Goal: Task Accomplishment & Management: Use online tool/utility

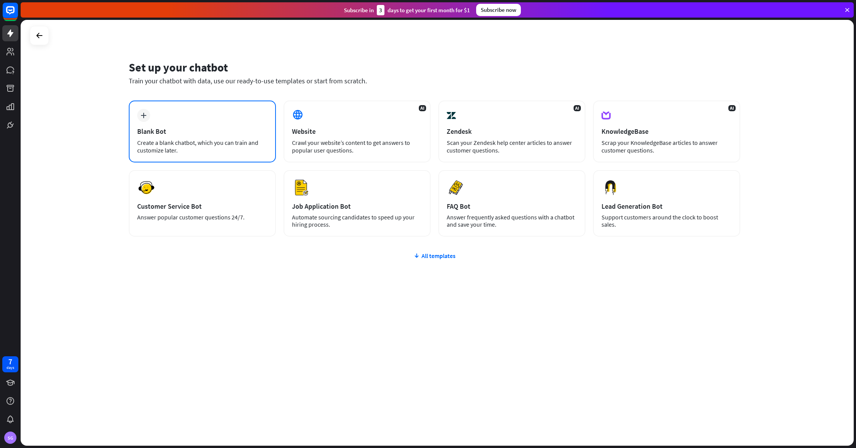
click at [157, 141] on div "Create a blank chatbot, which you can train and customize later." at bounding box center [202, 146] width 130 height 15
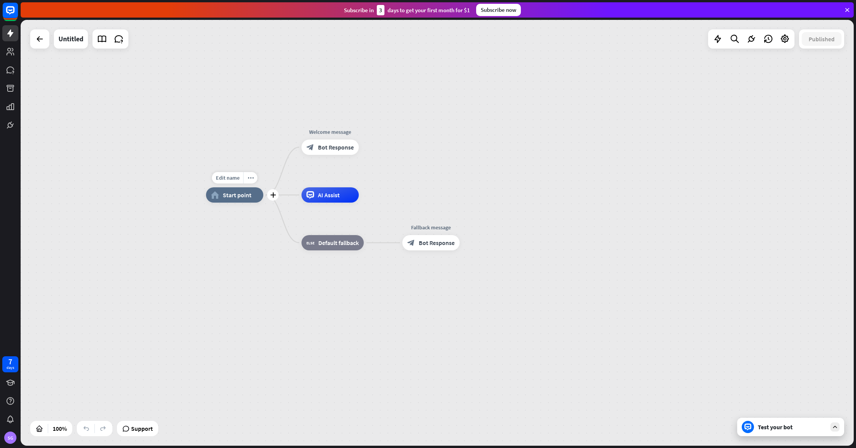
click at [232, 196] on span "Start point" at bounding box center [237, 195] width 29 height 8
click at [447, 228] on div "more_horiz" at bounding box center [446, 225] width 14 height 11
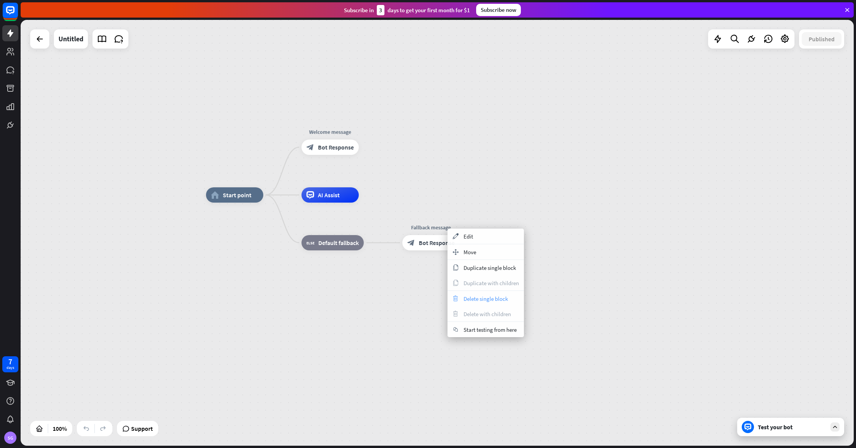
click at [486, 295] on span "Delete single block" at bounding box center [485, 298] width 44 height 7
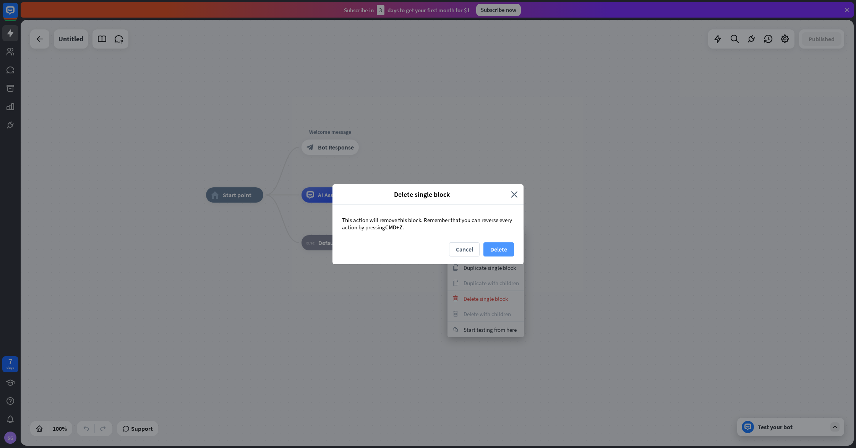
click at [495, 248] on button "Delete" at bounding box center [498, 249] width 31 height 14
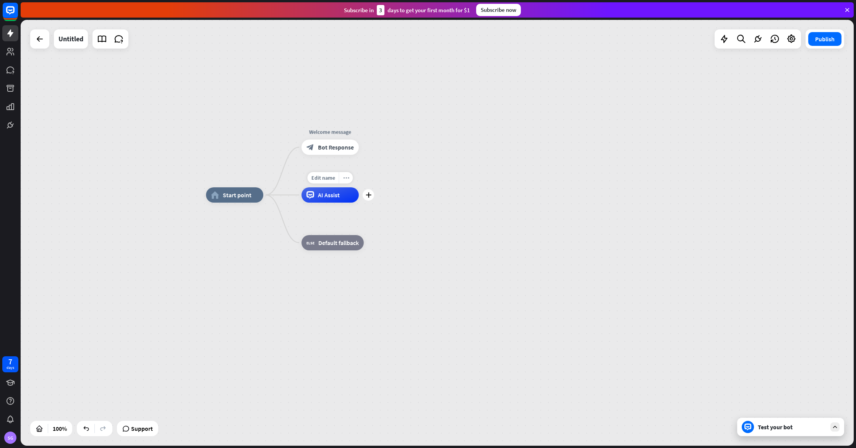
click at [346, 181] on div "more_horiz" at bounding box center [346, 177] width 14 height 11
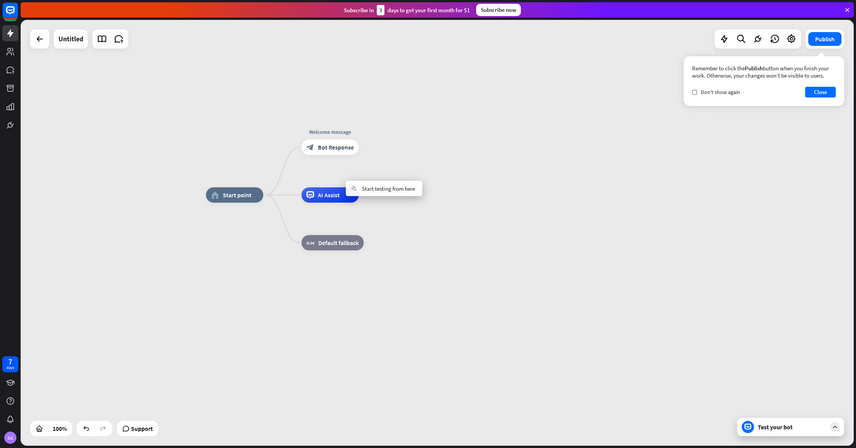
click at [384, 207] on div "home_2 Start point Welcome message block_bot_response Bot Response AI Assist bl…" at bounding box center [622, 407] width 833 height 425
click at [336, 149] on span "Bot Response" at bounding box center [336, 148] width 36 height 8
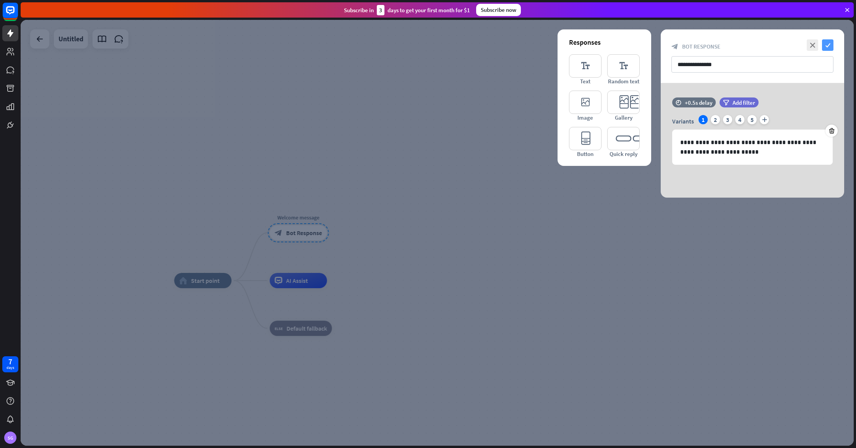
click at [829, 48] on icon "check" at bounding box center [827, 44] width 11 height 11
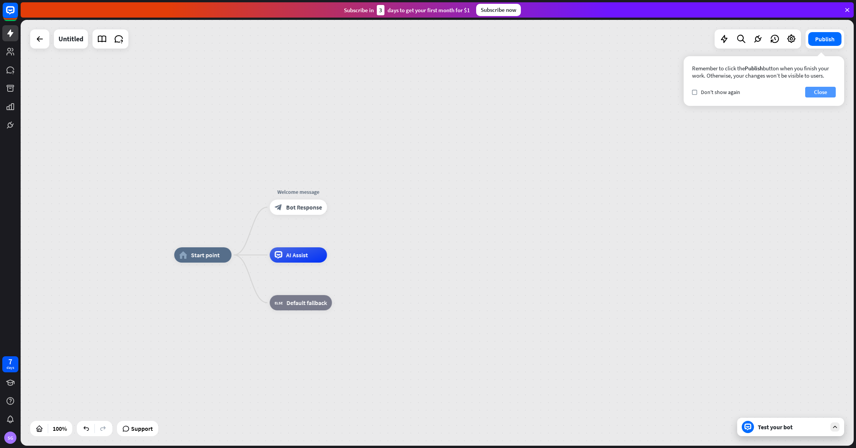
click at [820, 94] on button "Close" at bounding box center [820, 92] width 31 height 11
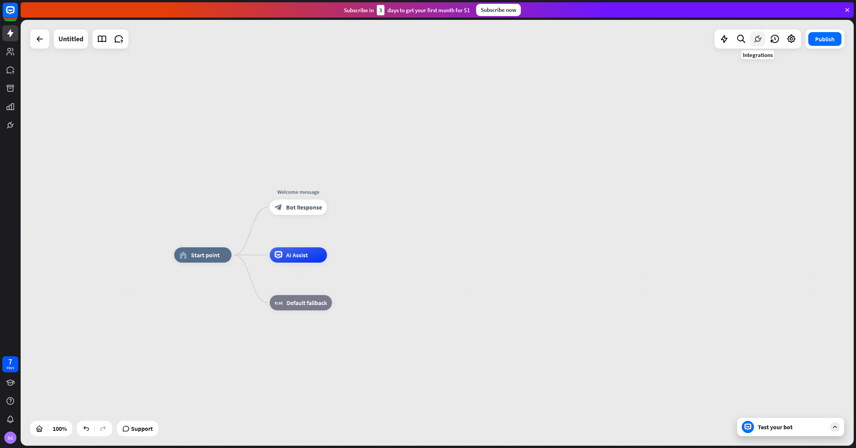
click at [754, 41] on icon at bounding box center [758, 39] width 10 height 10
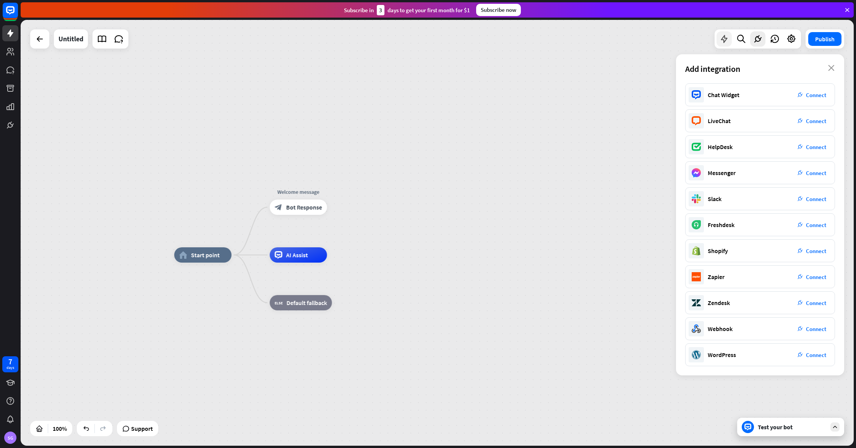
click at [718, 38] on div at bounding box center [723, 38] width 15 height 15
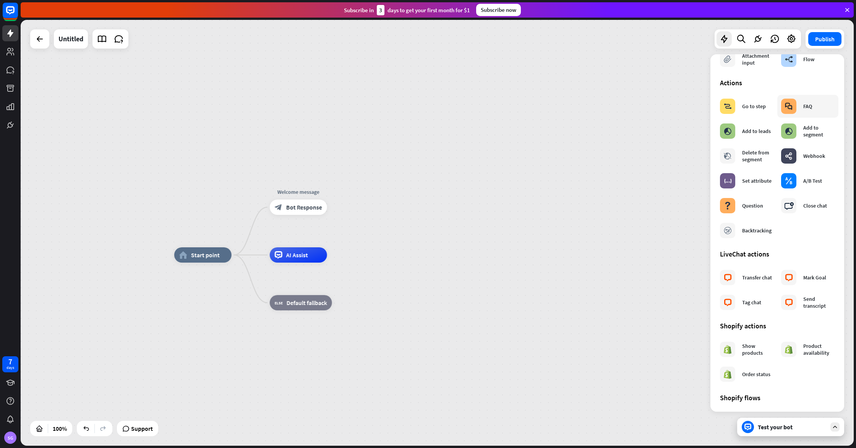
scroll to position [58, 0]
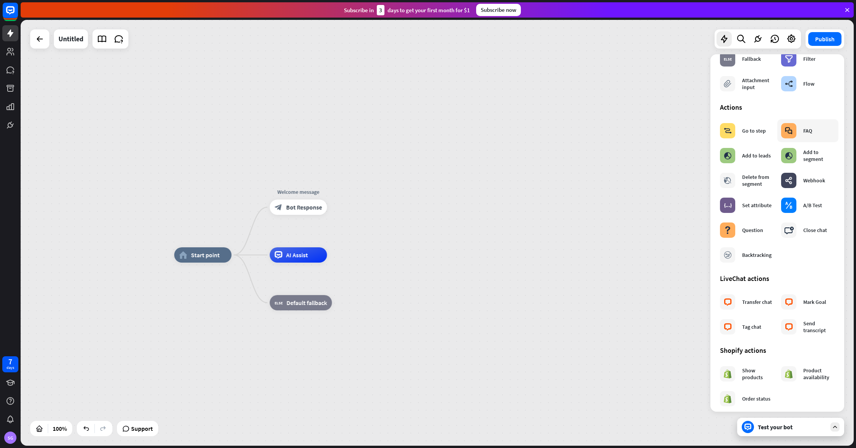
click at [792, 133] on div "block_faq" at bounding box center [788, 130] width 15 height 15
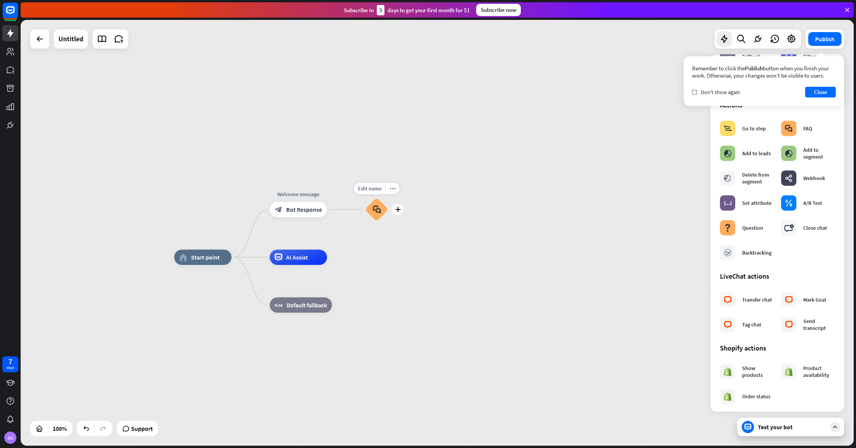
click at [374, 209] on icon "block_faq" at bounding box center [377, 209] width 8 height 8
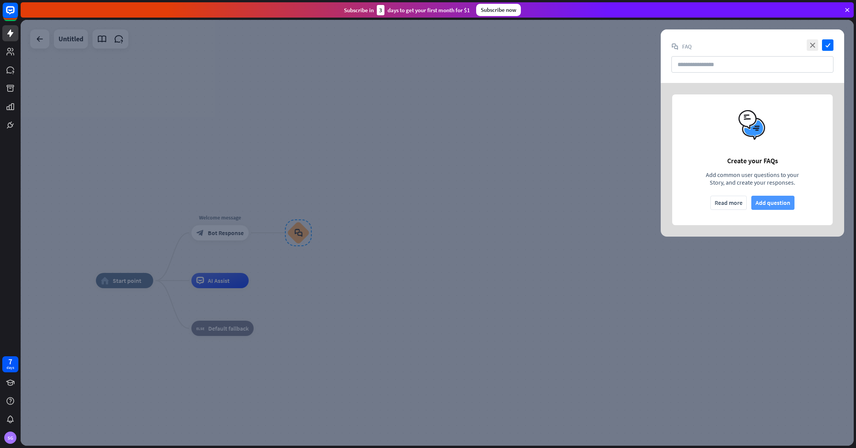
click at [771, 204] on button "Add question" at bounding box center [772, 203] width 43 height 14
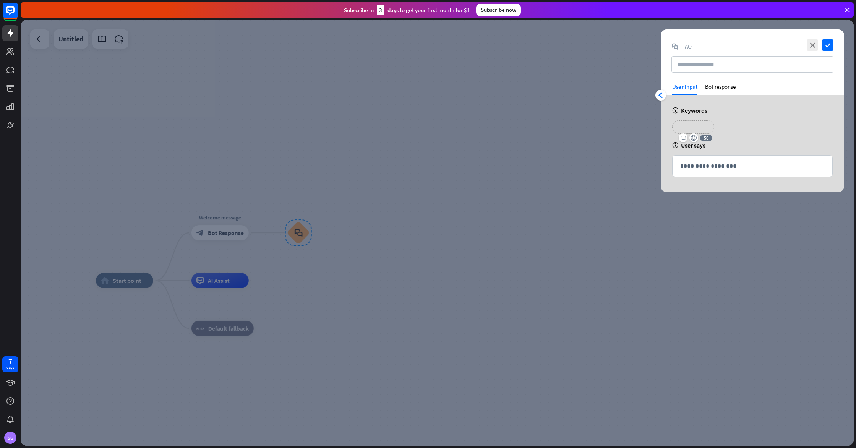
click at [703, 129] on p "**********" at bounding box center [693, 127] width 31 height 10
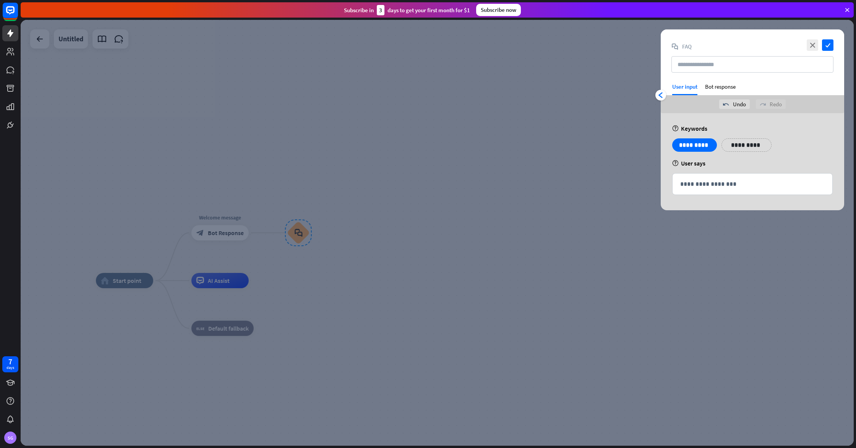
click at [760, 170] on div "**********" at bounding box center [752, 161] width 183 height 97
click at [750, 182] on p "**********" at bounding box center [752, 184] width 144 height 10
click at [586, 149] on div at bounding box center [437, 233] width 833 height 426
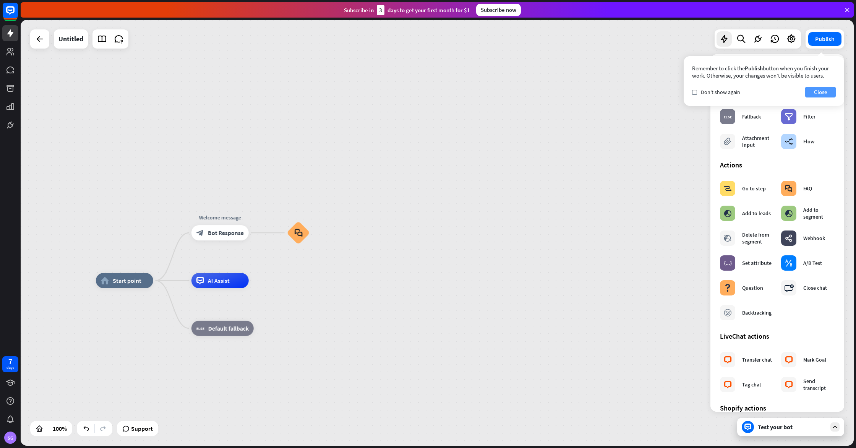
click at [826, 94] on button "Close" at bounding box center [820, 92] width 31 height 11
click at [362, 232] on span "Flow" at bounding box center [363, 233] width 13 height 8
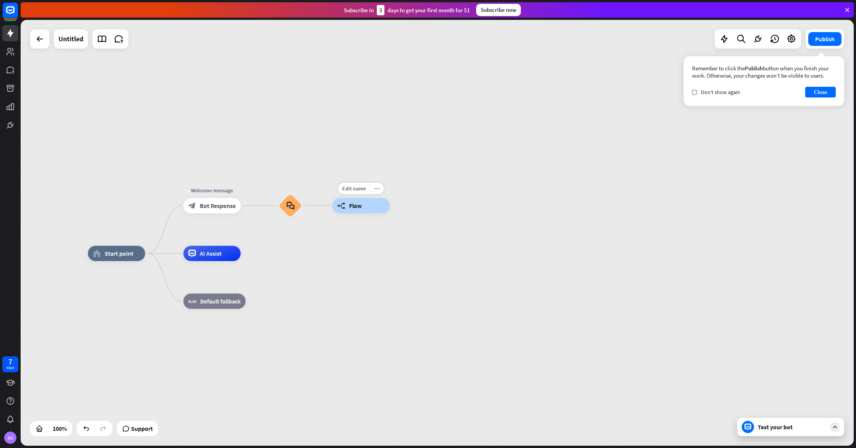
click at [375, 189] on icon "more_horiz" at bounding box center [377, 189] width 6 height 6
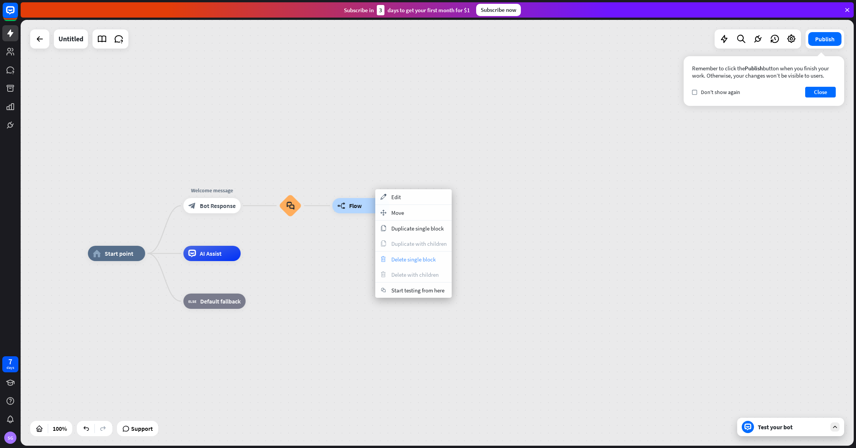
click at [398, 255] on div "trash Delete single block" at bounding box center [413, 258] width 76 height 15
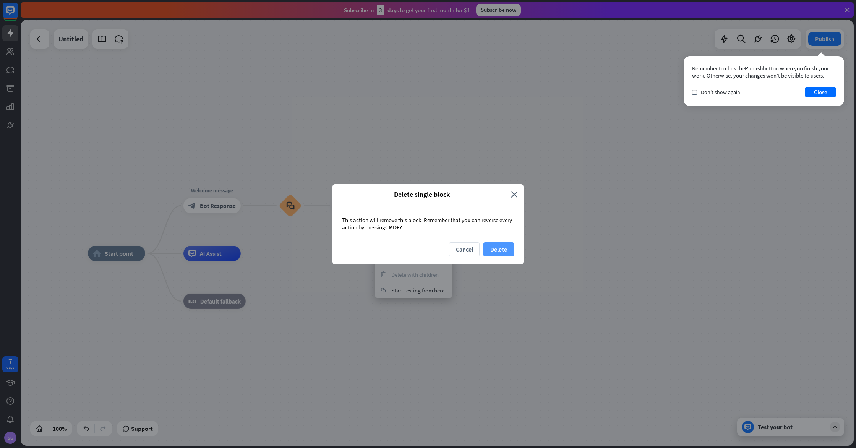
click at [505, 248] on button "Delete" at bounding box center [498, 249] width 31 height 14
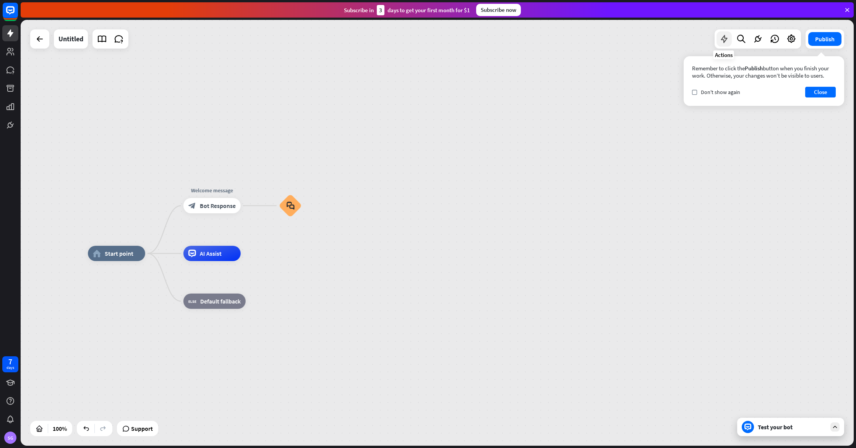
click at [724, 40] on icon at bounding box center [724, 39] width 10 height 10
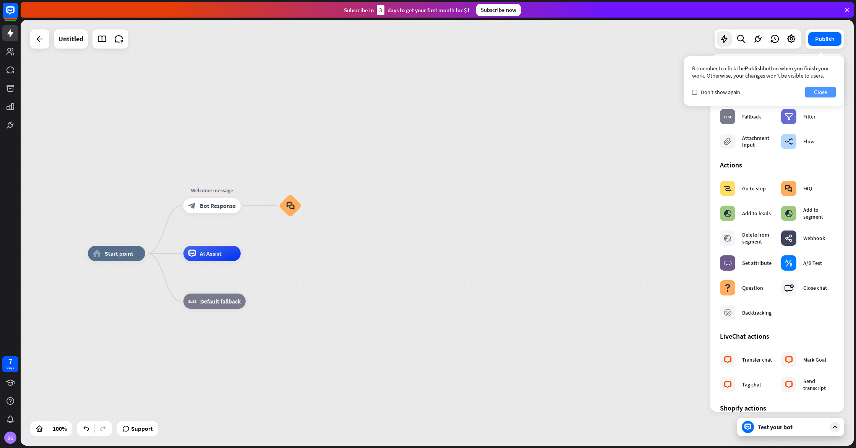
click at [823, 94] on button "Close" at bounding box center [820, 92] width 31 height 11
click at [290, 202] on icon "block_faq" at bounding box center [290, 205] width 8 height 8
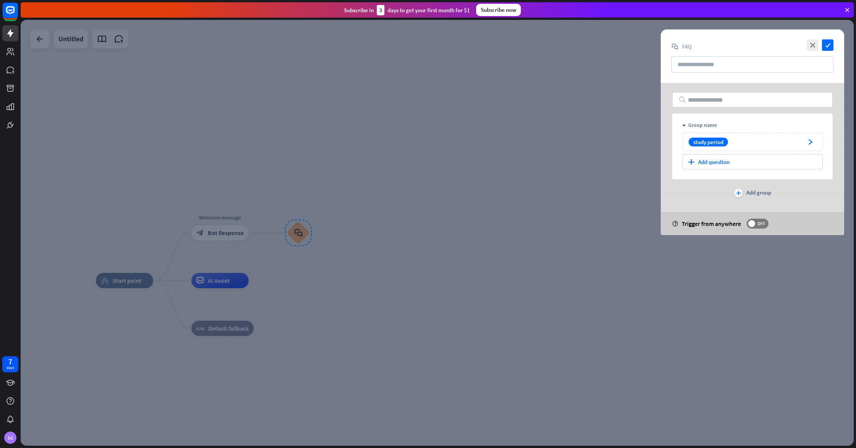
drag, startPoint x: 633, startPoint y: 219, endPoint x: 641, endPoint y: 214, distance: 8.7
click at [635, 217] on div at bounding box center [437, 233] width 833 height 426
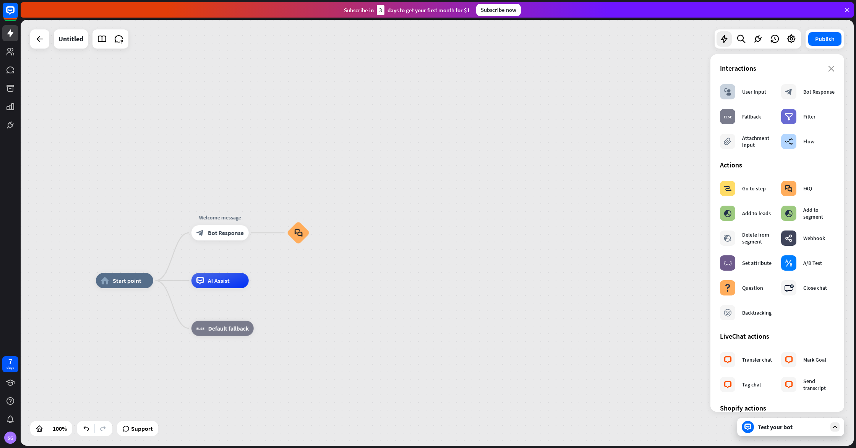
click at [798, 433] on div "Test your bot" at bounding box center [790, 427] width 107 height 18
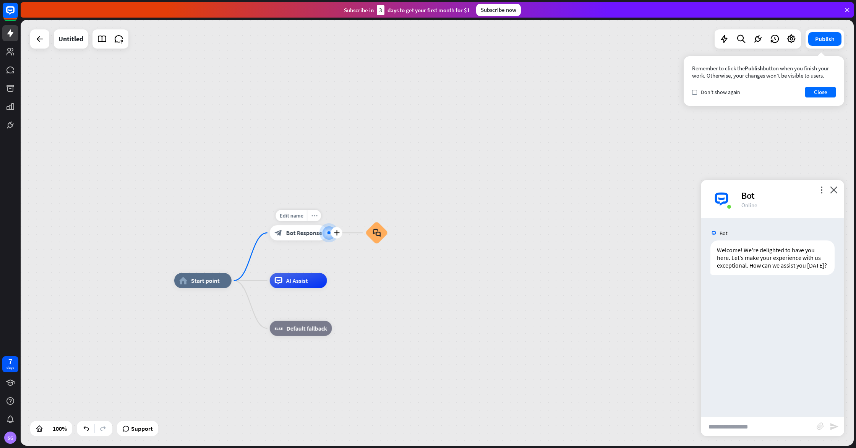
click at [311, 214] on icon "more_horiz" at bounding box center [314, 216] width 6 height 6
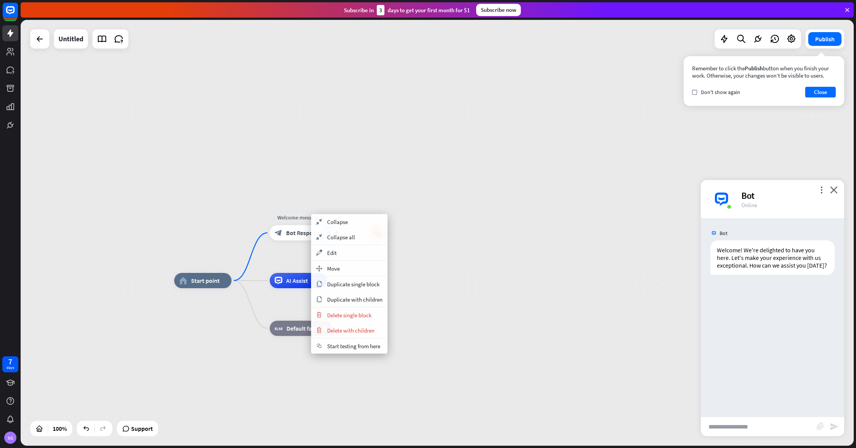
drag, startPoint x: 438, startPoint y: 294, endPoint x: 403, endPoint y: 285, distance: 35.9
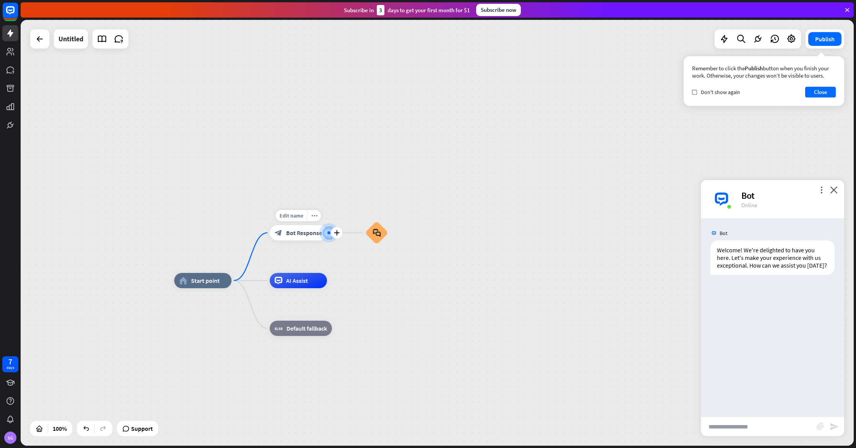
click at [300, 234] on span "Bot Response" at bounding box center [304, 233] width 36 height 8
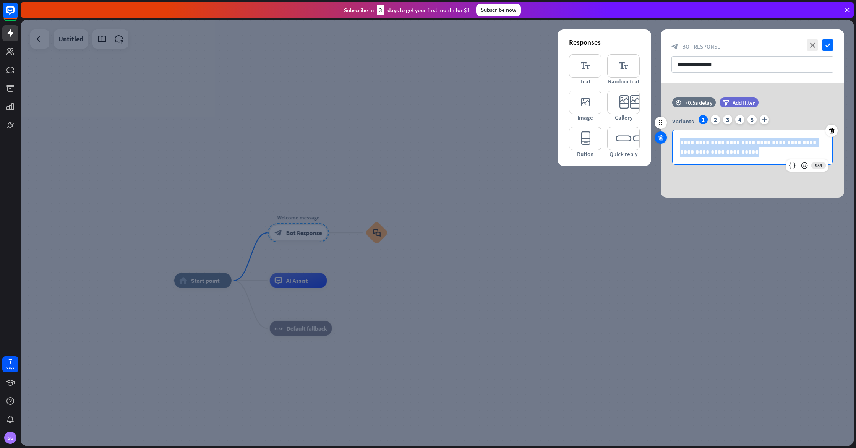
drag, startPoint x: 729, startPoint y: 151, endPoint x: 663, endPoint y: 141, distance: 67.2
click at [663, 141] on div "**********" at bounding box center [752, 134] width 183 height 75
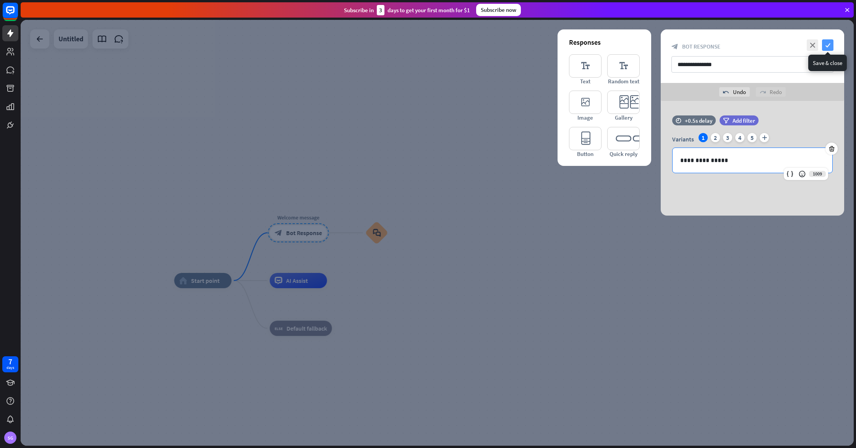
click at [824, 42] on icon "check" at bounding box center [827, 44] width 11 height 11
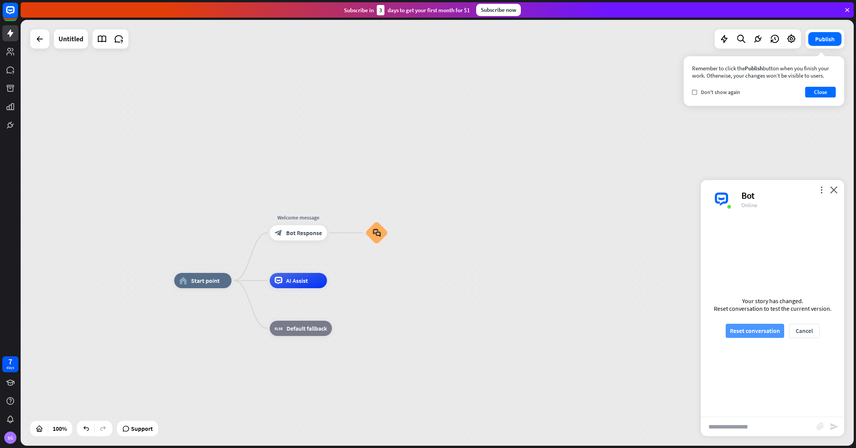
click at [763, 329] on button "Reset conversation" at bounding box center [755, 331] width 58 height 14
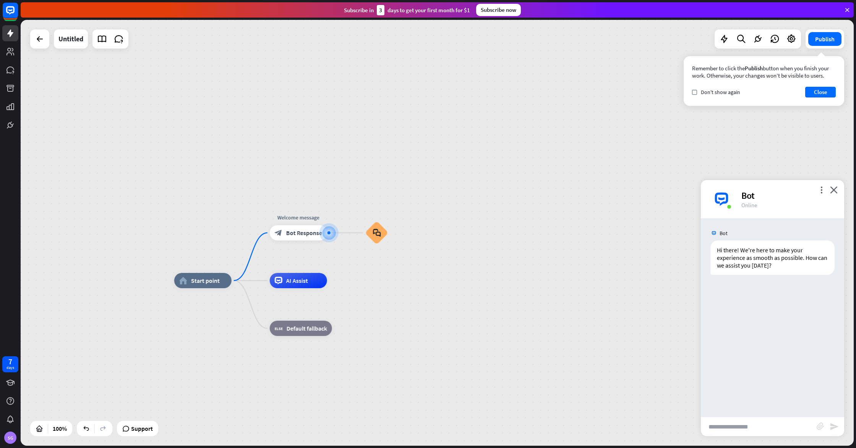
click at [752, 422] on input "text" at bounding box center [759, 426] width 116 height 19
type input "*"
type input "**********"
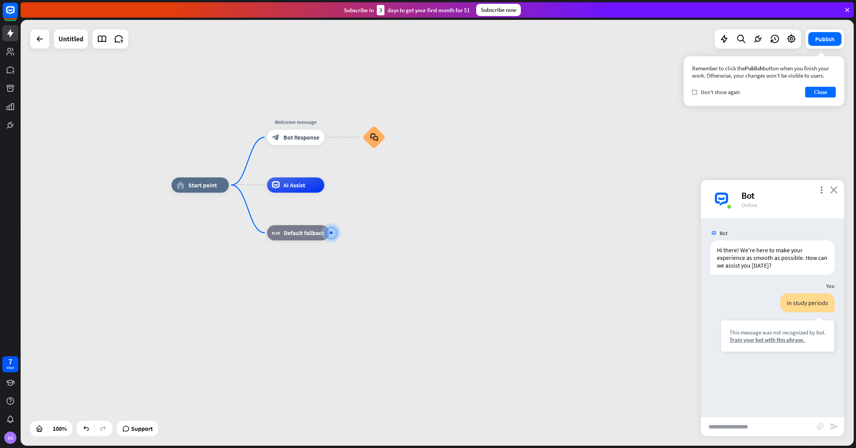
click at [833, 192] on icon "close" at bounding box center [834, 189] width 8 height 7
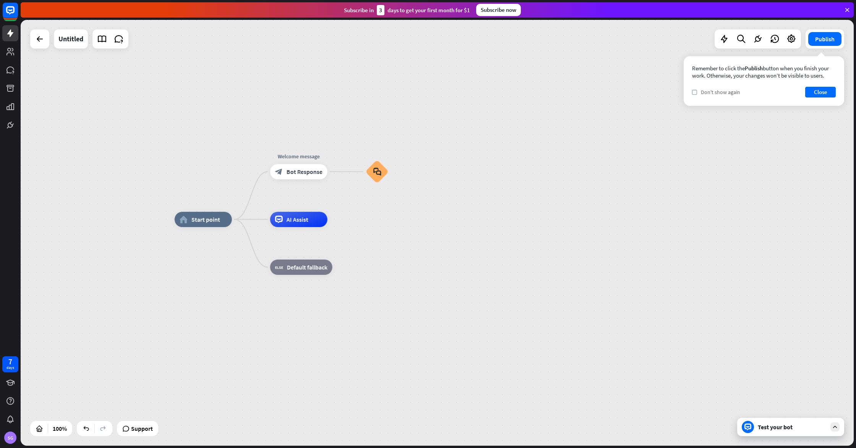
click at [710, 91] on span "Don't show again" at bounding box center [720, 92] width 39 height 7
drag, startPoint x: 823, startPoint y: 91, endPoint x: 785, endPoint y: 75, distance: 41.8
click at [823, 91] on button "Close" at bounding box center [820, 92] width 31 height 11
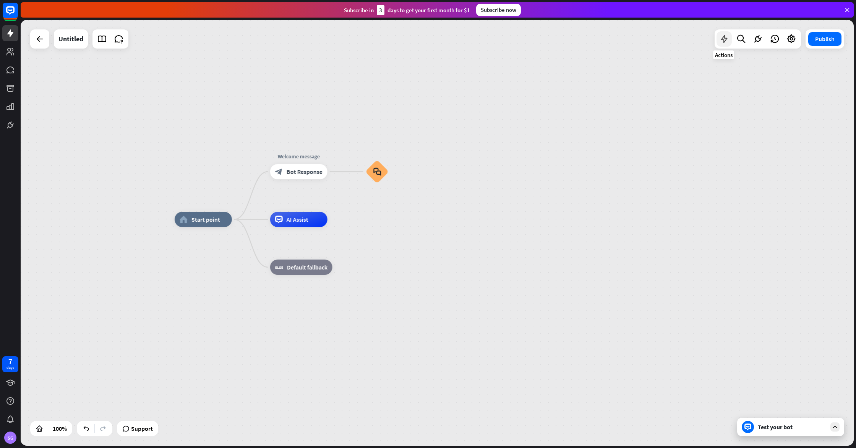
click at [725, 38] on icon at bounding box center [724, 39] width 10 height 10
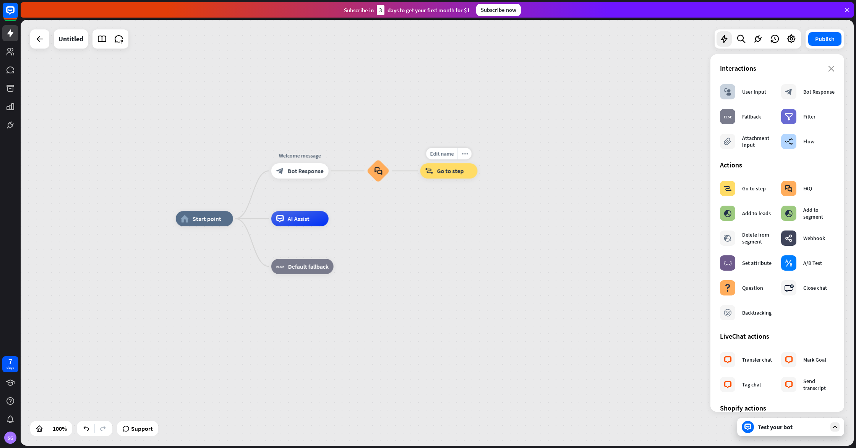
click at [435, 171] on div "block_goto Go to step" at bounding box center [448, 170] width 57 height 15
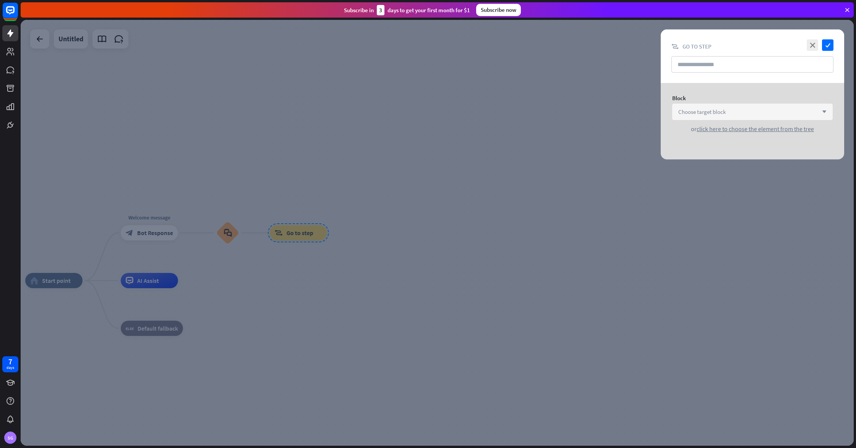
click at [752, 109] on div "Choose target block arrow_down" at bounding box center [752, 112] width 160 height 16
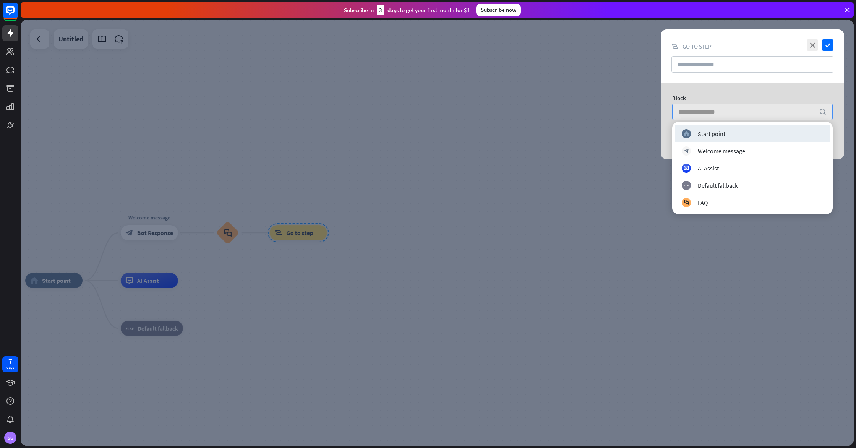
drag, startPoint x: 753, startPoint y: 105, endPoint x: 749, endPoint y: 106, distance: 4.3
click at [752, 105] on input "search" at bounding box center [746, 112] width 137 height 16
click at [429, 132] on div at bounding box center [437, 233] width 833 height 426
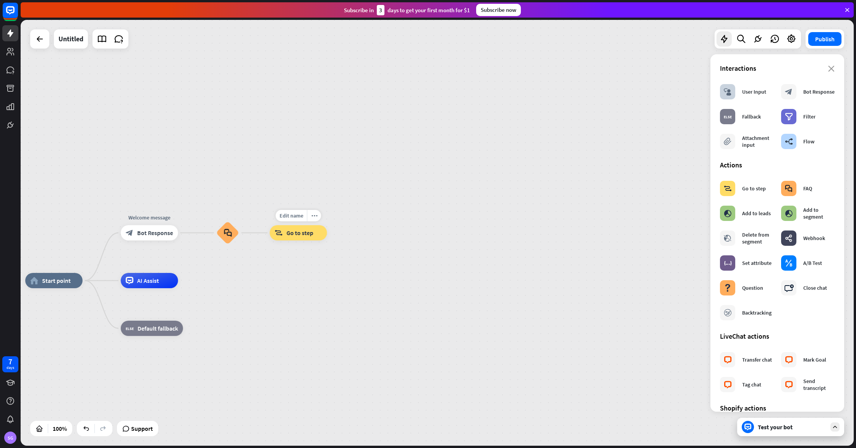
click at [293, 233] on span "Go to step" at bounding box center [300, 233] width 27 height 8
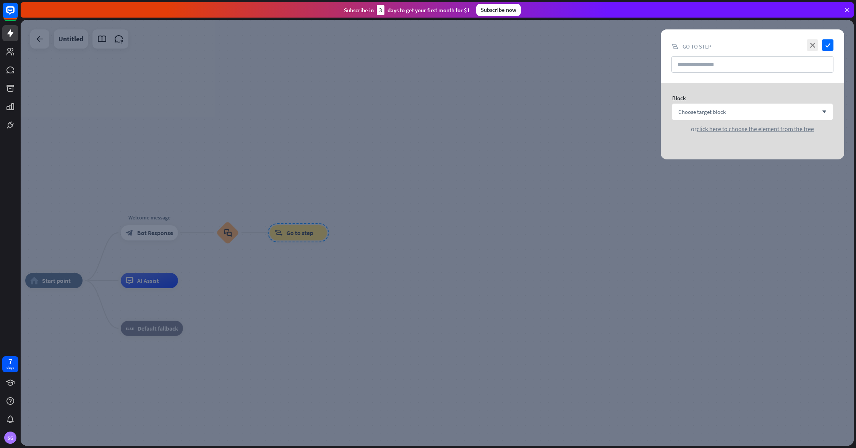
drag, startPoint x: 336, startPoint y: 223, endPoint x: 317, endPoint y: 228, distance: 19.5
click at [335, 223] on div at bounding box center [437, 233] width 833 height 426
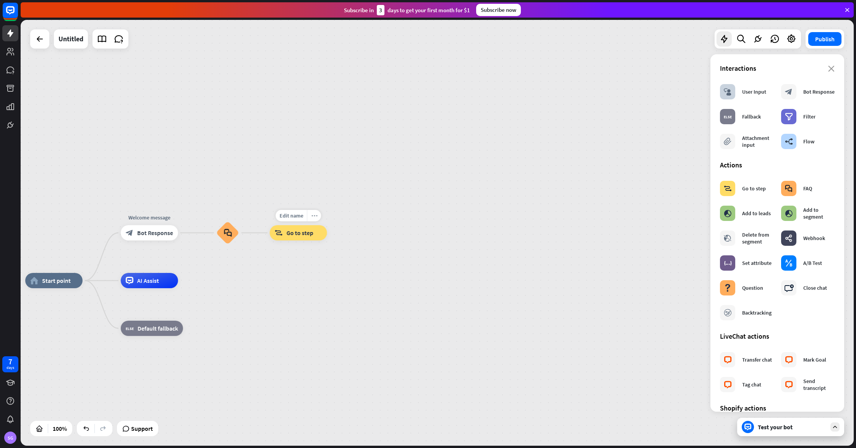
click at [314, 217] on icon "more_horiz" at bounding box center [314, 216] width 6 height 6
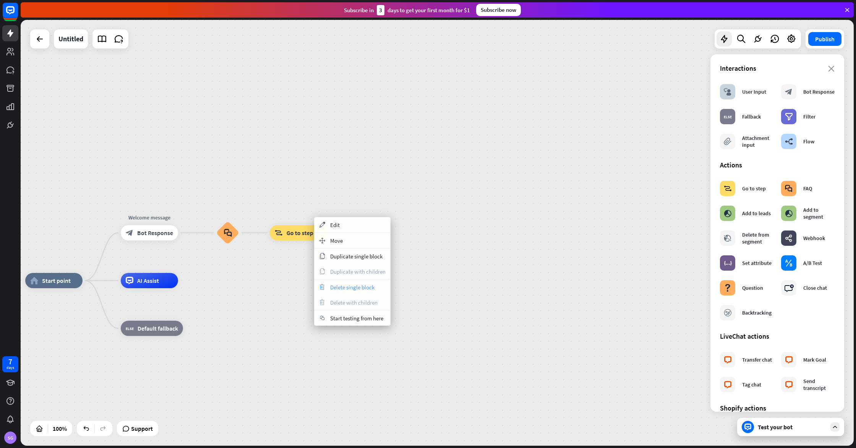
click at [357, 283] on span "Delete single block" at bounding box center [352, 286] width 44 height 7
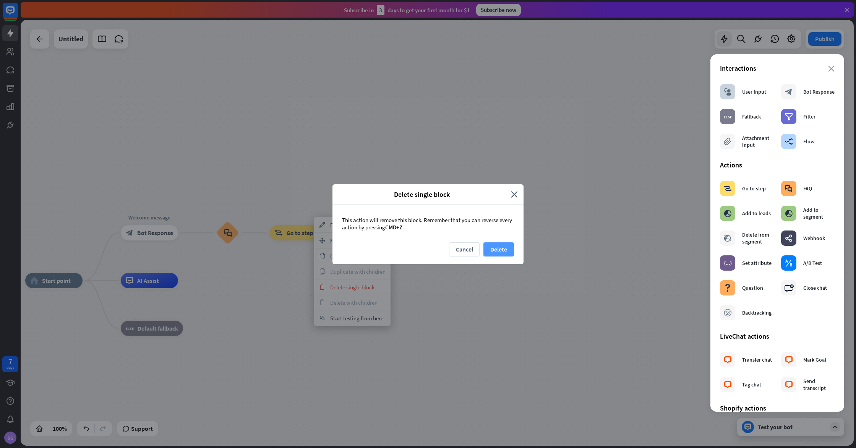
click at [494, 249] on button "Delete" at bounding box center [498, 249] width 31 height 14
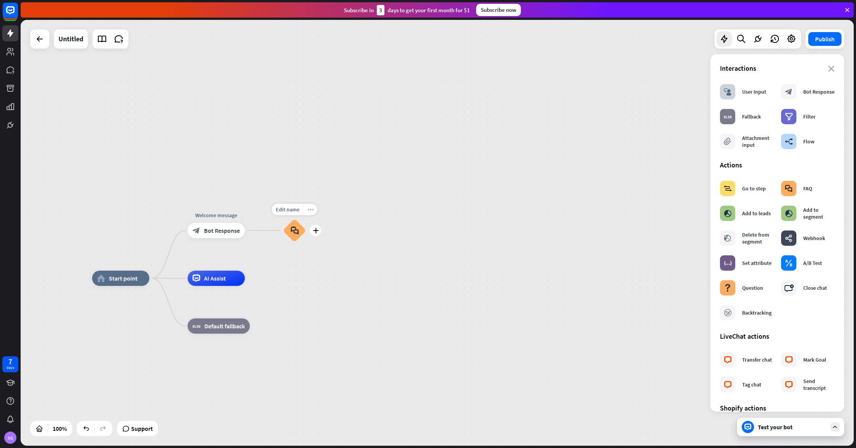
click at [309, 207] on icon "more_horiz" at bounding box center [310, 210] width 6 height 6
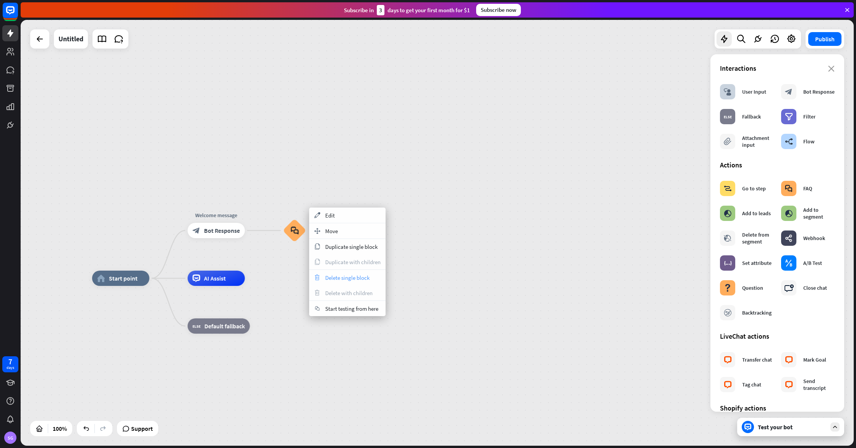
click at [352, 276] on span "Delete single block" at bounding box center [347, 277] width 44 height 7
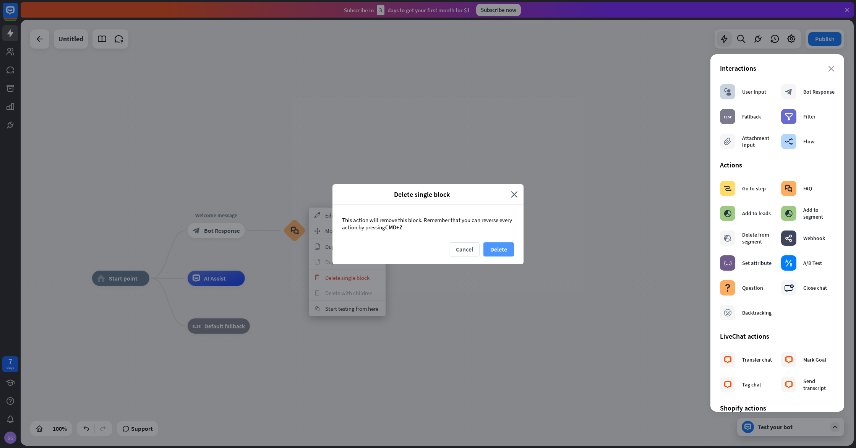
click at [498, 245] on button "Delete" at bounding box center [498, 249] width 31 height 14
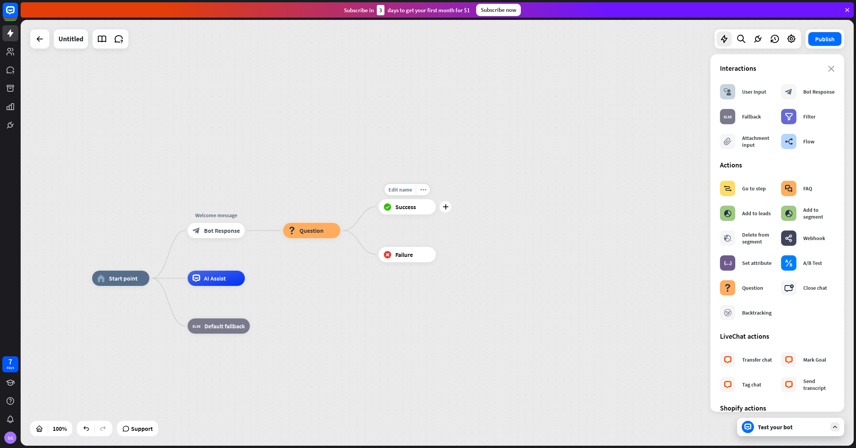
click at [405, 203] on span "Success" at bounding box center [405, 207] width 21 height 8
click at [395, 206] on span "Success" at bounding box center [405, 207] width 21 height 8
click at [422, 190] on icon "more_horiz" at bounding box center [423, 189] width 6 height 6
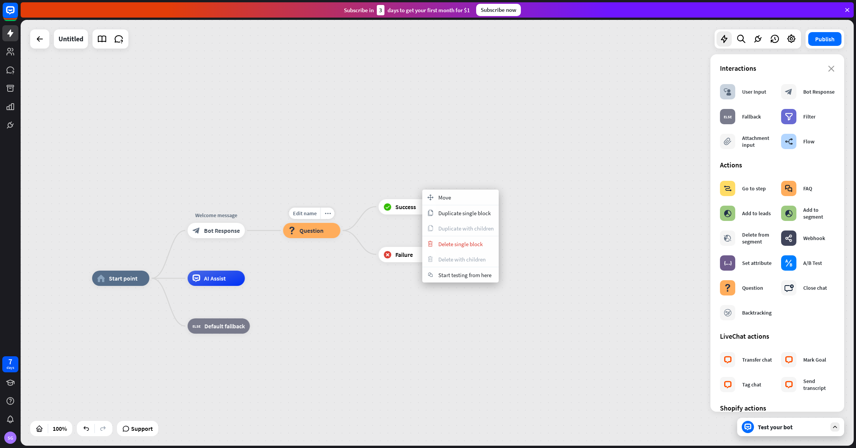
click at [337, 235] on div "block_question Question" at bounding box center [311, 230] width 57 height 15
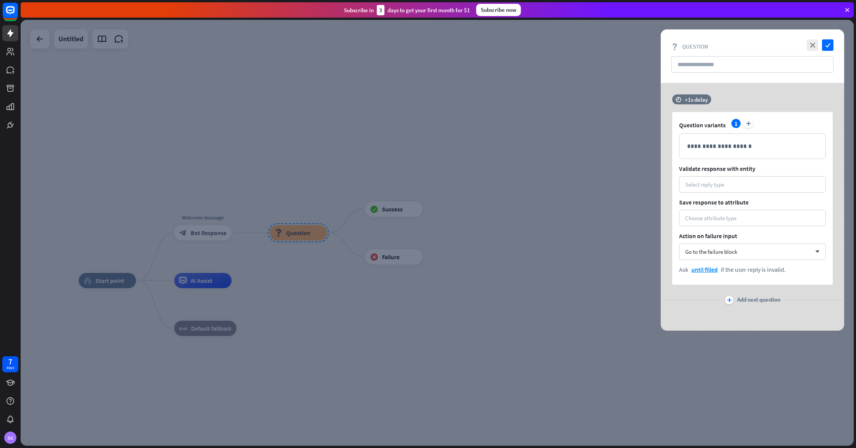
click at [557, 248] on div at bounding box center [437, 233] width 833 height 426
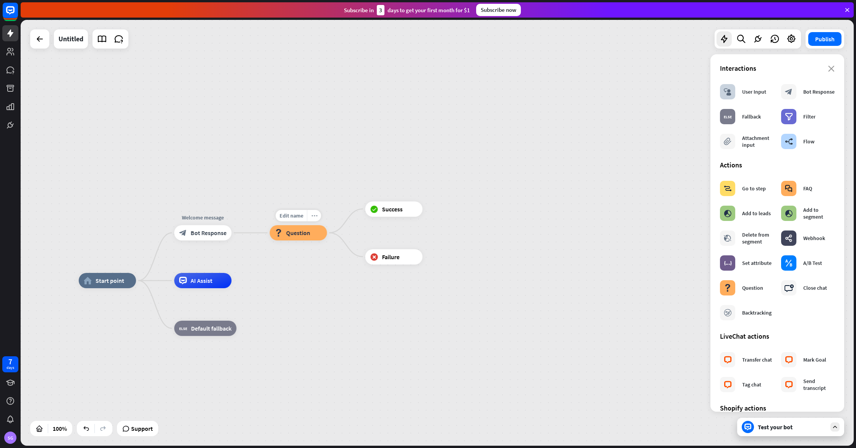
click at [317, 218] on div "more_horiz" at bounding box center [314, 215] width 14 height 11
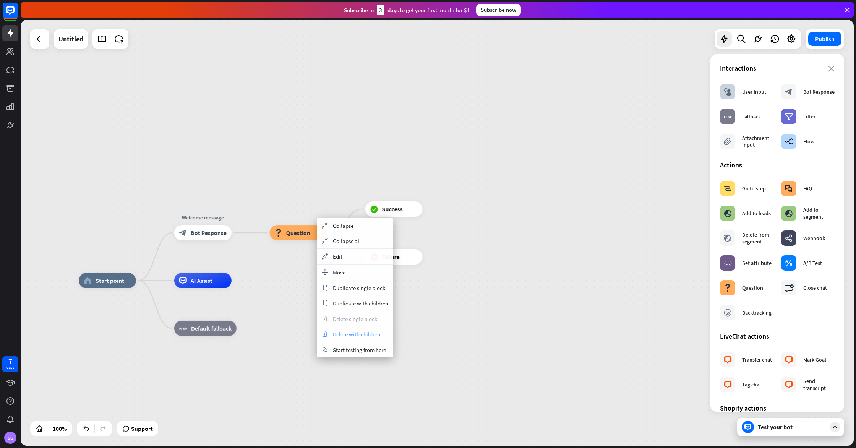
click at [360, 334] on span "Delete with children" at bounding box center [356, 333] width 47 height 7
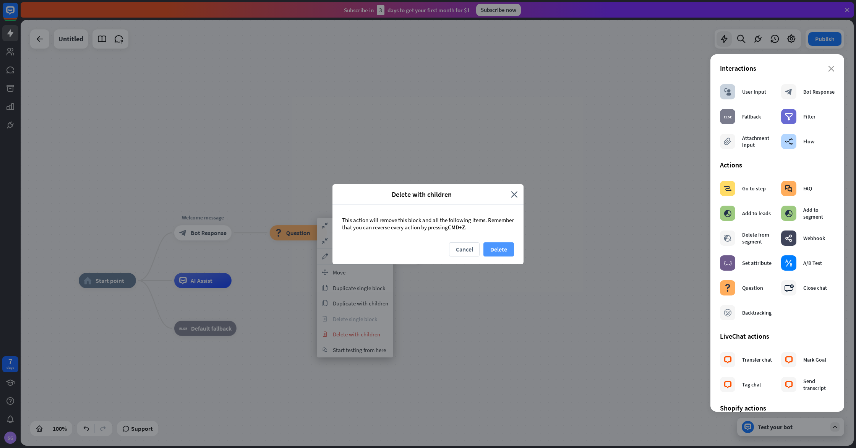
click at [496, 244] on button "Delete" at bounding box center [498, 249] width 31 height 14
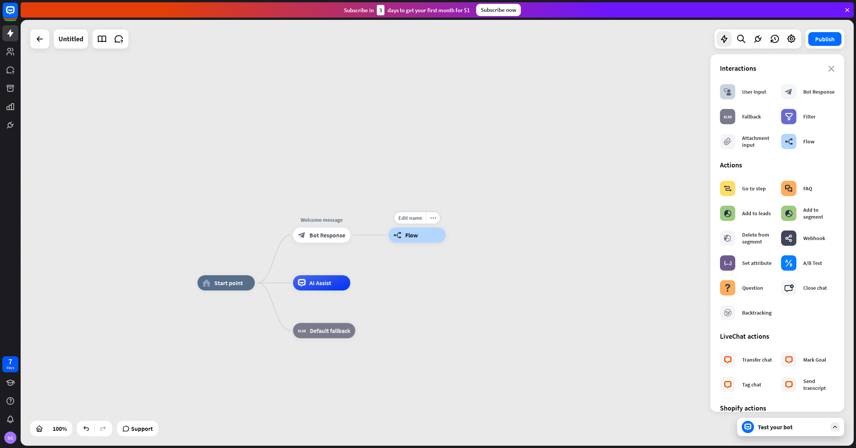
click at [408, 238] on span "Flow" at bounding box center [411, 235] width 13 height 8
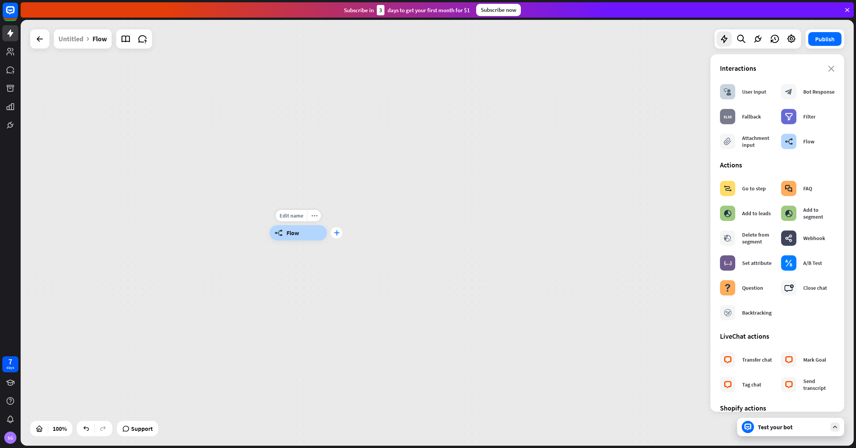
click at [337, 230] on icon "plus" at bounding box center [337, 232] width 6 height 5
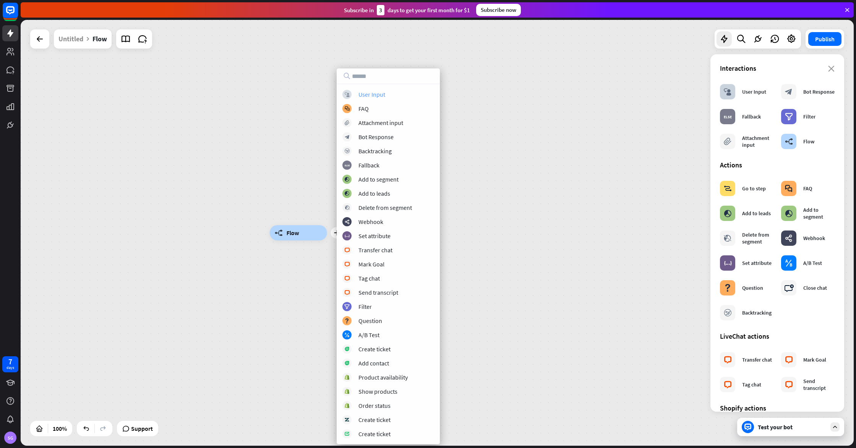
click at [392, 91] on div "block_user_input User Input" at bounding box center [388, 94] width 92 height 9
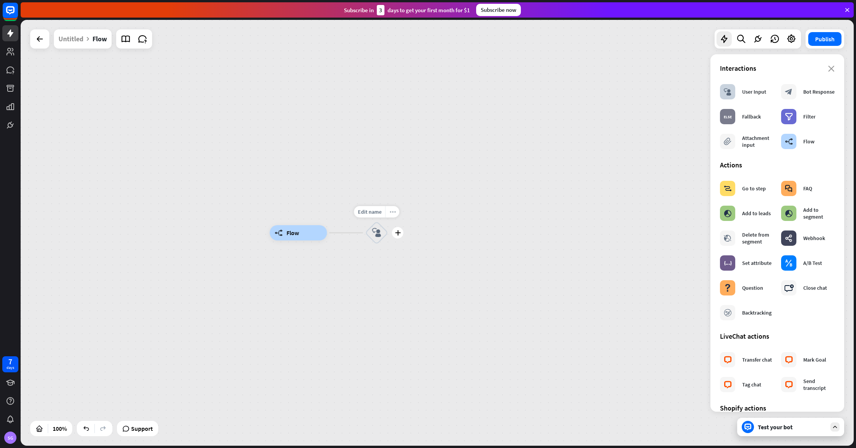
click at [389, 211] on icon "more_horiz" at bounding box center [392, 212] width 6 height 6
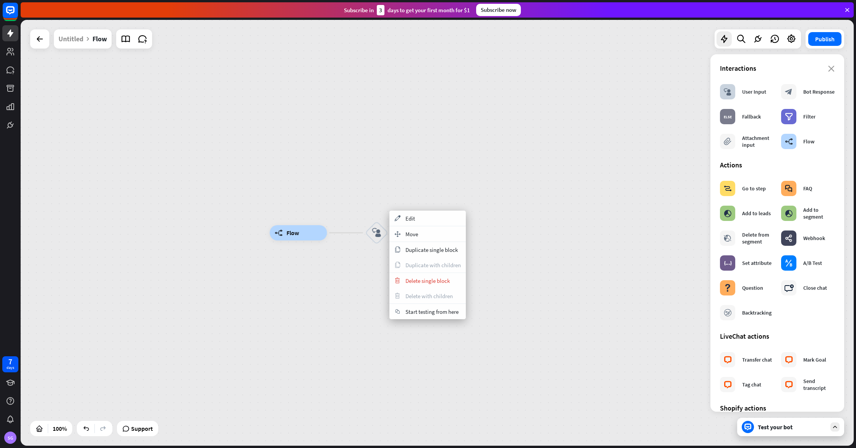
click at [489, 224] on div "builder_tree Flow block_user_input" at bounding box center [437, 233] width 833 height 426
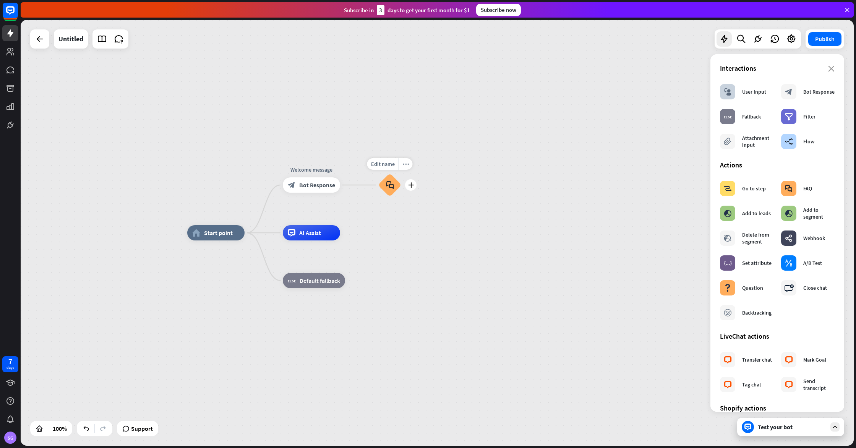
click at [389, 185] on icon "block_faq" at bounding box center [390, 185] width 8 height 8
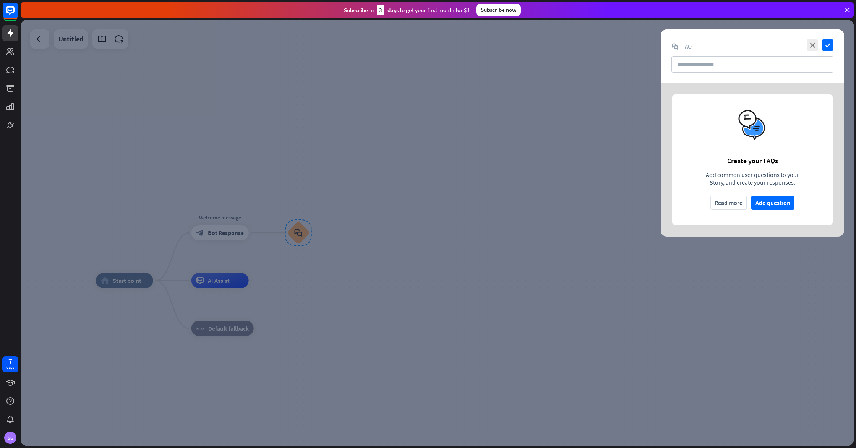
click at [768, 204] on button "Add question" at bounding box center [772, 203] width 43 height 14
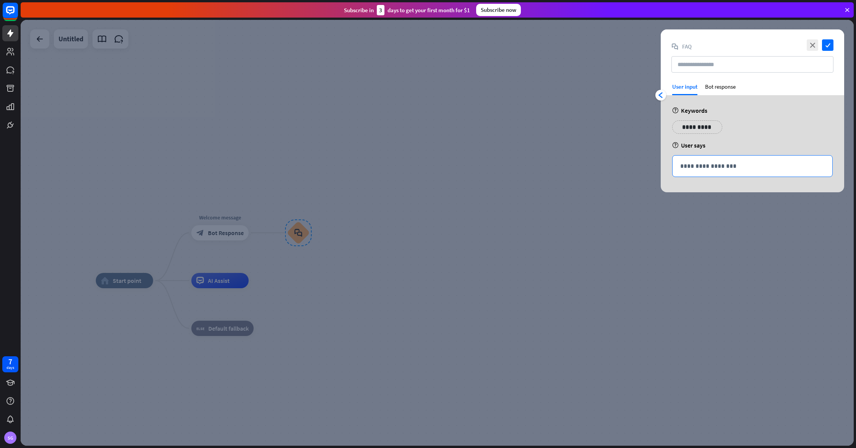
click at [694, 168] on p "**********" at bounding box center [752, 166] width 144 height 10
click at [697, 123] on p "**********" at bounding box center [693, 127] width 31 height 10
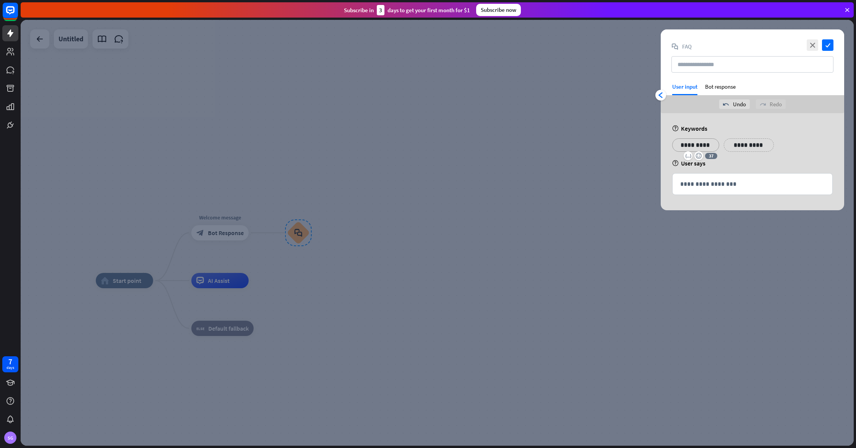
click at [767, 103] on div "redo Redo" at bounding box center [771, 104] width 30 height 10
click at [721, 85] on div "Bot response" at bounding box center [720, 89] width 31 height 12
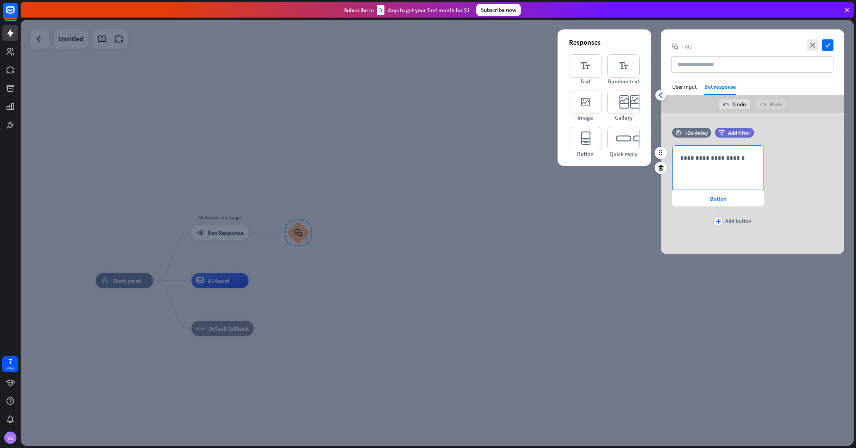
click at [718, 174] on div "**********" at bounding box center [717, 168] width 91 height 44
click at [715, 199] on span "Button" at bounding box center [718, 198] width 16 height 7
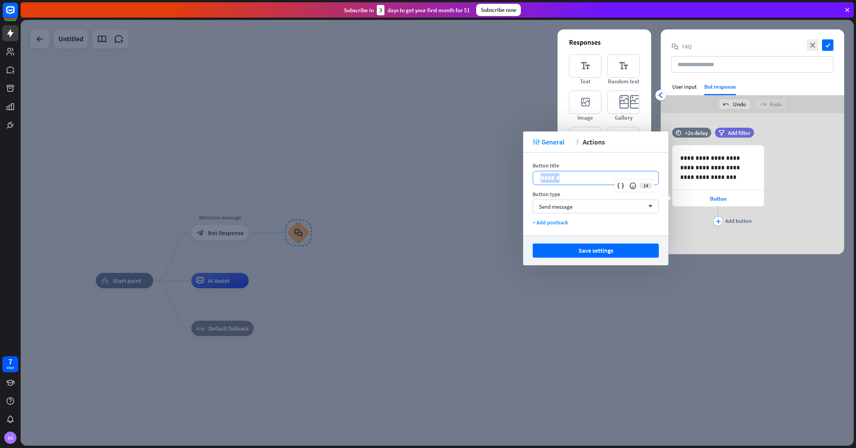
drag, startPoint x: 569, startPoint y: 175, endPoint x: 532, endPoint y: 175, distance: 36.3
click at [533, 175] on div "******" at bounding box center [595, 177] width 125 height 13
click at [594, 207] on div "Send message arrow_down" at bounding box center [596, 206] width 126 height 14
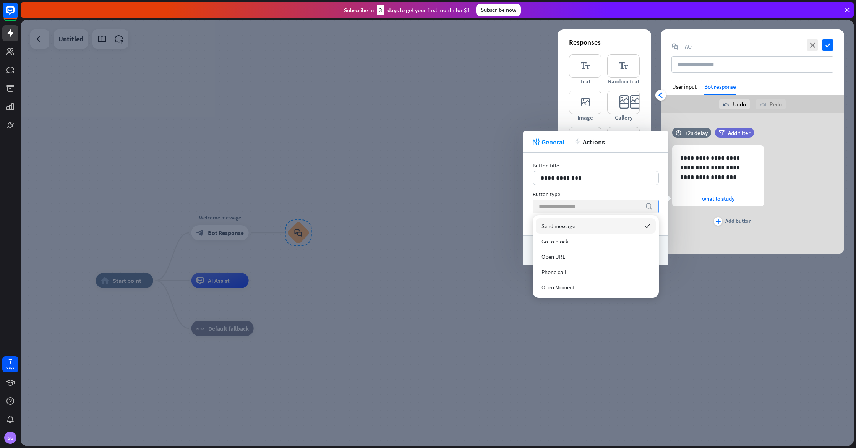
click at [594, 207] on input "search" at bounding box center [590, 206] width 102 height 13
click at [659, 212] on div "**********" at bounding box center [595, 193] width 145 height 83
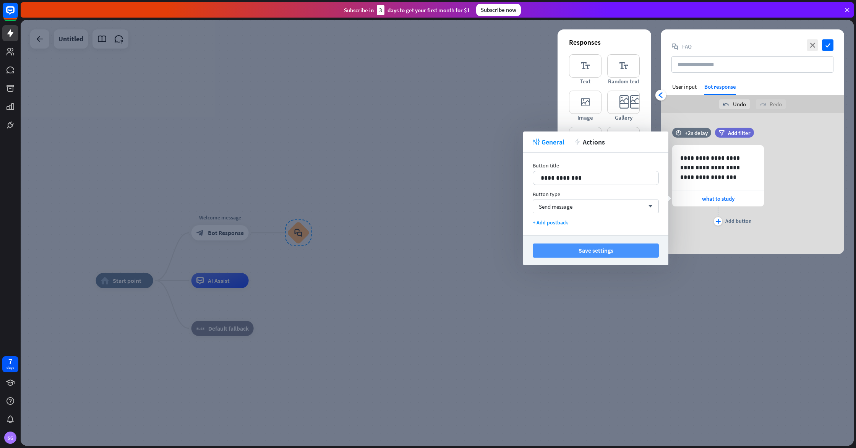
click at [624, 249] on button "Save settings" at bounding box center [596, 250] width 126 height 14
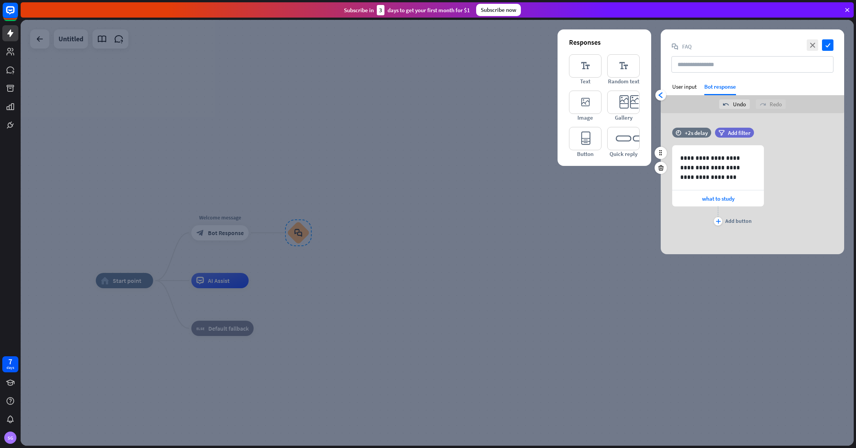
click at [723, 221] on div "plus Add button" at bounding box center [718, 215] width 92 height 19
click at [721, 222] on div "plus" at bounding box center [718, 221] width 8 height 8
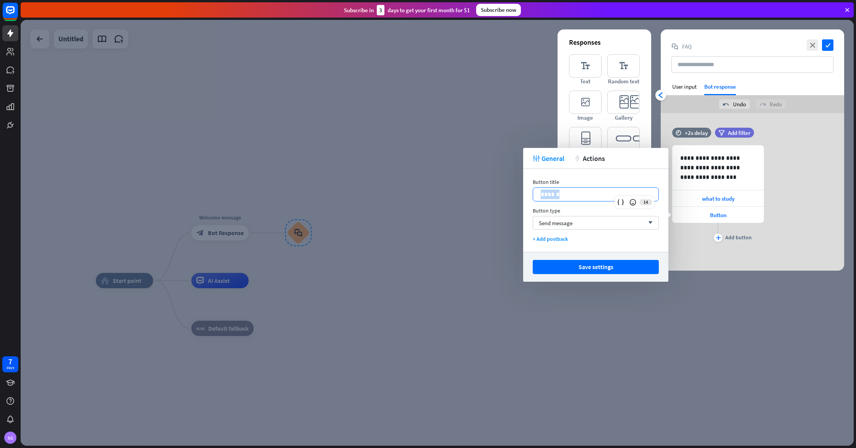
drag, startPoint x: 603, startPoint y: 199, endPoint x: 530, endPoint y: 191, distance: 73.8
click at [530, 191] on div "Button title 14 ****** Button type Send message arrow_down + Add postback" at bounding box center [595, 210] width 145 height 83
drag, startPoint x: 596, startPoint y: 267, endPoint x: 601, endPoint y: 265, distance: 6.2
click at [596, 267] on button "Save settings" at bounding box center [596, 267] width 126 height 14
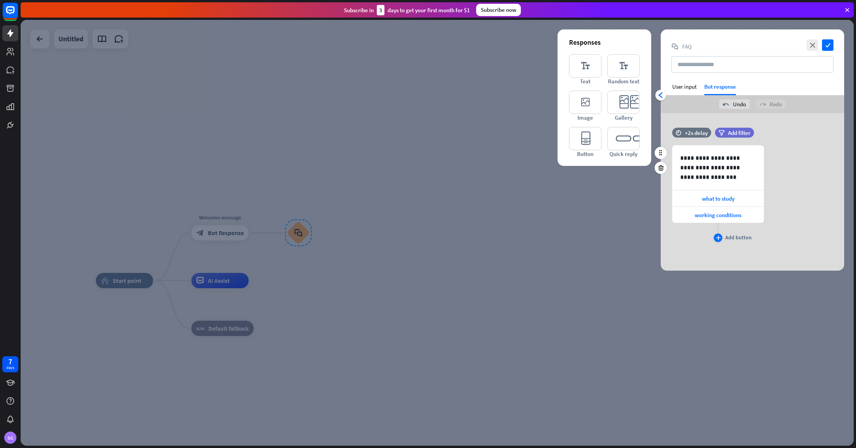
click at [718, 236] on icon "plus" at bounding box center [718, 237] width 5 height 5
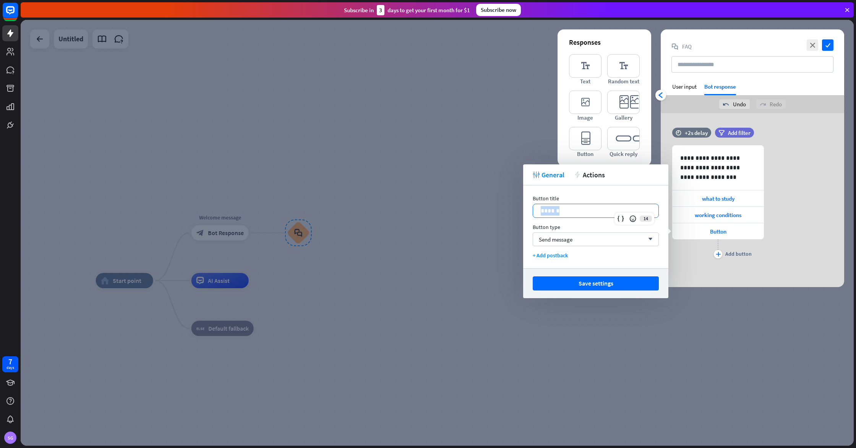
drag, startPoint x: 572, startPoint y: 208, endPoint x: 530, endPoint y: 209, distance: 42.0
click at [530, 209] on div "Button title 14 ****** Button type Send message arrow_down + Add postback" at bounding box center [595, 226] width 145 height 83
click at [601, 287] on button "Save settings" at bounding box center [596, 283] width 126 height 14
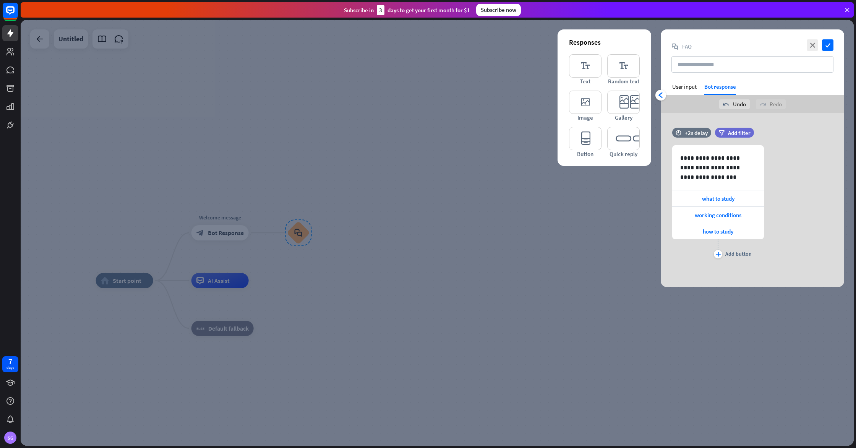
click at [644, 286] on div at bounding box center [437, 233] width 833 height 426
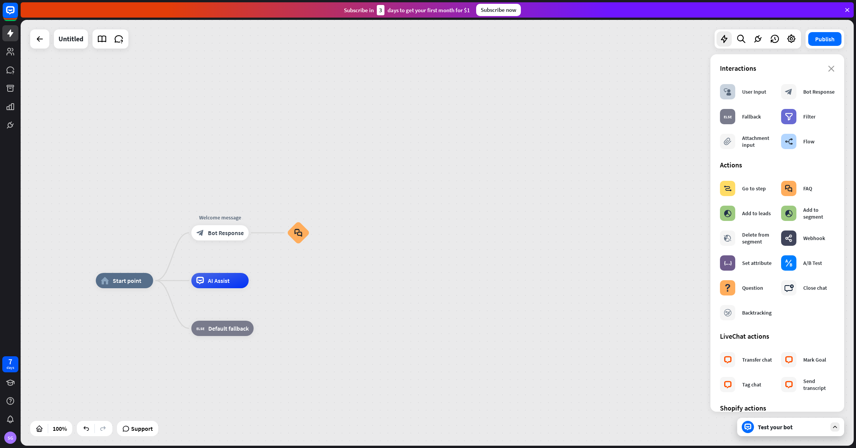
click at [755, 425] on div "Test your bot" at bounding box center [790, 427] width 107 height 18
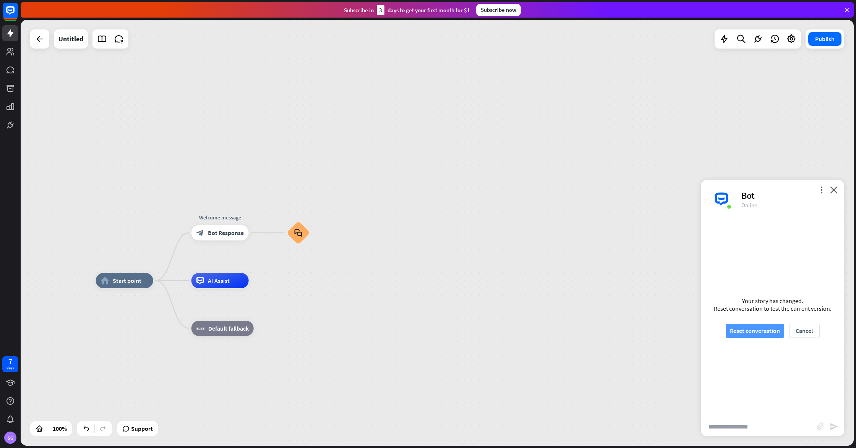
click at [750, 330] on button "Reset conversation" at bounding box center [755, 331] width 58 height 14
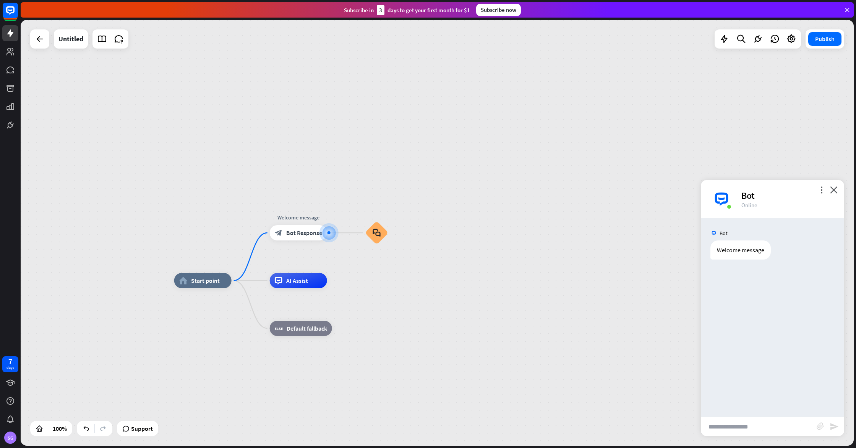
click at [753, 429] on input "text" at bounding box center [759, 426] width 116 height 19
type input "**********"
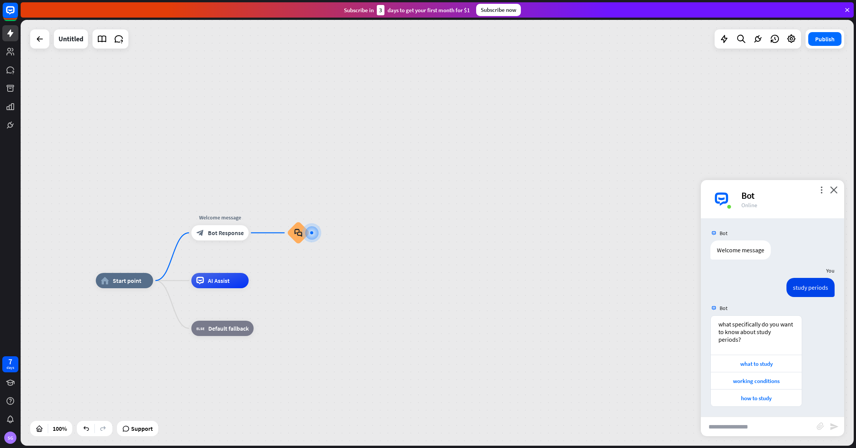
click at [839, 189] on div "more_vert close Bot Online" at bounding box center [772, 199] width 143 height 38
click at [836, 190] on icon "close" at bounding box center [834, 189] width 8 height 7
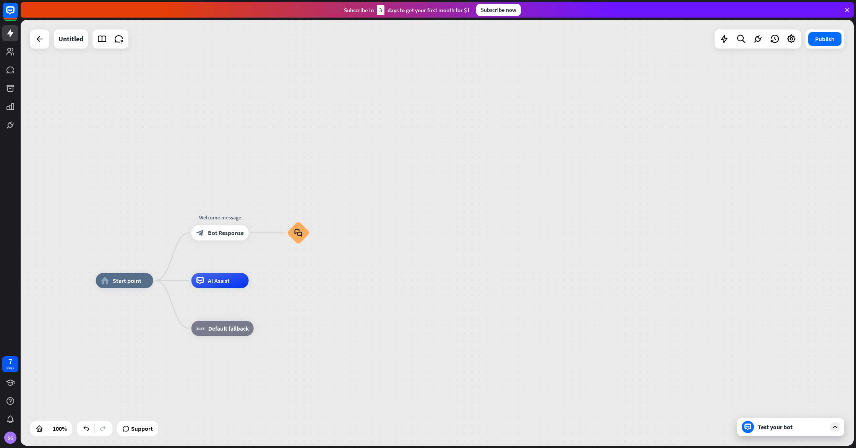
drag, startPoint x: 293, startPoint y: 232, endPoint x: 342, endPoint y: 263, distance: 58.2
click at [342, 263] on div "home_2 Start point Welcome message block_bot_response Bot Response block_faq AI…" at bounding box center [437, 233] width 833 height 426
click at [724, 36] on icon at bounding box center [724, 39] width 10 height 10
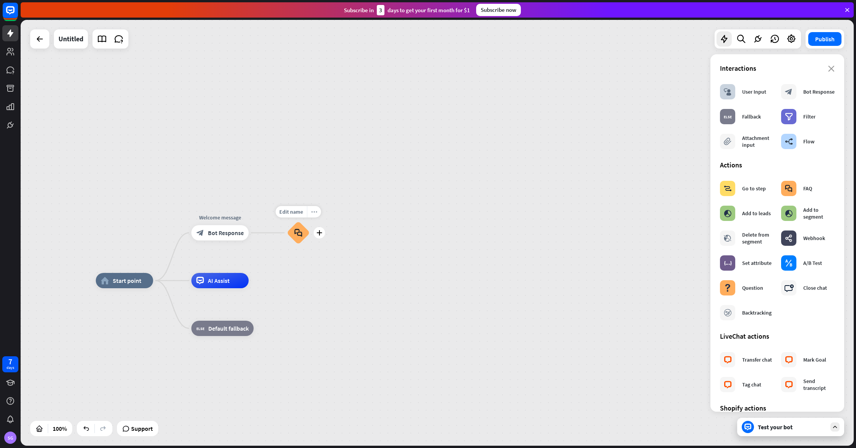
drag, startPoint x: 319, startPoint y: 213, endPoint x: 313, endPoint y: 214, distance: 5.8
click at [317, 213] on div "more_horiz" at bounding box center [314, 211] width 14 height 11
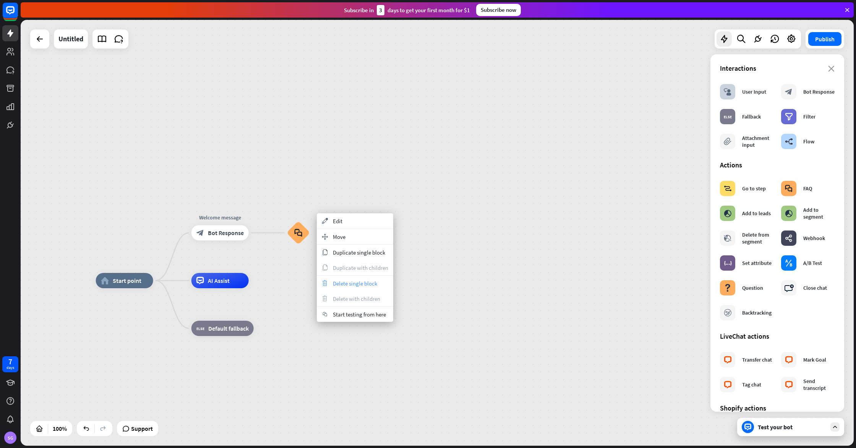
click at [348, 279] on div "trash Delete single block" at bounding box center [355, 282] width 76 height 15
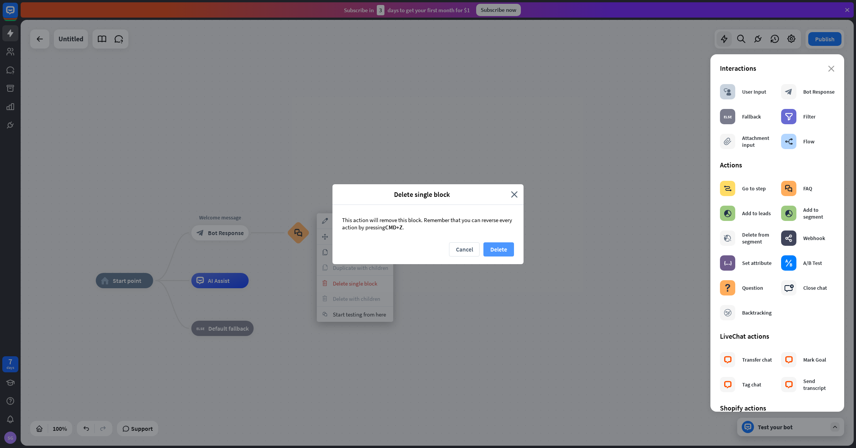
click at [501, 243] on button "Delete" at bounding box center [498, 249] width 31 height 14
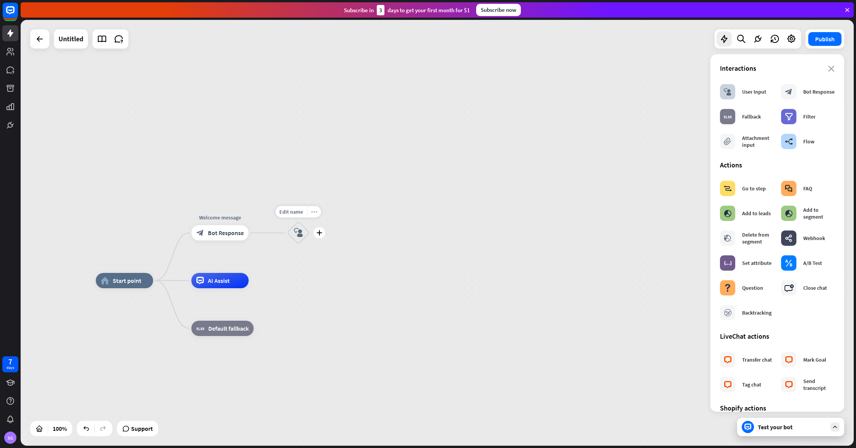
click at [309, 215] on div "more_horiz" at bounding box center [314, 211] width 14 height 11
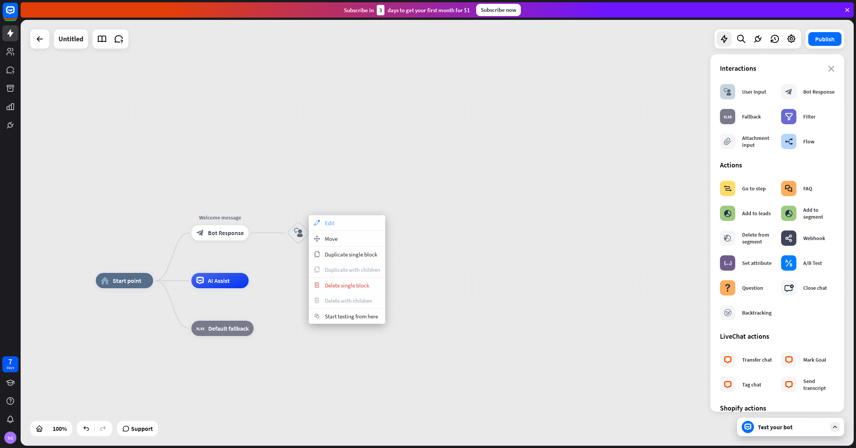
click at [333, 222] on span "Edit" at bounding box center [330, 222] width 10 height 7
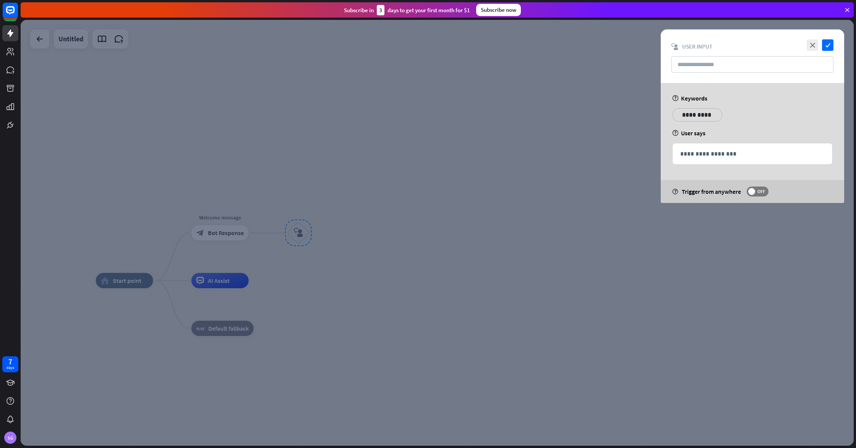
click at [693, 107] on div "**********" at bounding box center [752, 143] width 183 height 120
click at [693, 112] on p "**********" at bounding box center [697, 115] width 39 height 10
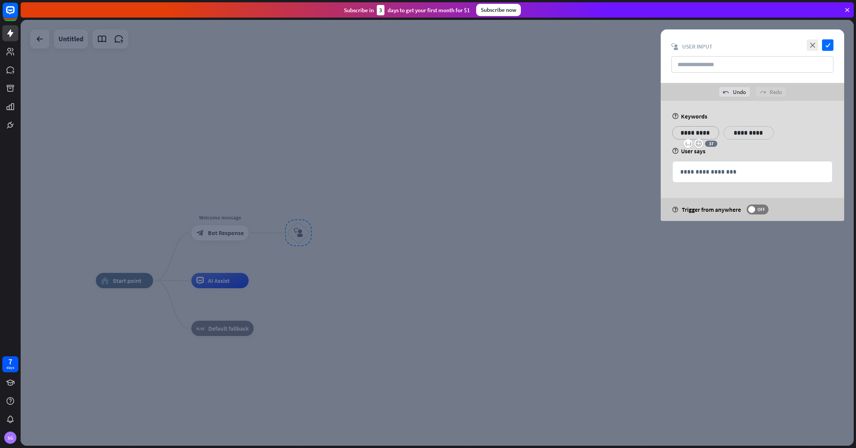
click at [795, 128] on div "**********" at bounding box center [752, 135] width 165 height 19
click at [827, 49] on icon "check" at bounding box center [827, 44] width 11 height 11
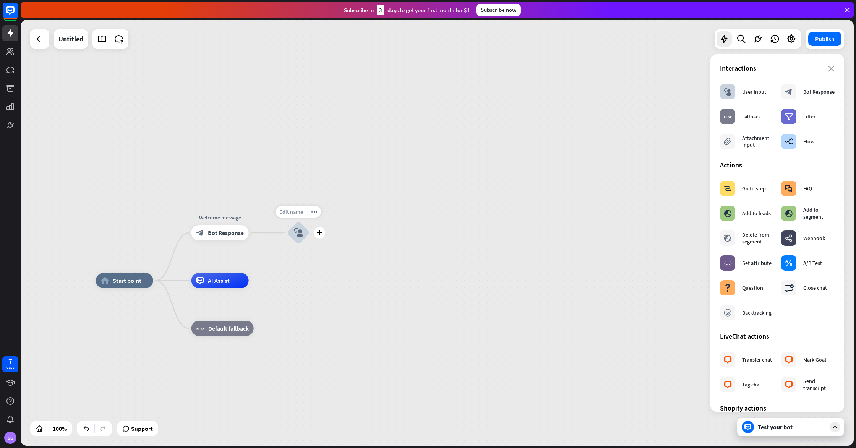
click at [297, 214] on span "Edit name" at bounding box center [291, 211] width 24 height 7
type input "**********"
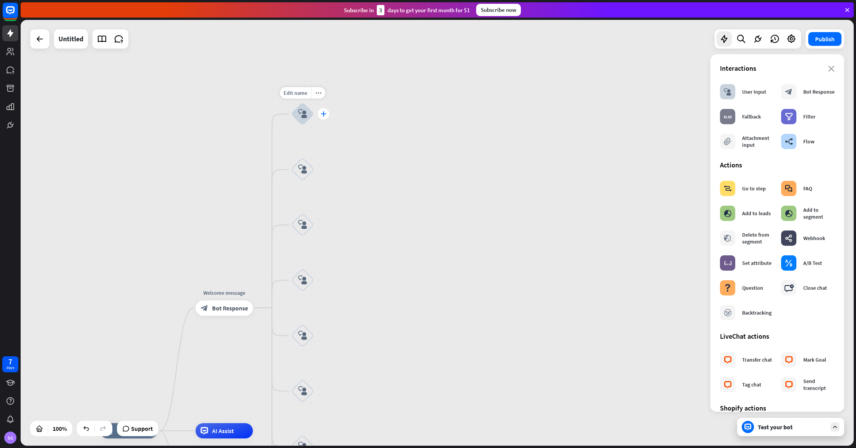
click at [321, 115] on icon "plus" at bounding box center [324, 113] width 6 height 5
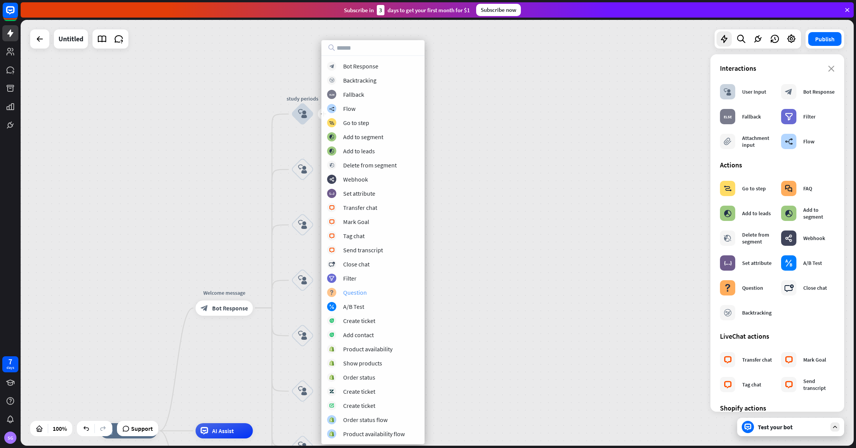
click at [367, 291] on div "block_question Question" at bounding box center [373, 292] width 92 height 9
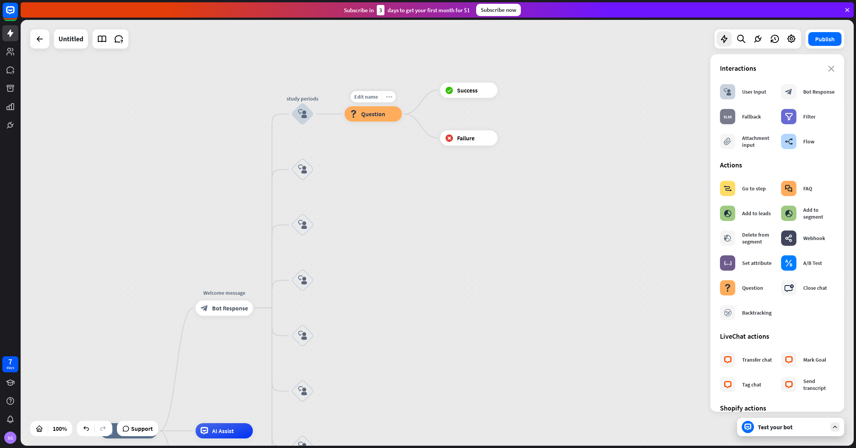
click at [389, 97] on icon "more_horiz" at bounding box center [389, 97] width 6 height 6
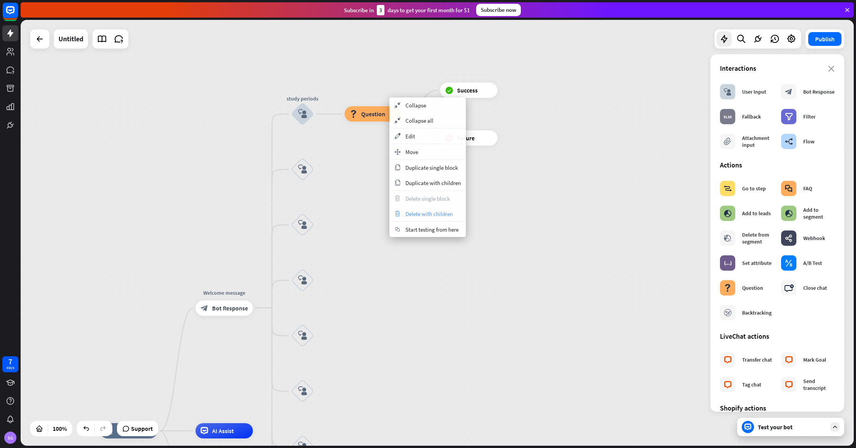
click at [458, 211] on div "trash Delete with children" at bounding box center [427, 213] width 76 height 15
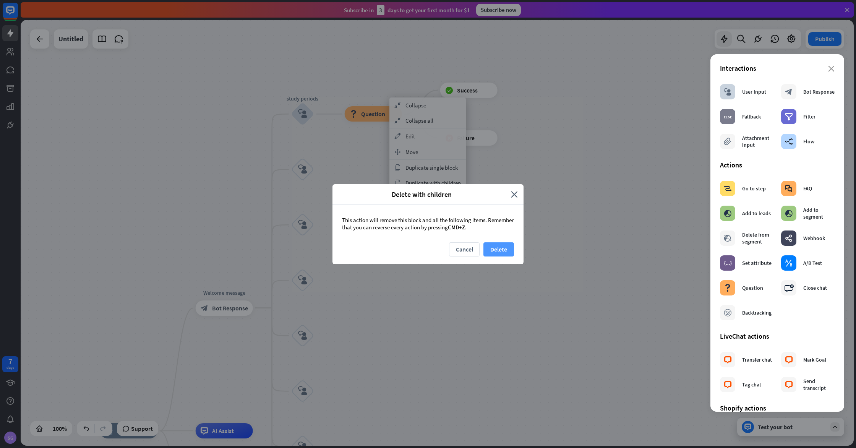
click at [502, 244] on button "Delete" at bounding box center [498, 249] width 31 height 14
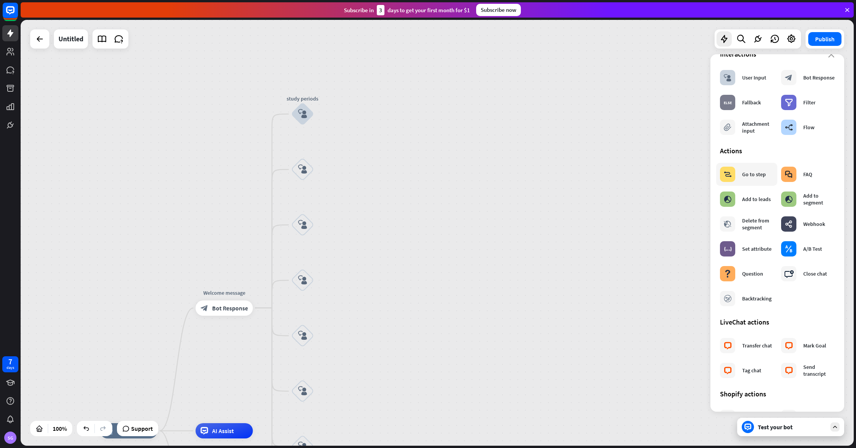
scroll to position [16, 0]
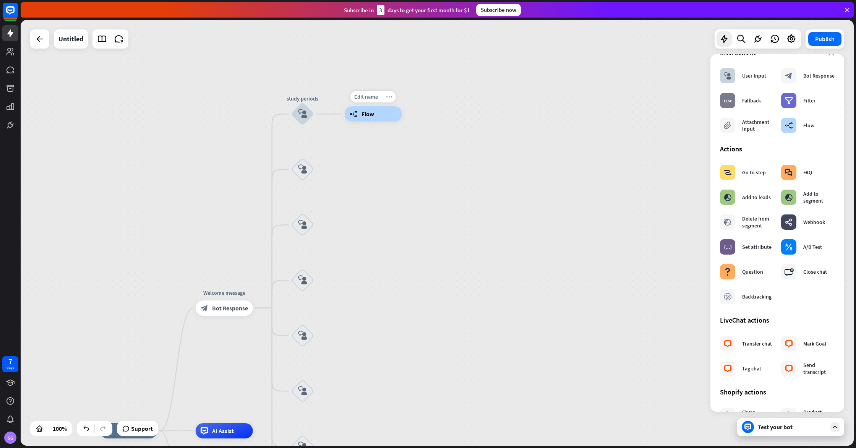
click at [387, 97] on icon "more_horiz" at bounding box center [389, 97] width 6 height 6
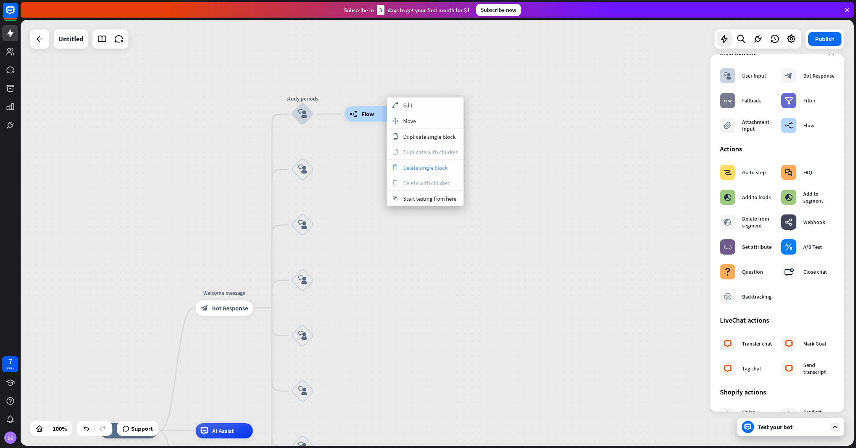
click at [423, 168] on span "Delete single block" at bounding box center [425, 167] width 44 height 7
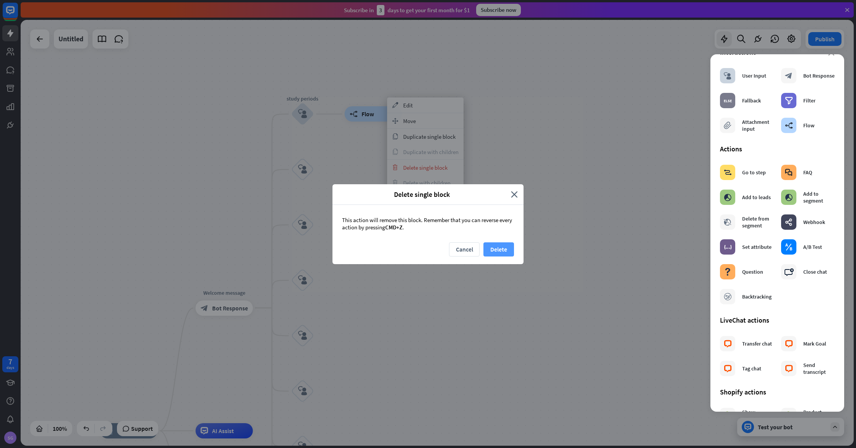
click at [496, 247] on button "Delete" at bounding box center [498, 249] width 31 height 14
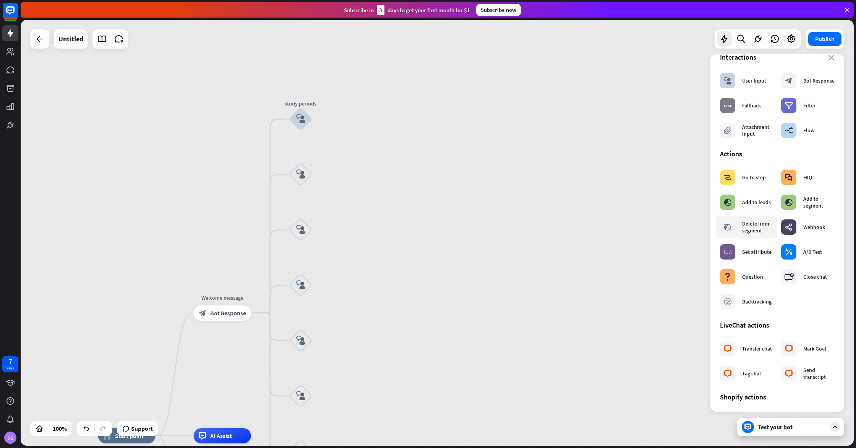
scroll to position [0, 0]
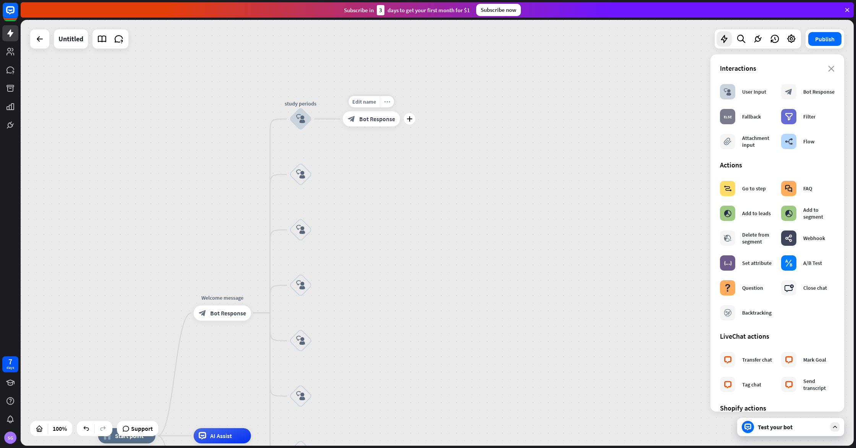
click at [391, 102] on div "more_horiz" at bounding box center [387, 101] width 14 height 11
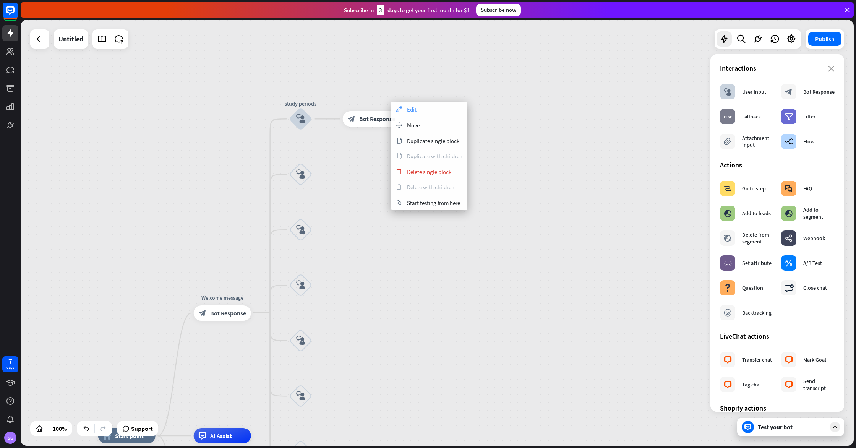
click at [420, 112] on div "appearance Edit" at bounding box center [429, 109] width 76 height 15
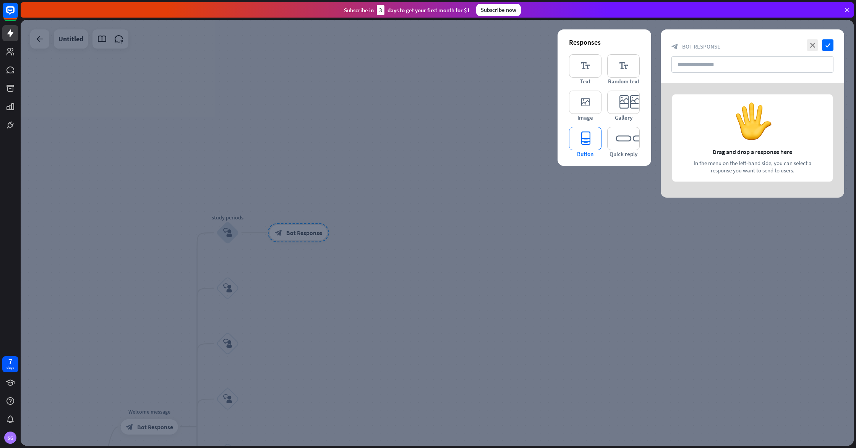
click at [591, 133] on icon "editor_button" at bounding box center [585, 138] width 32 height 23
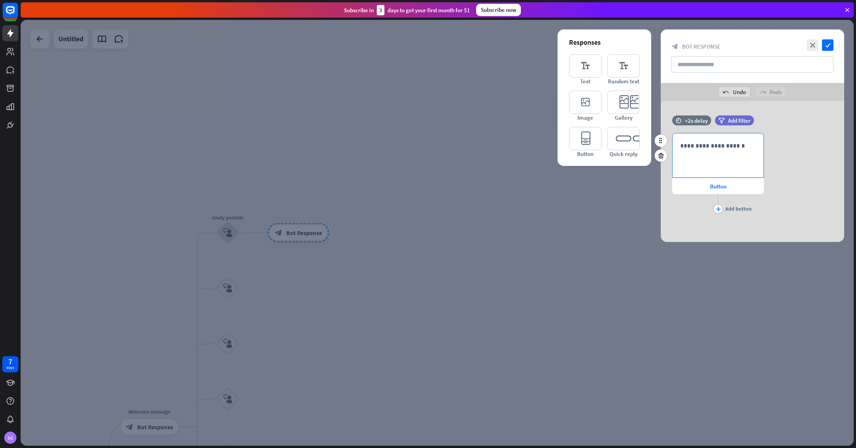
click at [700, 152] on div "**********" at bounding box center [717, 155] width 91 height 44
click at [706, 186] on div "Button" at bounding box center [718, 186] width 92 height 16
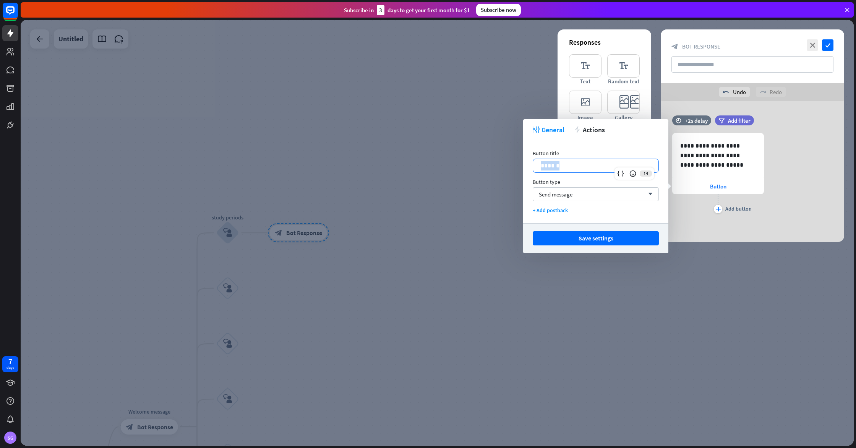
drag, startPoint x: 587, startPoint y: 168, endPoint x: 533, endPoint y: 163, distance: 54.9
click at [533, 163] on div "******" at bounding box center [596, 166] width 126 height 14
click at [599, 240] on button "Save settings" at bounding box center [596, 238] width 126 height 14
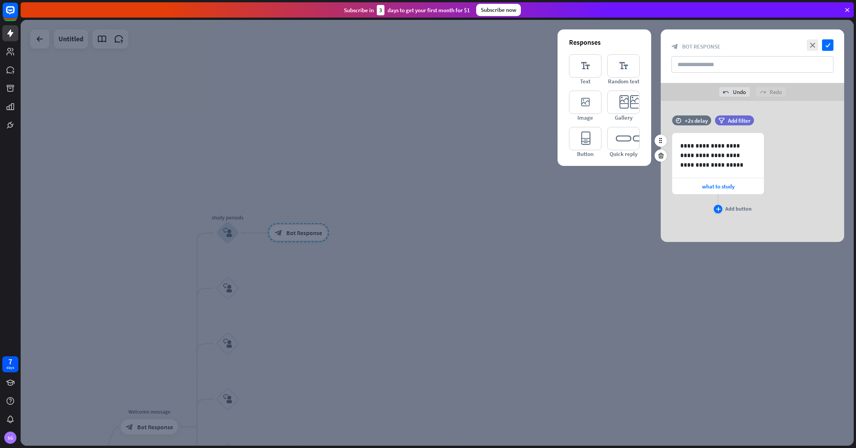
click at [715, 208] on div "plus" at bounding box center [718, 209] width 8 height 8
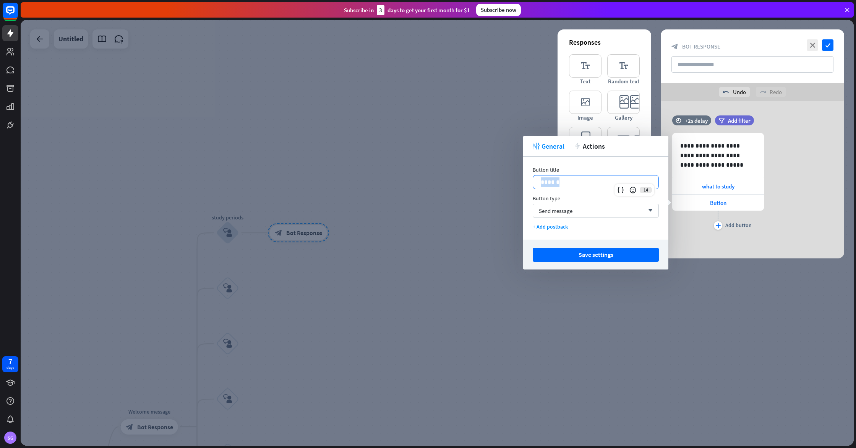
drag, startPoint x: 496, startPoint y: 186, endPoint x: 540, endPoint y: 181, distance: 44.6
click at [540, 181] on div "******" at bounding box center [595, 181] width 125 height 13
drag, startPoint x: 609, startPoint y: 258, endPoint x: 630, endPoint y: 252, distance: 21.4
click at [609, 258] on button "Save settings" at bounding box center [596, 255] width 126 height 14
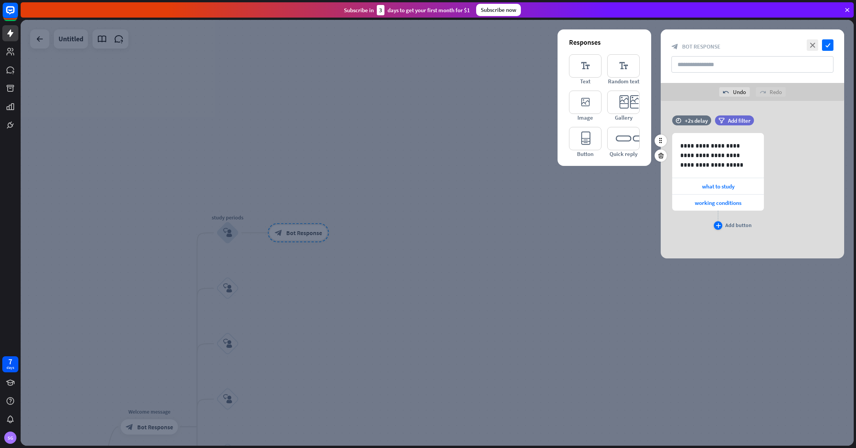
click at [715, 225] on div "plus" at bounding box center [718, 225] width 8 height 8
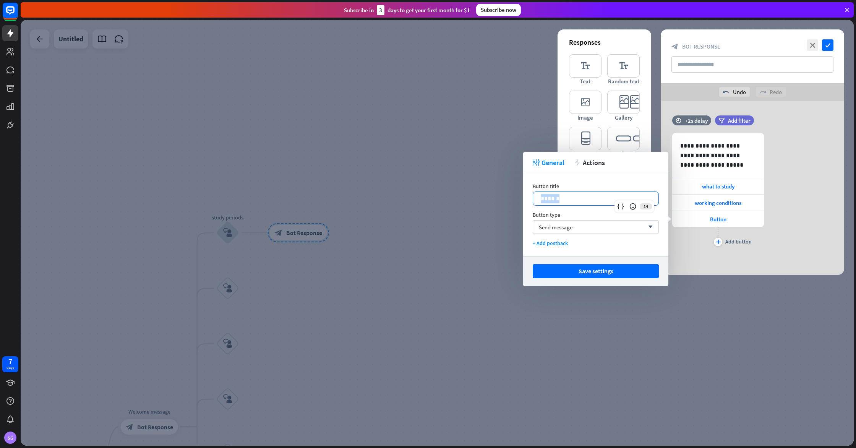
drag, startPoint x: 580, startPoint y: 196, endPoint x: 538, endPoint y: 198, distance: 42.5
click at [538, 198] on div "******" at bounding box center [595, 198] width 125 height 13
click at [581, 266] on button "Save settings" at bounding box center [596, 271] width 126 height 14
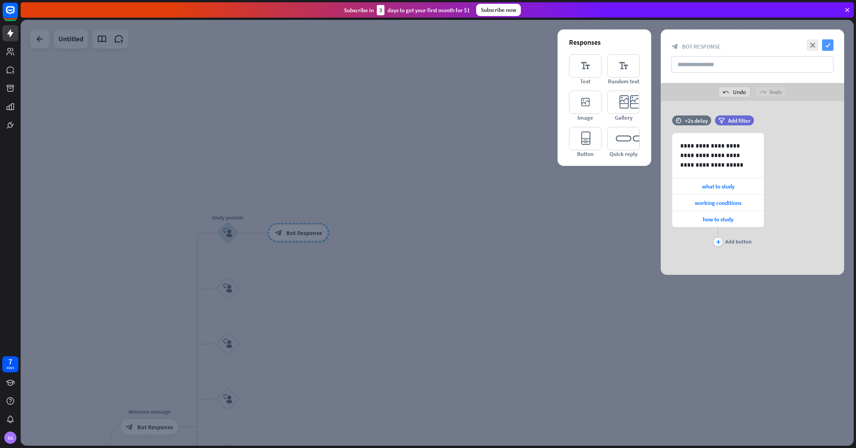
click at [829, 40] on icon "check" at bounding box center [827, 44] width 11 height 11
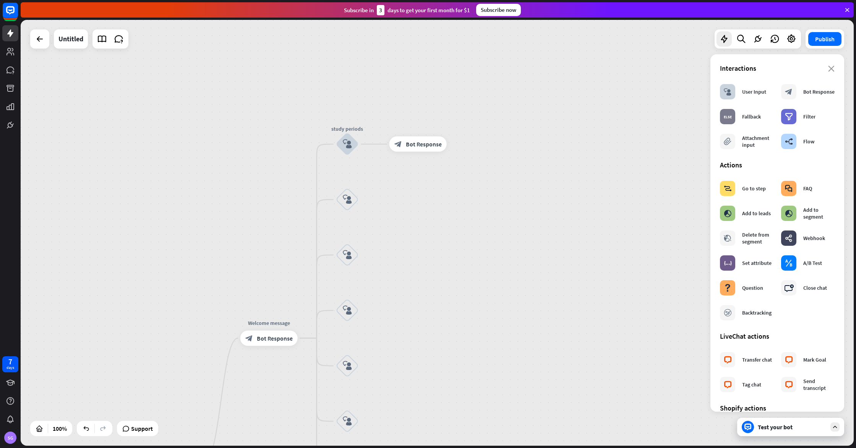
click at [748, 426] on icon at bounding box center [747, 427] width 3 height 2
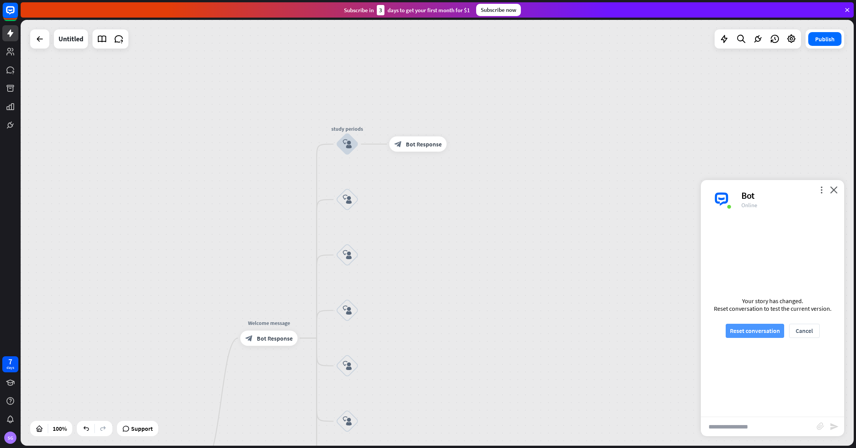
click at [752, 327] on button "Reset conversation" at bounding box center [755, 331] width 58 height 14
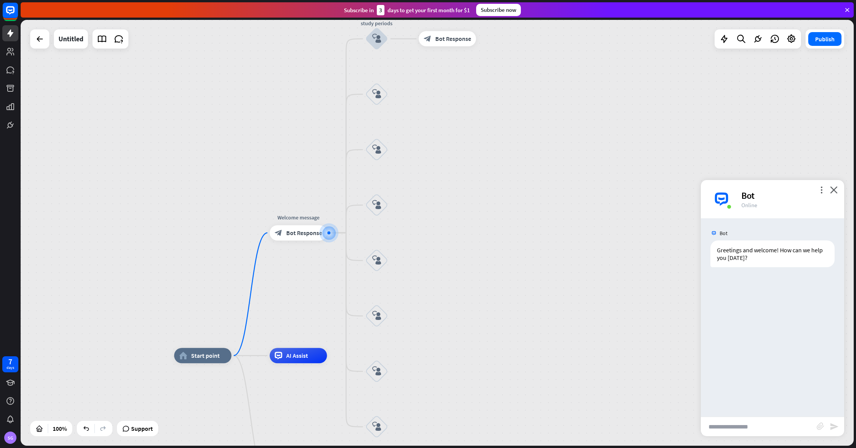
click at [759, 421] on input "text" at bounding box center [759, 426] width 116 height 19
type input "**********"
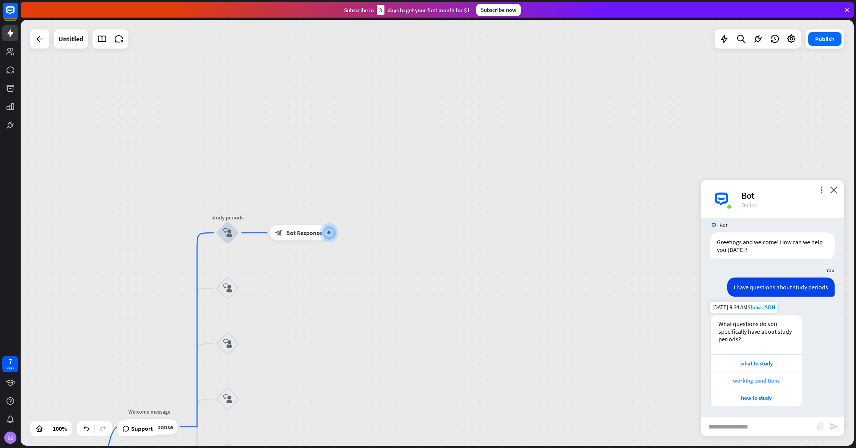
scroll to position [9, 0]
click at [766, 365] on div "what to study" at bounding box center [755, 361] width 83 height 7
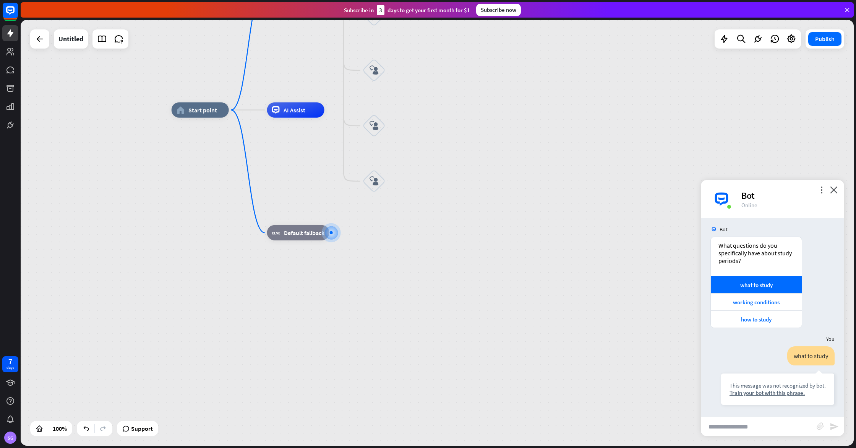
drag, startPoint x: 833, startPoint y: 188, endPoint x: 657, endPoint y: 197, distance: 176.0
click at [833, 188] on icon "close" at bounding box center [834, 189] width 8 height 7
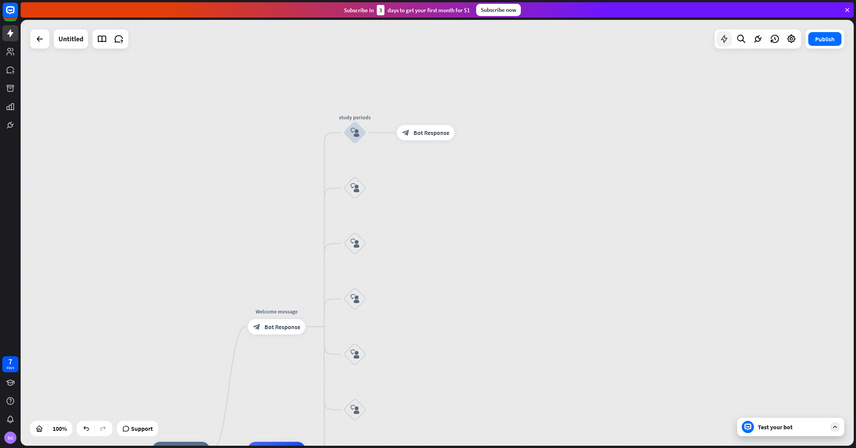
click at [721, 45] on div at bounding box center [723, 38] width 15 height 15
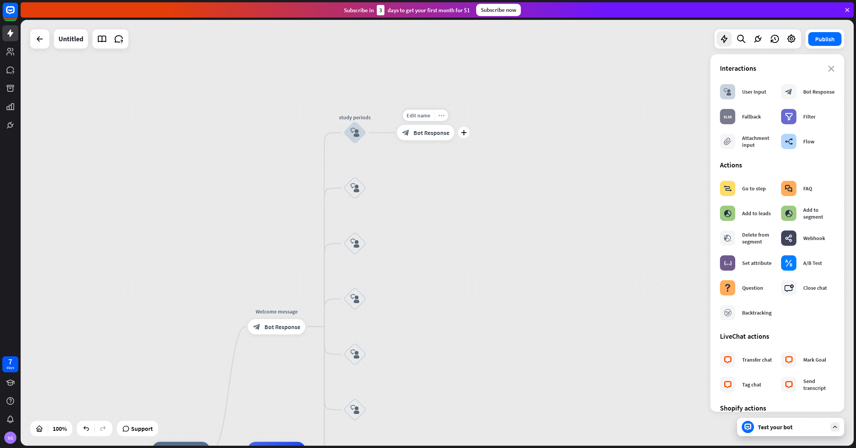
click at [444, 118] on icon "more_horiz" at bounding box center [441, 116] width 6 height 6
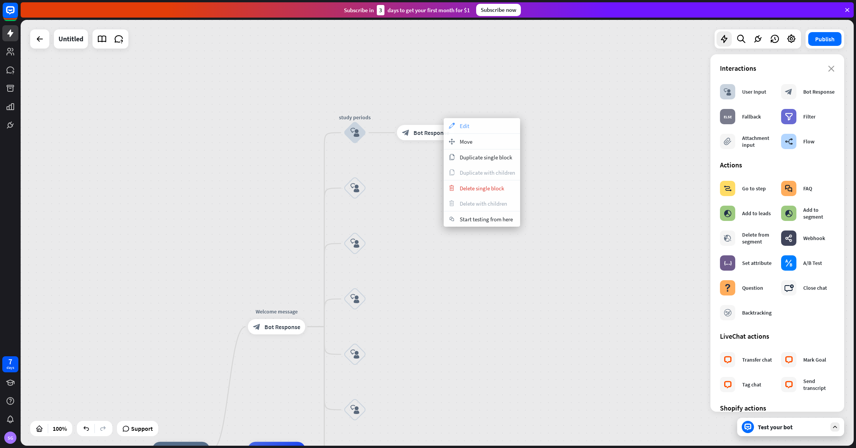
click at [478, 129] on div "appearance Edit" at bounding box center [482, 125] width 76 height 15
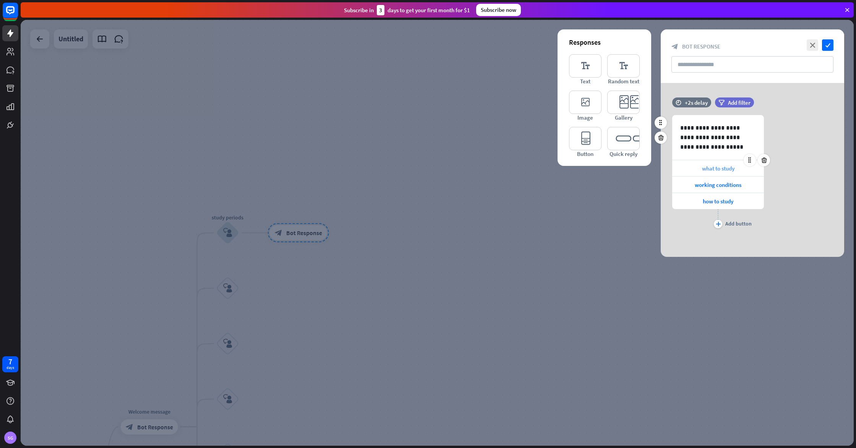
click at [724, 162] on div "what to study" at bounding box center [718, 168] width 92 height 16
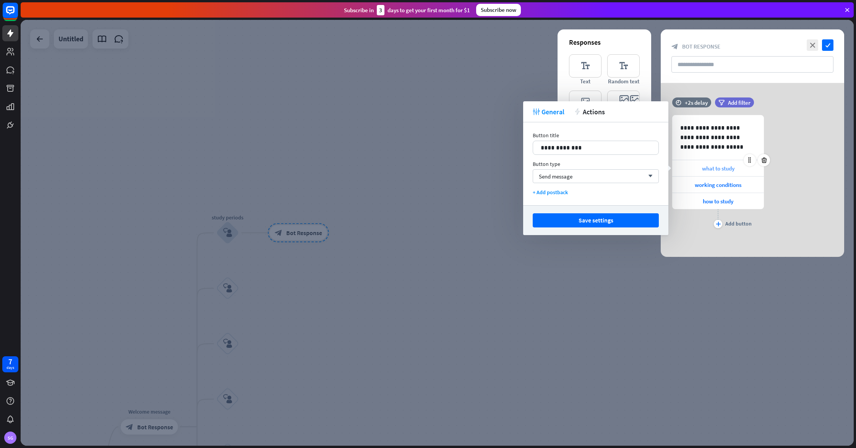
click at [723, 167] on span "what to study" at bounding box center [718, 168] width 32 height 7
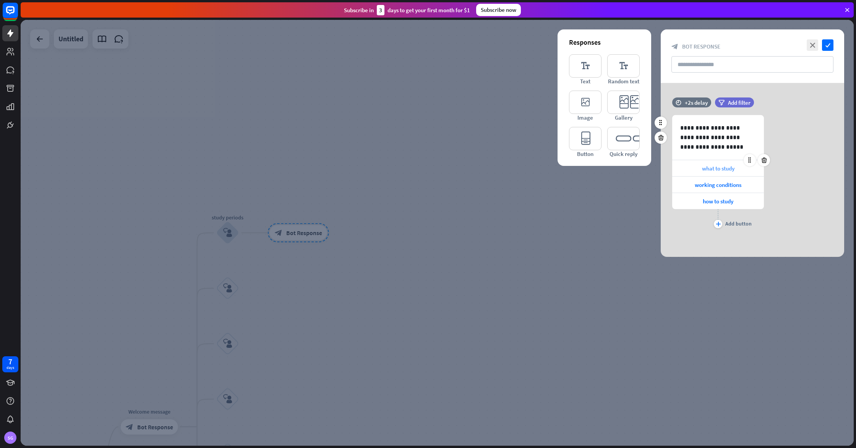
click at [723, 168] on span "what to study" at bounding box center [718, 168] width 32 height 7
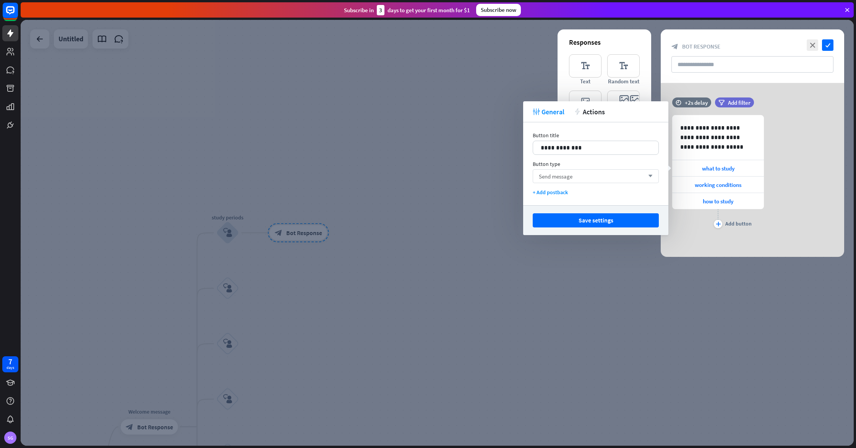
click at [630, 180] on div "Send message arrow_down" at bounding box center [596, 176] width 126 height 14
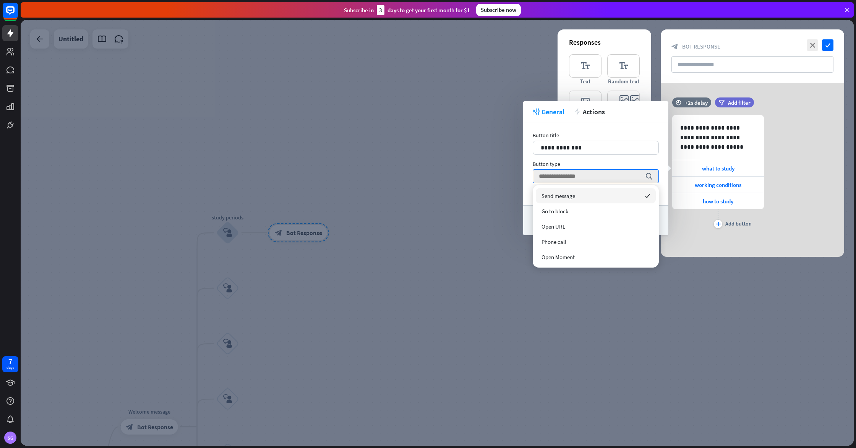
click at [598, 164] on div "Button type" at bounding box center [596, 163] width 126 height 7
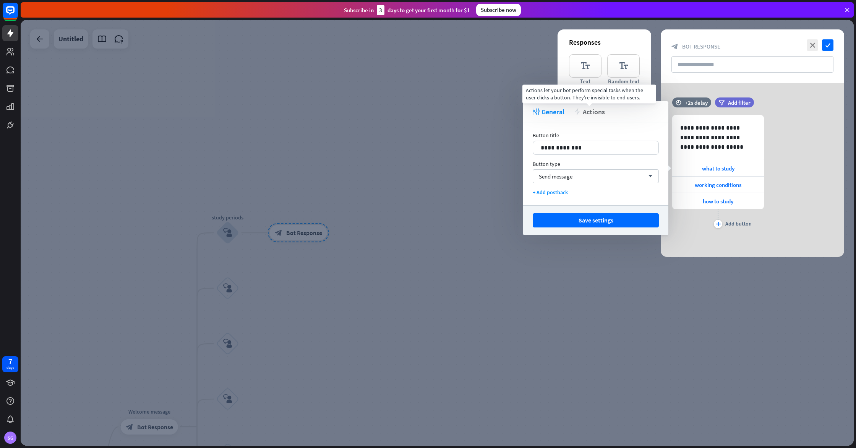
click at [591, 111] on span "Actions" at bounding box center [594, 111] width 22 height 9
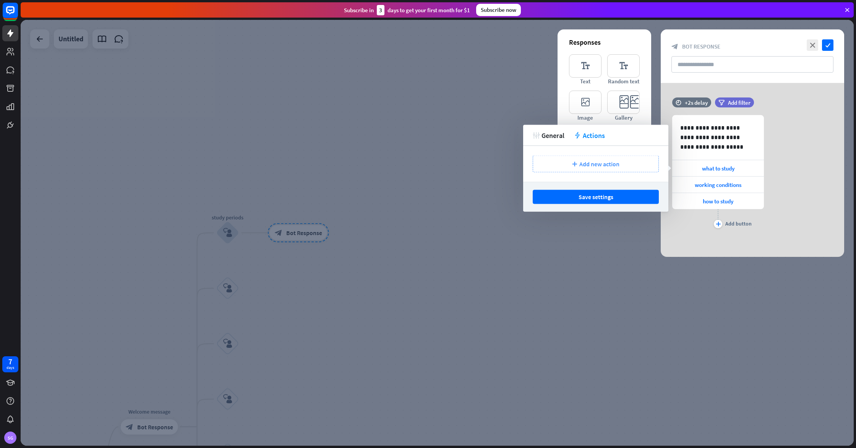
click at [571, 170] on div "plus Add new action" at bounding box center [596, 164] width 126 height 17
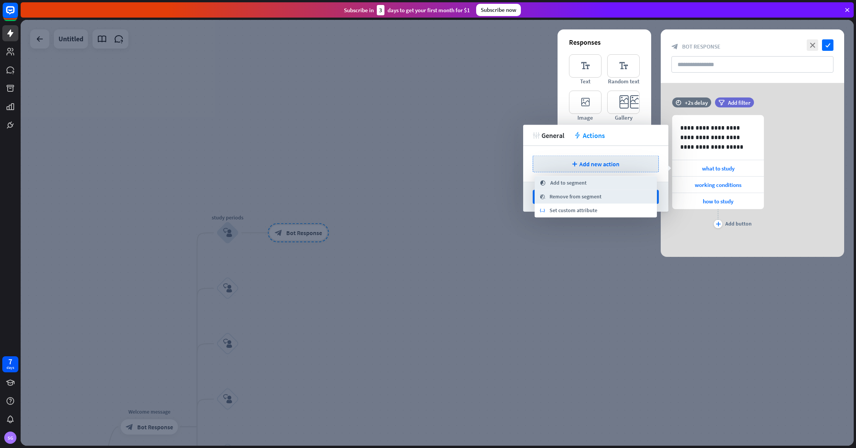
click at [551, 153] on div "plus Add new action" at bounding box center [595, 164] width 145 height 36
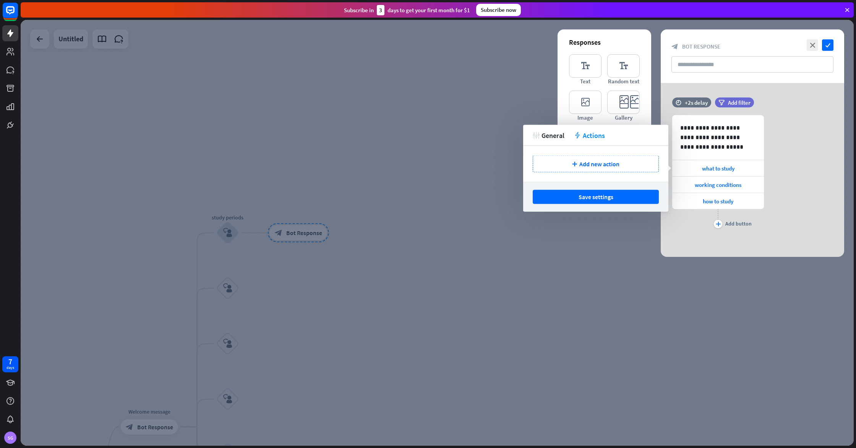
click at [545, 139] on div "tweak General action Actions" at bounding box center [595, 135] width 145 height 21
click at [556, 131] on span "General" at bounding box center [552, 135] width 23 height 9
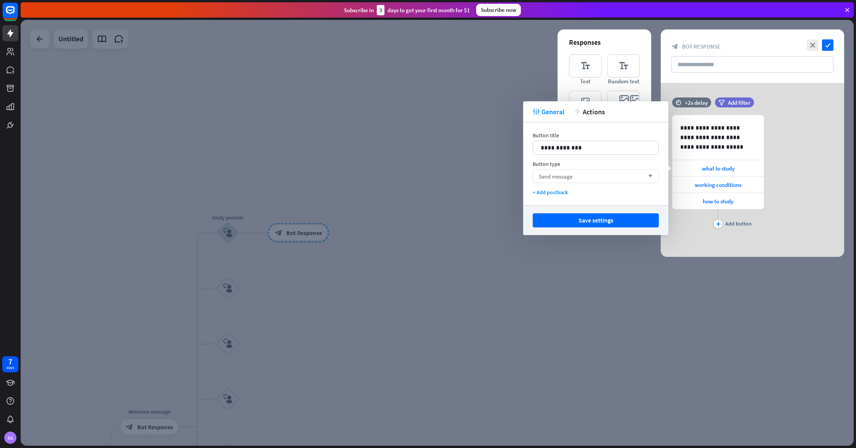
click at [585, 179] on div "Send message arrow_down" at bounding box center [596, 176] width 126 height 14
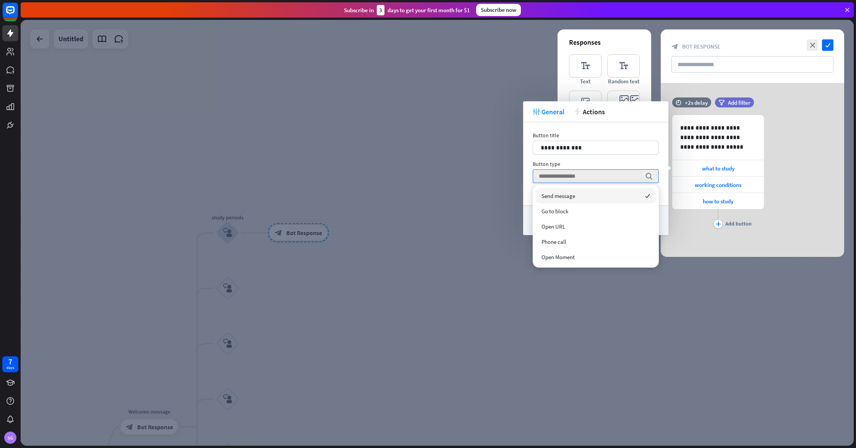
click at [429, 187] on div at bounding box center [437, 233] width 833 height 426
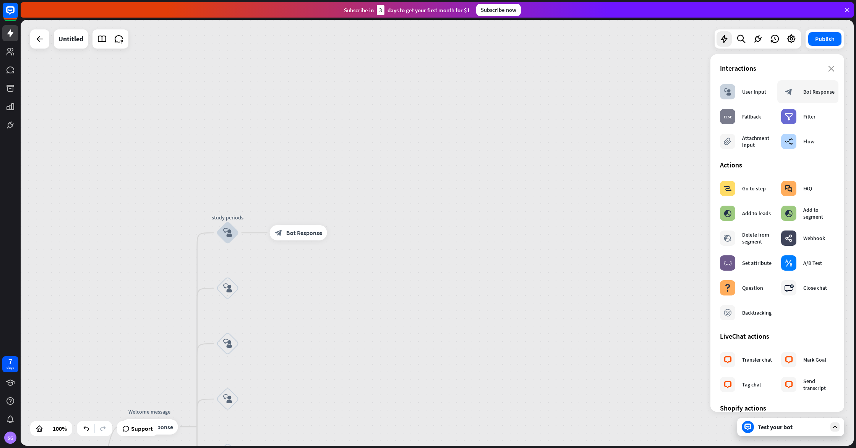
click at [791, 96] on div "block_bot_response" at bounding box center [788, 91] width 15 height 15
click at [298, 229] on span "Bot Response" at bounding box center [304, 233] width 36 height 8
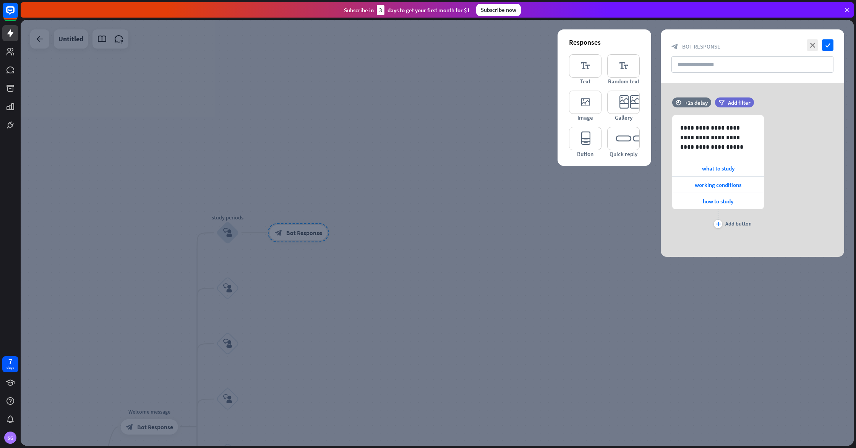
drag, startPoint x: 627, startPoint y: 184, endPoint x: 662, endPoint y: 157, distance: 43.9
click at [628, 183] on div at bounding box center [437, 233] width 833 height 426
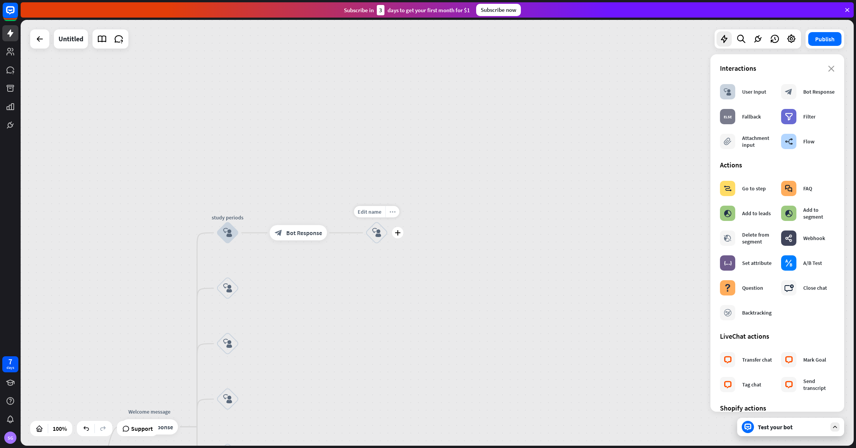
click at [395, 211] on icon "more_horiz" at bounding box center [392, 212] width 6 height 6
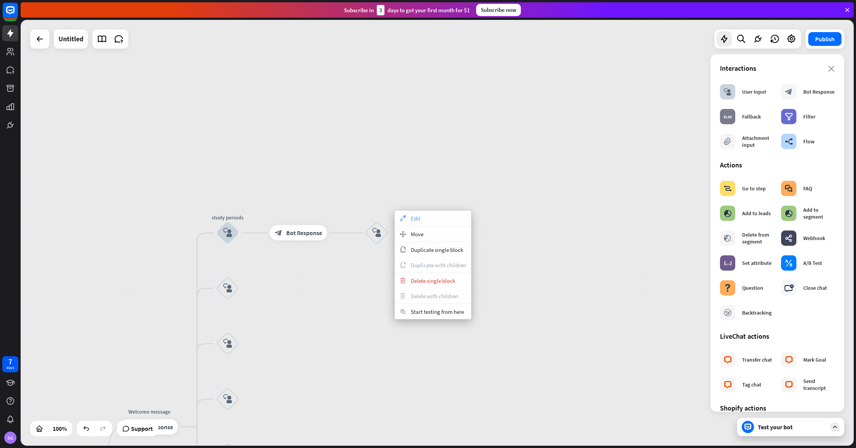
click at [411, 217] on span "Edit" at bounding box center [416, 218] width 10 height 7
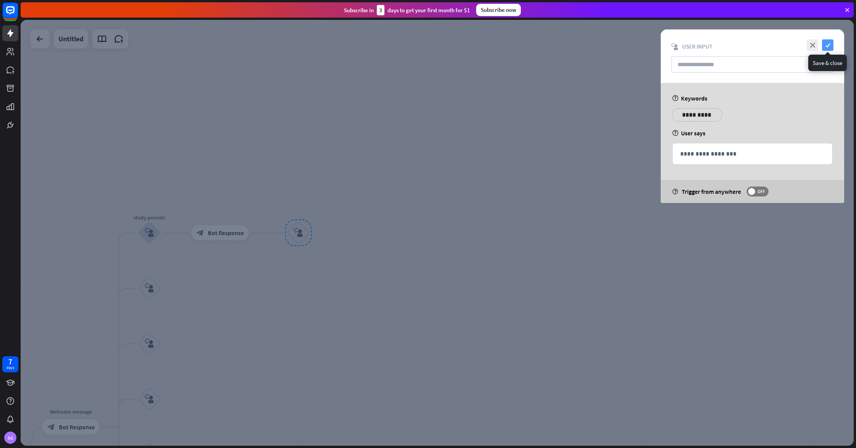
click at [823, 49] on icon "check" at bounding box center [827, 44] width 11 height 11
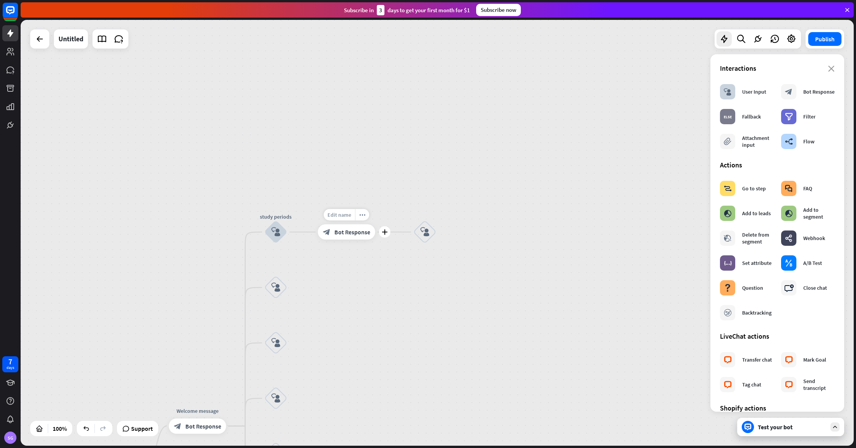
click at [337, 213] on span "Edit name" at bounding box center [339, 214] width 24 height 7
type input "**********"
click at [69, 39] on div "Untitled" at bounding box center [70, 38] width 25 height 19
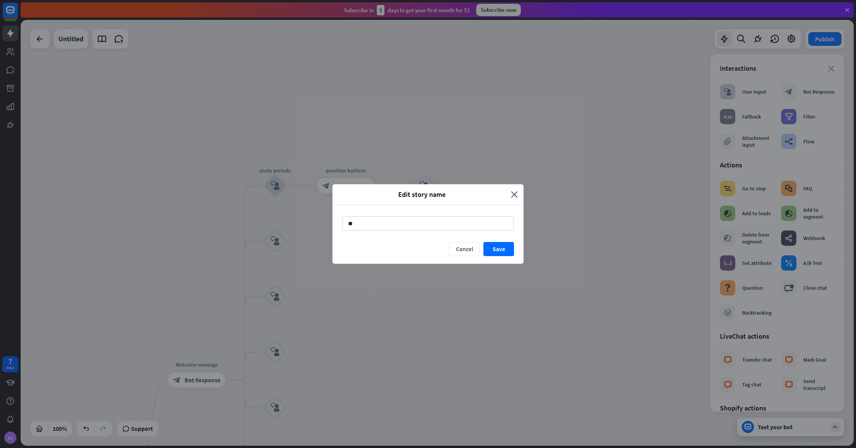
type input "*"
type input "**********"
click at [510, 251] on button "Save" at bounding box center [498, 249] width 31 height 14
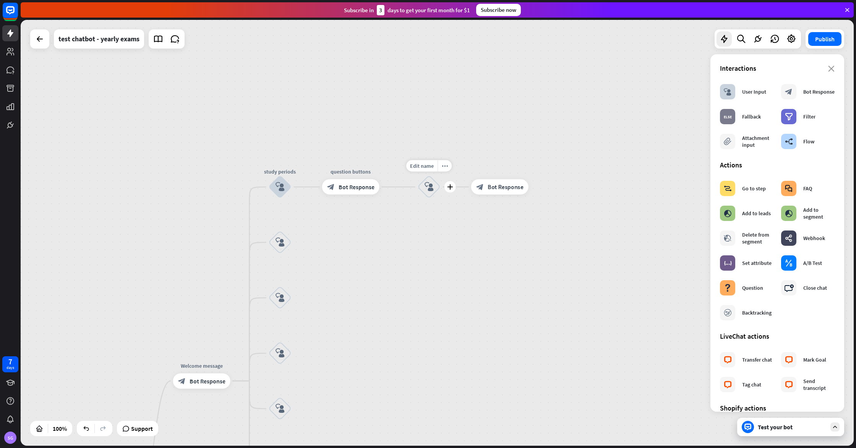
drag, startPoint x: 445, startPoint y: 182, endPoint x: 558, endPoint y: 202, distance: 114.8
click at [441, 198] on div "Edit name more_horiz plus block_user_input" at bounding box center [429, 186] width 23 height 23
click at [517, 206] on span "Bot Response" at bounding box center [513, 207] width 36 height 8
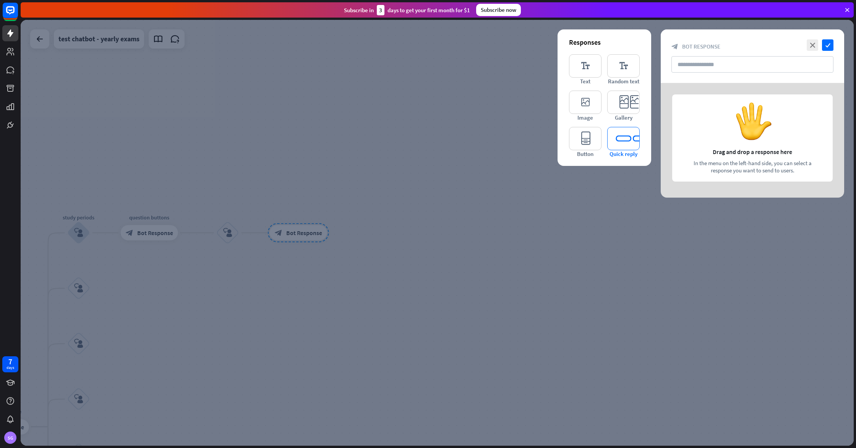
click at [624, 144] on icon "editor_quick_replies" at bounding box center [623, 138] width 32 height 23
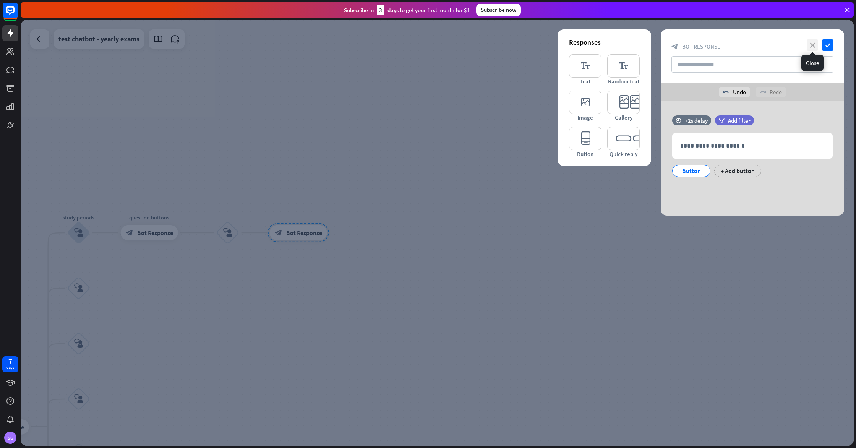
click at [813, 45] on icon "close" at bounding box center [812, 44] width 11 height 11
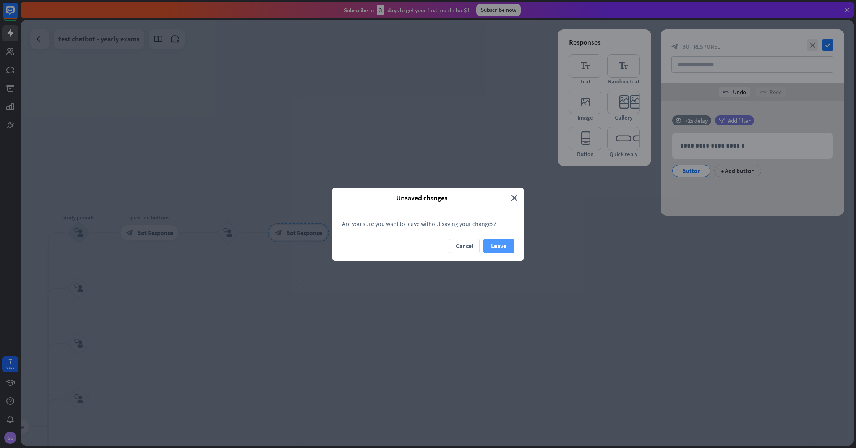
click at [494, 243] on button "Leave" at bounding box center [498, 246] width 31 height 14
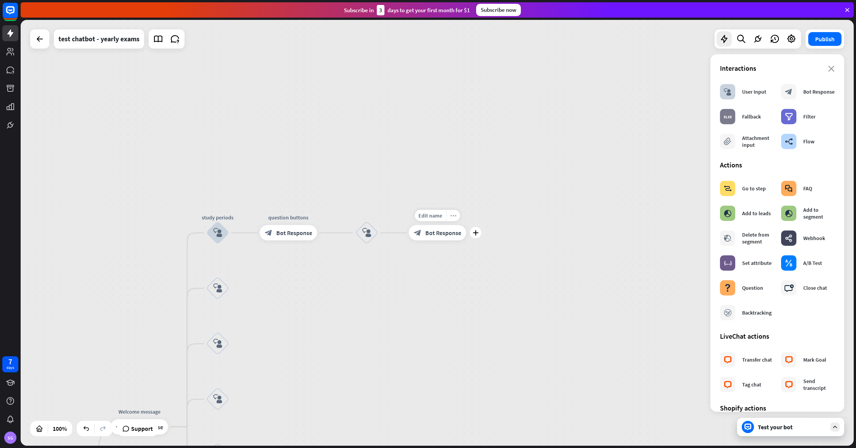
click at [451, 218] on icon "more_horiz" at bounding box center [453, 216] width 6 height 6
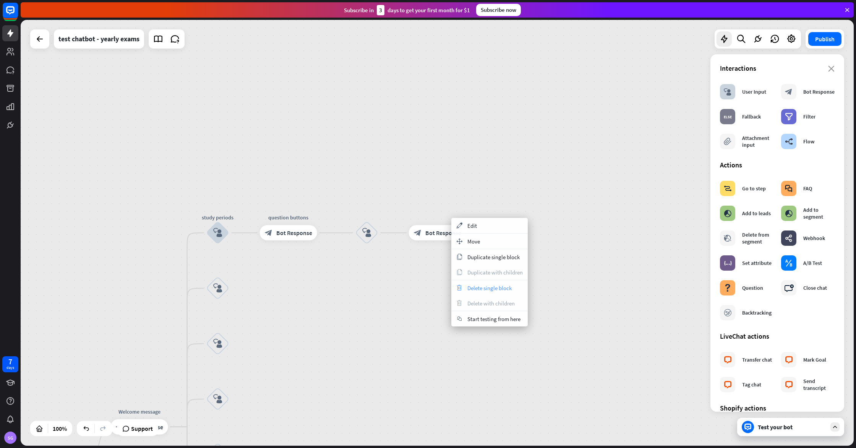
click at [477, 285] on span "Delete single block" at bounding box center [489, 287] width 44 height 7
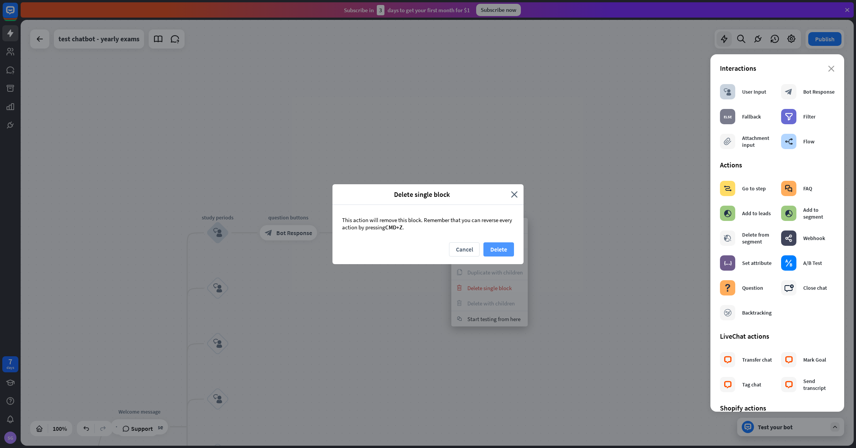
click at [502, 248] on button "Delete" at bounding box center [498, 249] width 31 height 14
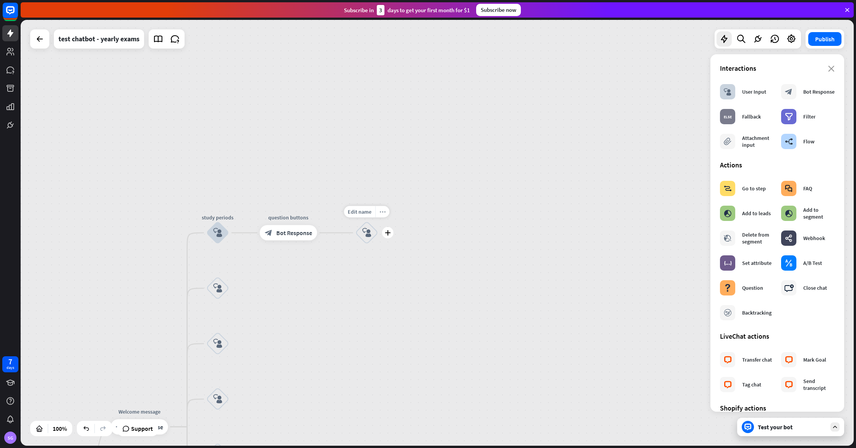
click at [381, 215] on div "more_horiz" at bounding box center [382, 211] width 14 height 11
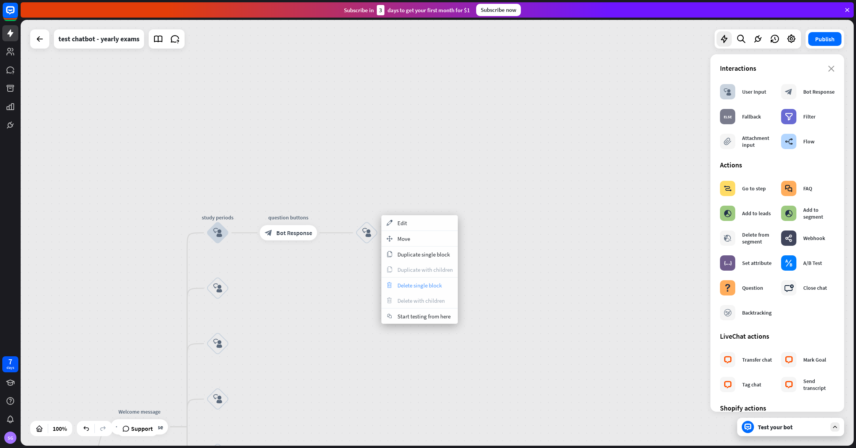
click at [410, 279] on div "trash Delete single block" at bounding box center [419, 284] width 76 height 15
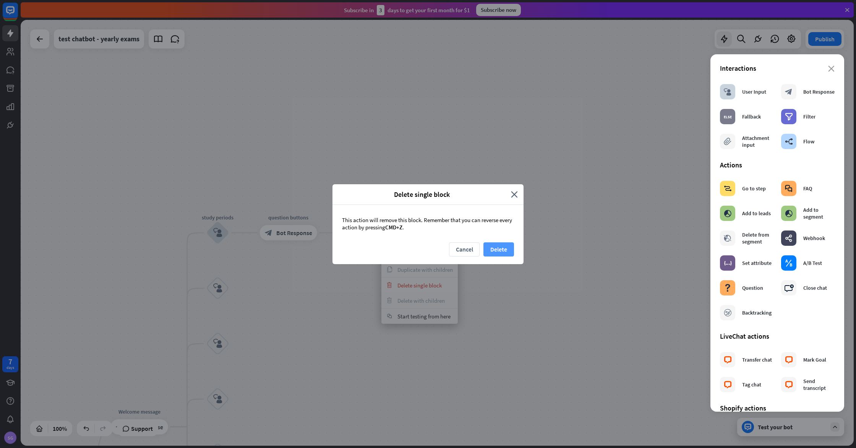
click at [496, 249] on button "Delete" at bounding box center [498, 249] width 31 height 14
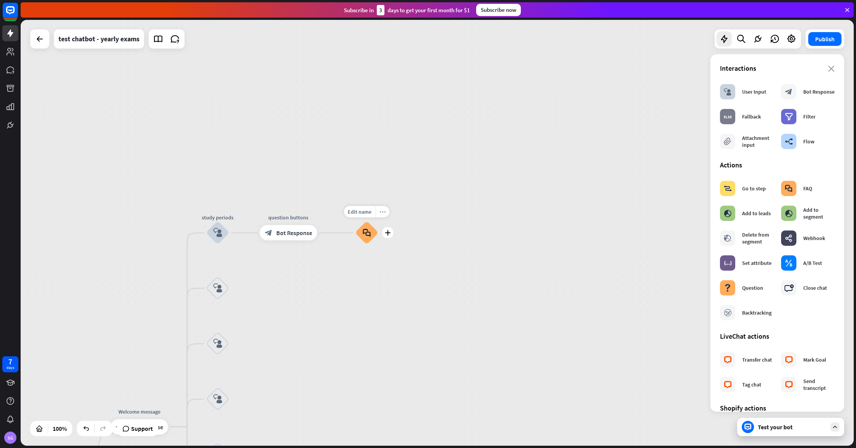
click at [380, 216] on div "more_horiz" at bounding box center [382, 211] width 14 height 11
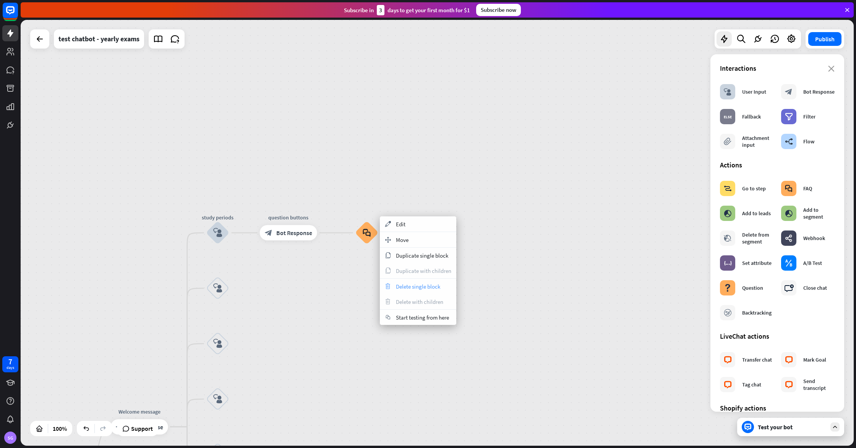
click at [410, 283] on span "Delete single block" at bounding box center [418, 286] width 44 height 7
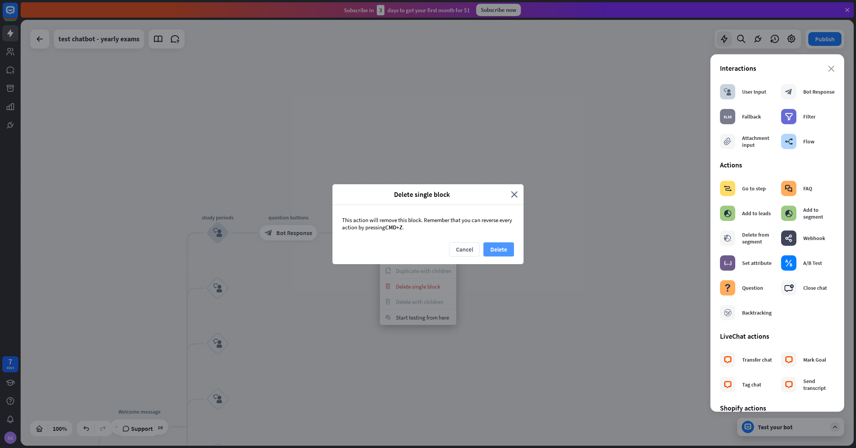
click at [502, 252] on button "Delete" at bounding box center [498, 249] width 31 height 14
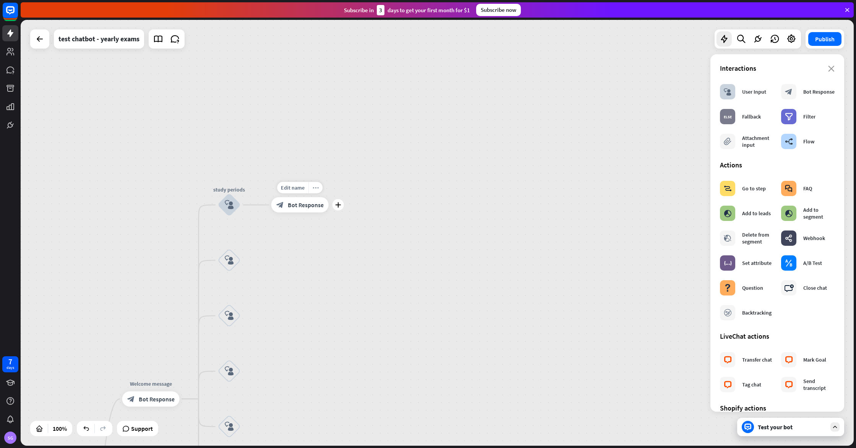
click at [316, 189] on div "more_horiz" at bounding box center [315, 187] width 14 height 11
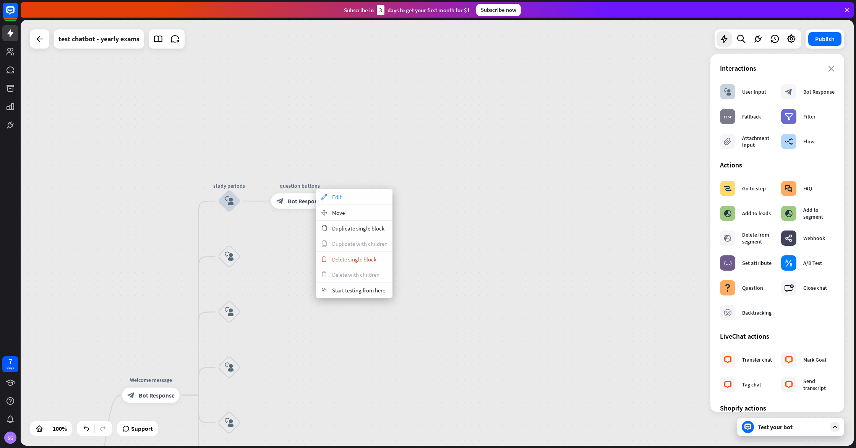
click at [337, 201] on div "appearance Edit" at bounding box center [354, 196] width 76 height 15
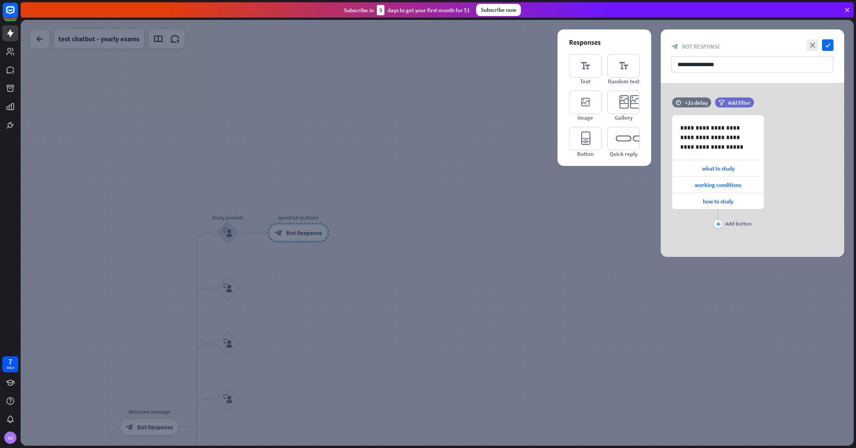
click at [385, 220] on div at bounding box center [437, 233] width 833 height 426
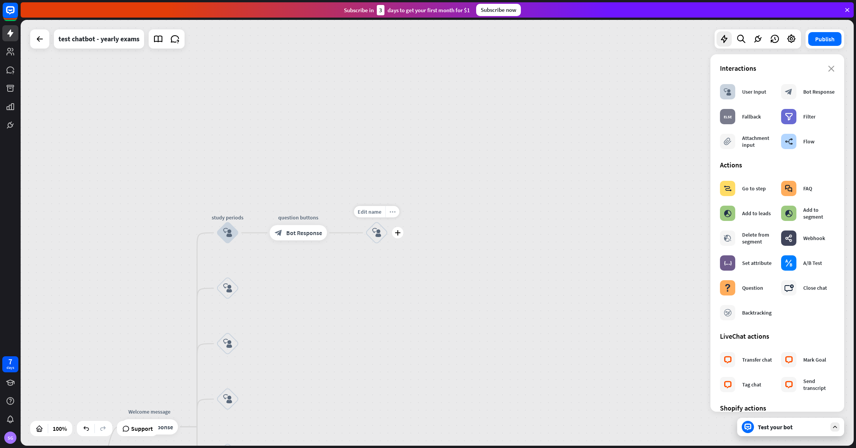
click at [395, 211] on icon "more_horiz" at bounding box center [392, 212] width 6 height 6
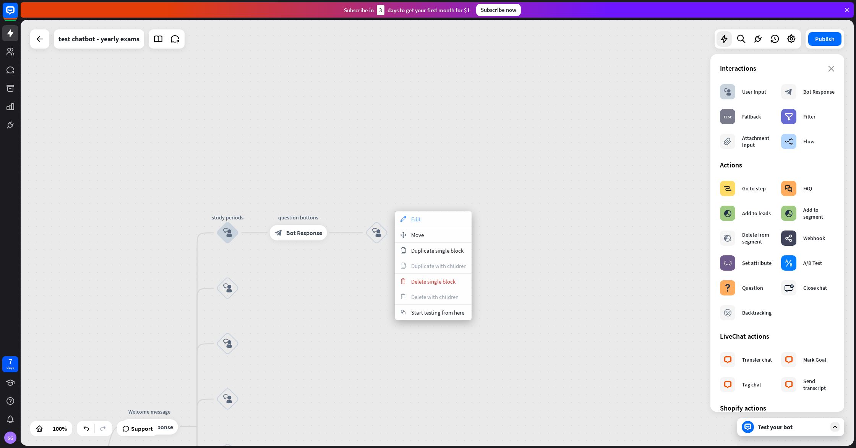
click at [405, 216] on icon "appearance" at bounding box center [403, 219] width 8 height 6
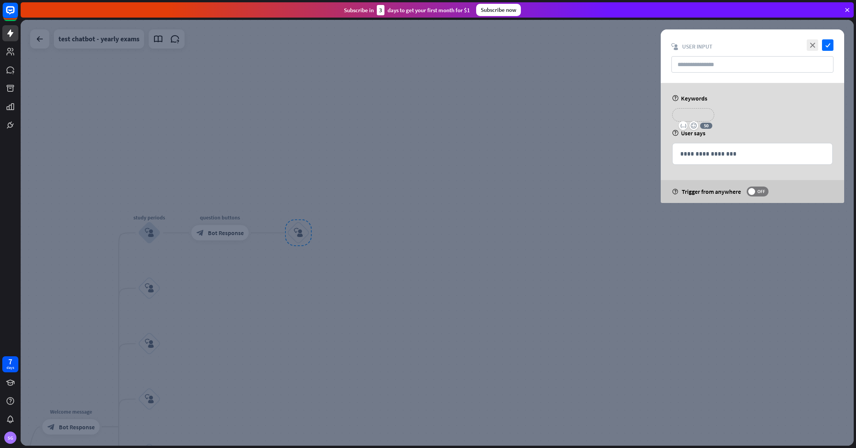
click at [697, 115] on p "**********" at bounding box center [693, 115] width 31 height 10
click at [705, 153] on p "**********" at bounding box center [752, 154] width 144 height 10
click at [690, 116] on p "**********" at bounding box center [697, 115] width 39 height 10
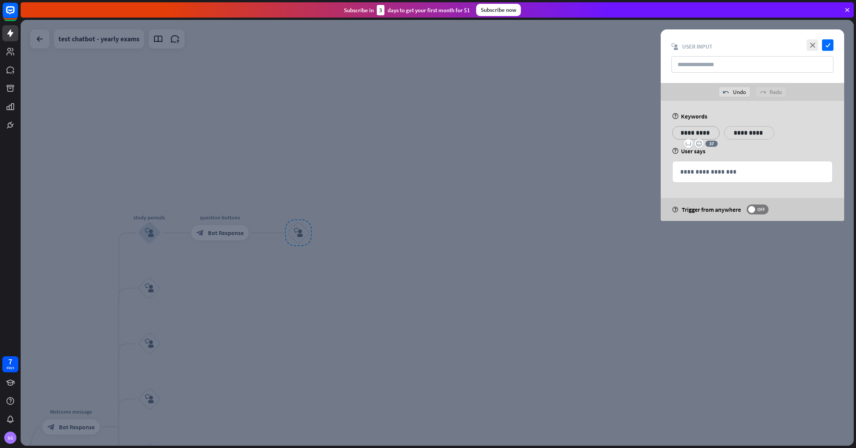
click at [601, 199] on div at bounding box center [437, 233] width 833 height 426
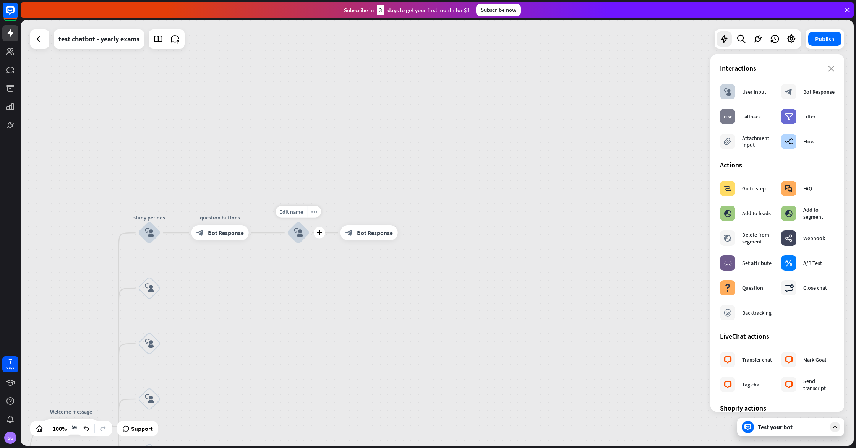
click at [314, 212] on icon "more_horiz" at bounding box center [314, 212] width 6 height 6
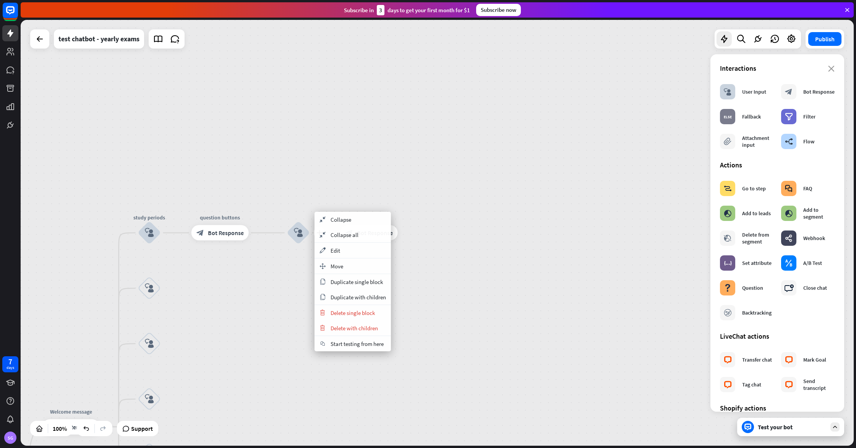
click at [287, 221] on div "plus block_user_input" at bounding box center [298, 232] width 23 height 23
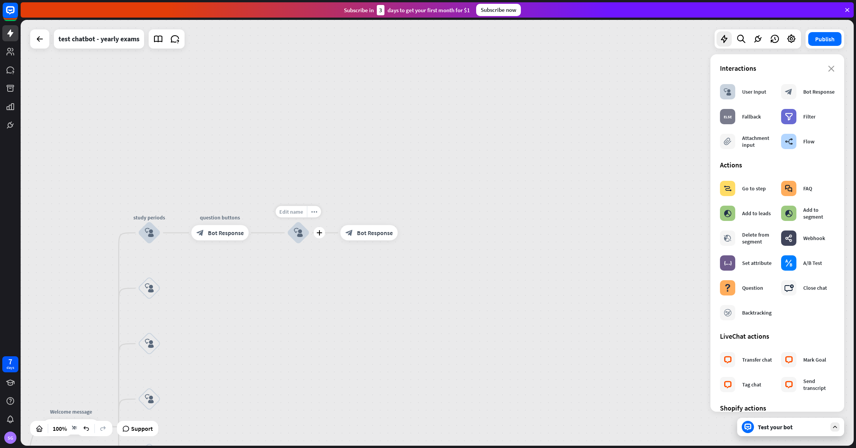
click at [291, 212] on span "Edit name" at bounding box center [291, 211] width 24 height 7
type input "**********"
click at [409, 247] on div "**********" at bounding box center [437, 233] width 833 height 426
click at [387, 214] on div "more_horiz" at bounding box center [384, 215] width 14 height 11
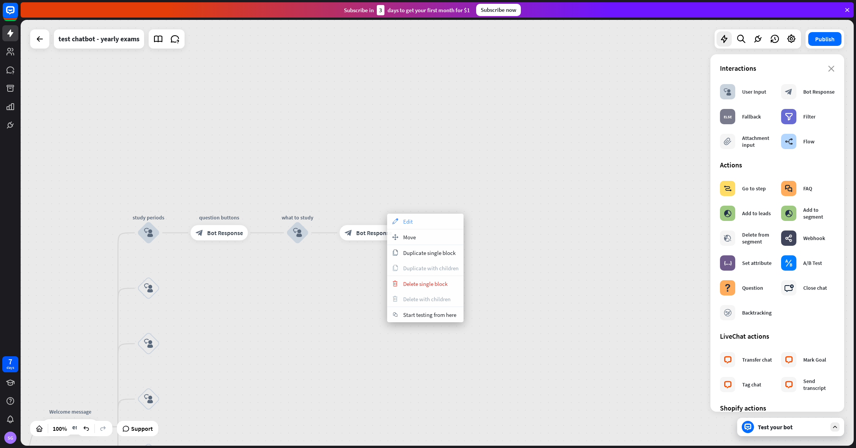
click at [415, 224] on div "appearance Edit" at bounding box center [425, 221] width 76 height 15
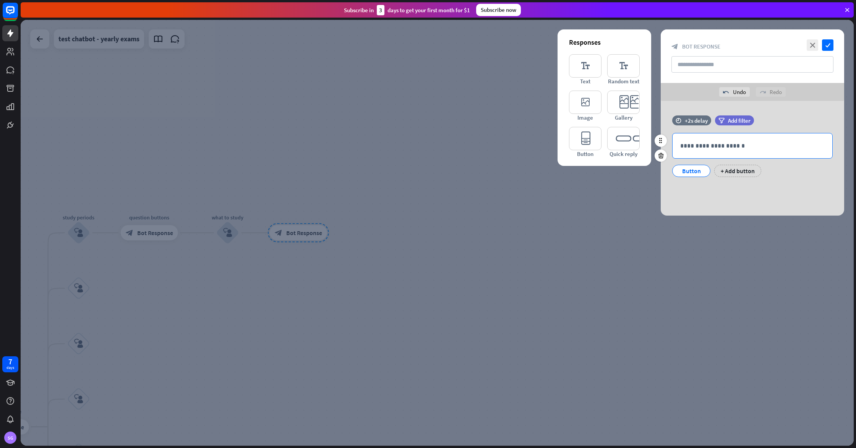
click at [726, 144] on p "**********" at bounding box center [752, 146] width 144 height 10
click at [767, 221] on div at bounding box center [437, 233] width 833 height 426
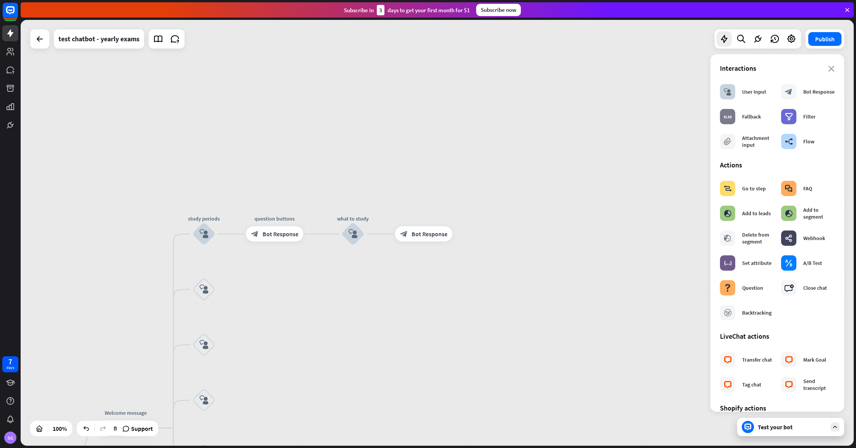
click at [821, 424] on div "Test your bot" at bounding box center [792, 427] width 69 height 8
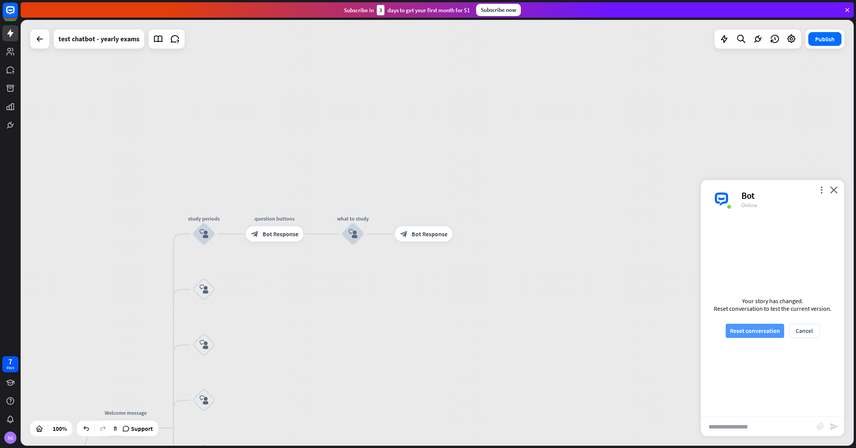
click at [755, 329] on button "Reset conversation" at bounding box center [755, 331] width 58 height 14
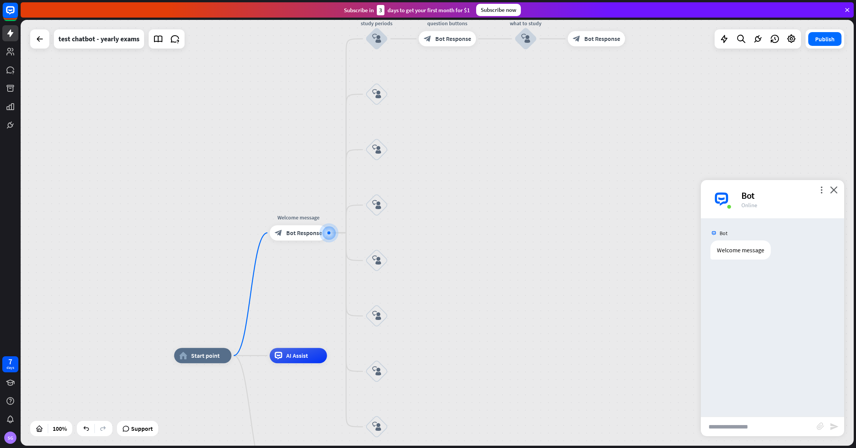
click at [739, 434] on input "text" at bounding box center [759, 426] width 116 height 19
type input "**********"
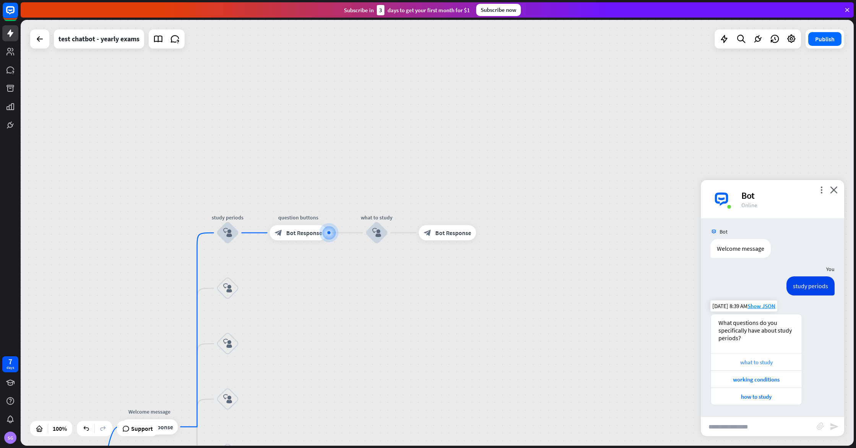
click at [740, 361] on div "what to study" at bounding box center [755, 361] width 83 height 7
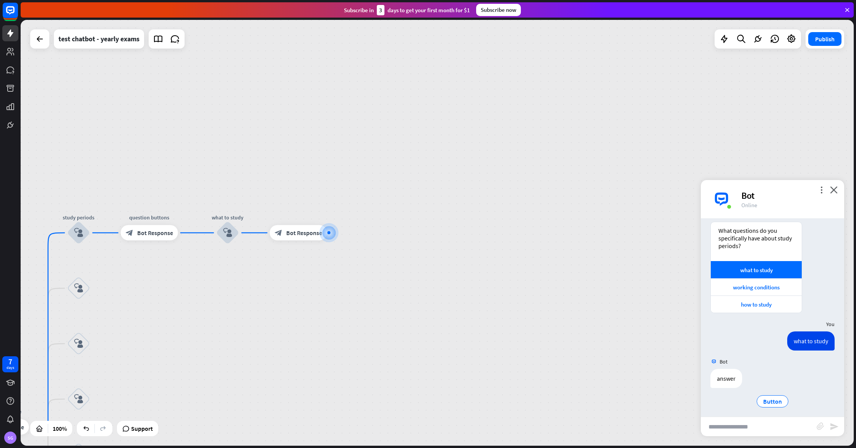
scroll to position [97, 0]
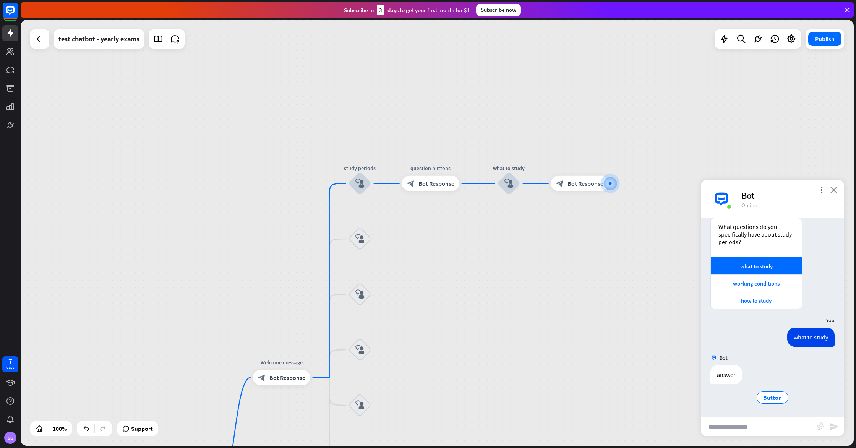
click at [838, 190] on div "more_vert close Bot Online" at bounding box center [772, 199] width 143 height 38
click at [835, 191] on icon "close" at bounding box center [834, 189] width 8 height 7
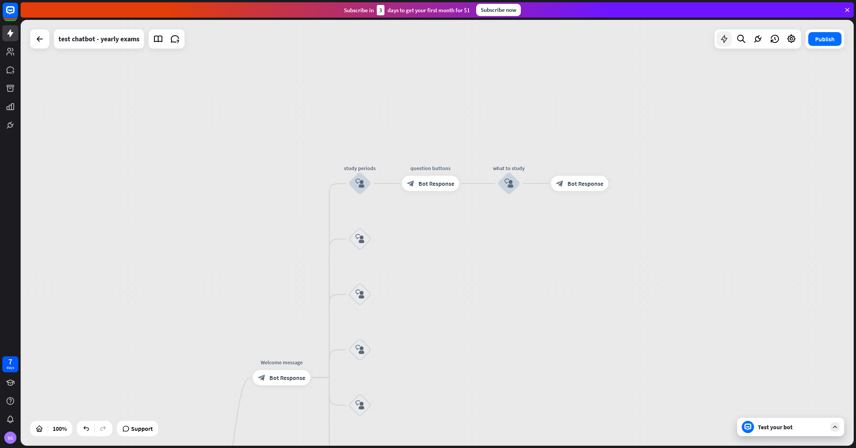
click at [717, 41] on div at bounding box center [723, 38] width 15 height 15
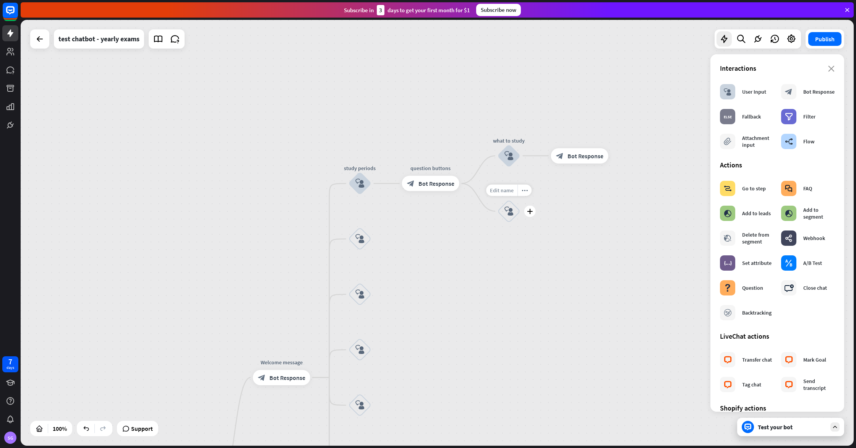
click at [505, 189] on span "Edit name" at bounding box center [502, 190] width 24 height 7
type input "**********"
click at [562, 231] on div "**********" at bounding box center [437, 233] width 833 height 426
click at [596, 196] on icon "more_horiz" at bounding box center [595, 194] width 6 height 6
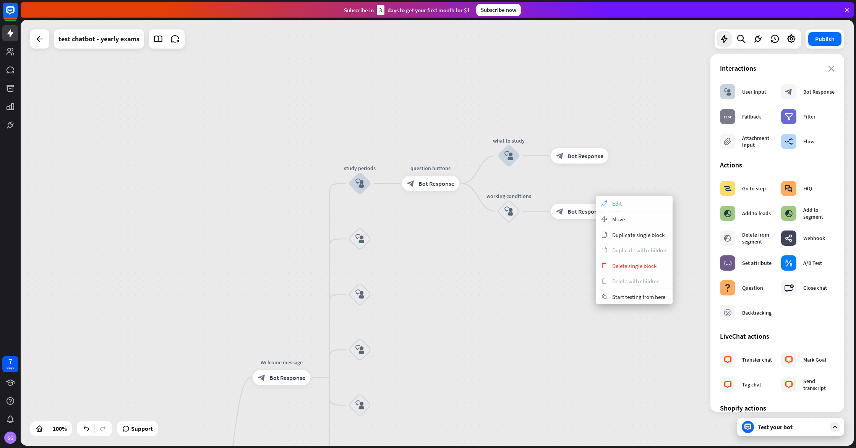
click at [610, 204] on div "appearance Edit" at bounding box center [634, 203] width 76 height 15
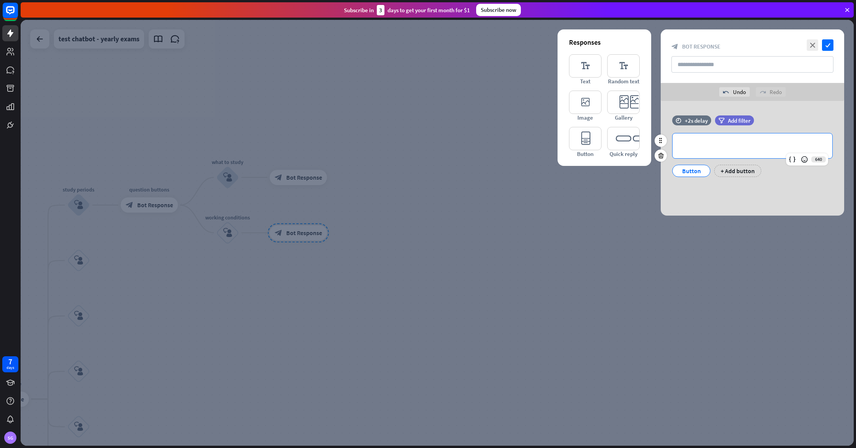
click at [700, 147] on p "**********" at bounding box center [752, 146] width 144 height 10
click at [827, 43] on icon "check" at bounding box center [827, 44] width 11 height 11
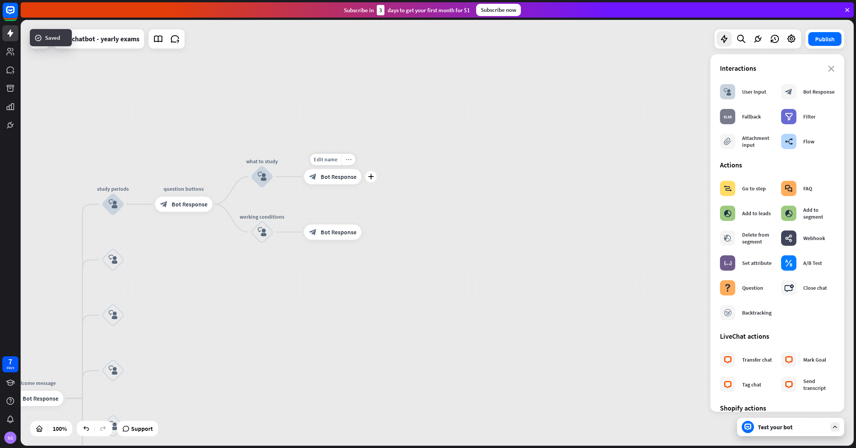
click at [349, 162] on div "more_horiz" at bounding box center [348, 159] width 14 height 11
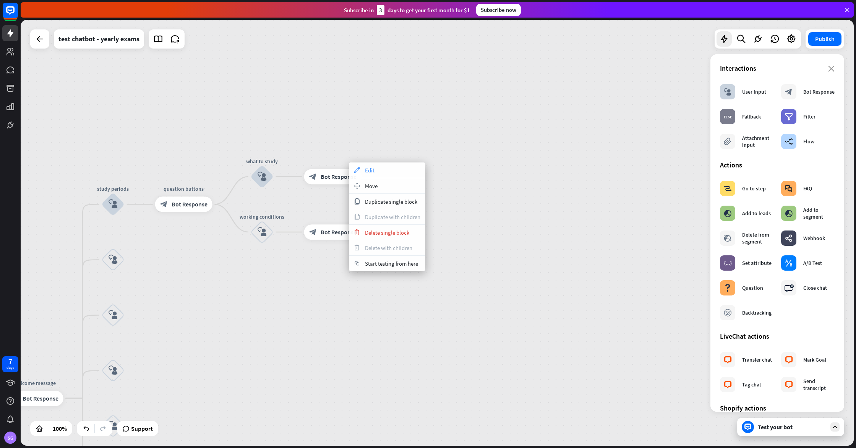
click at [359, 169] on icon "appearance" at bounding box center [357, 170] width 8 height 6
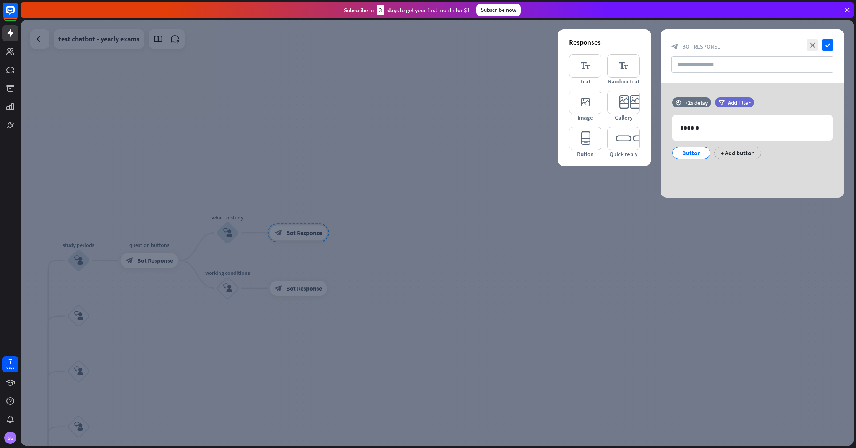
drag, startPoint x: 463, startPoint y: 165, endPoint x: 363, endPoint y: 183, distance: 102.0
click at [460, 167] on div at bounding box center [437, 233] width 833 height 426
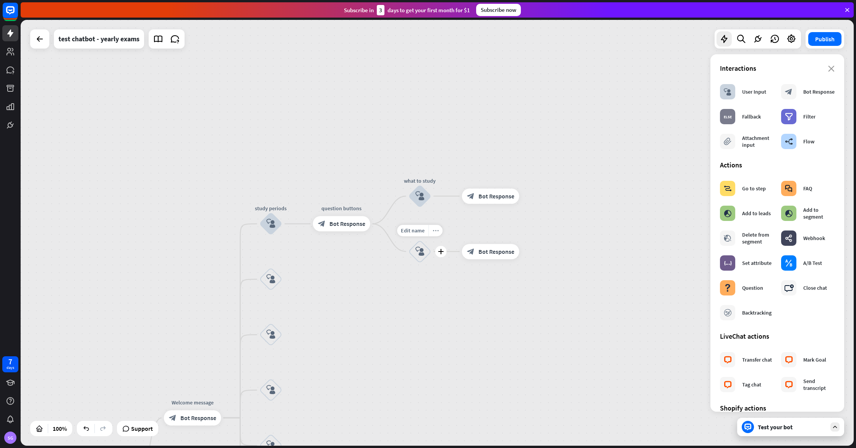
click at [431, 228] on div "more_horiz" at bounding box center [435, 230] width 14 height 11
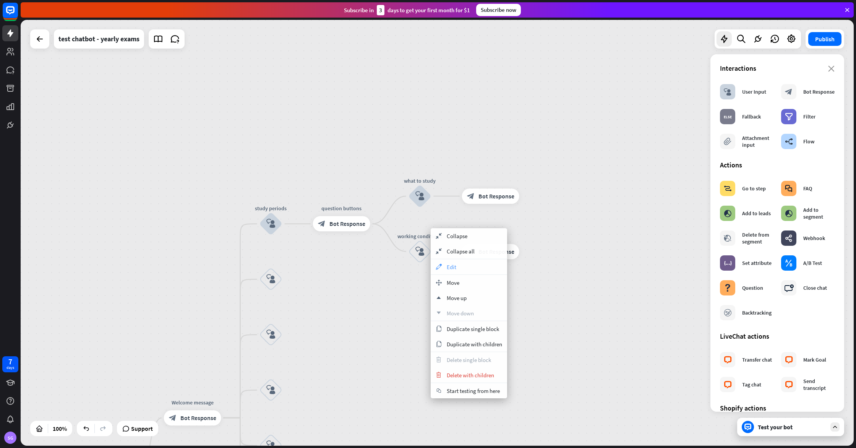
click at [462, 264] on div "appearance Edit" at bounding box center [469, 266] width 76 height 15
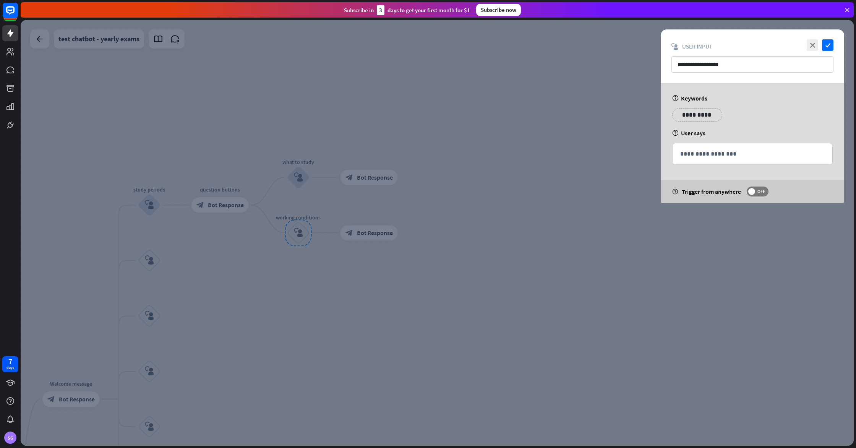
click at [694, 115] on p "**********" at bounding box center [697, 115] width 39 height 10
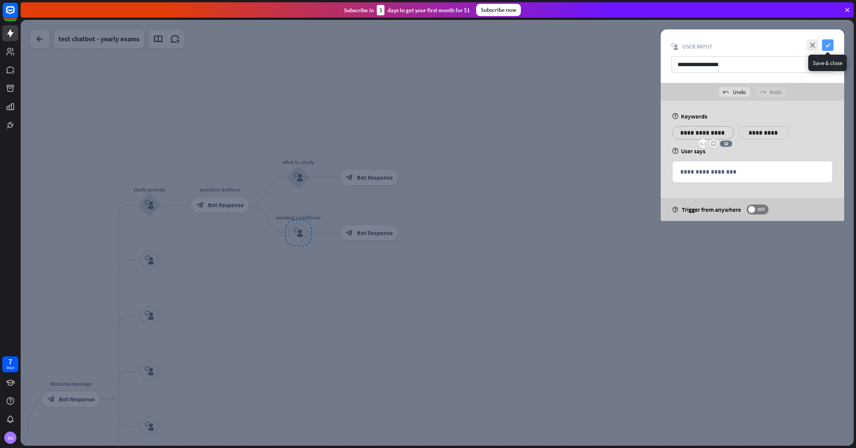
click at [829, 50] on icon "check" at bounding box center [827, 44] width 11 height 11
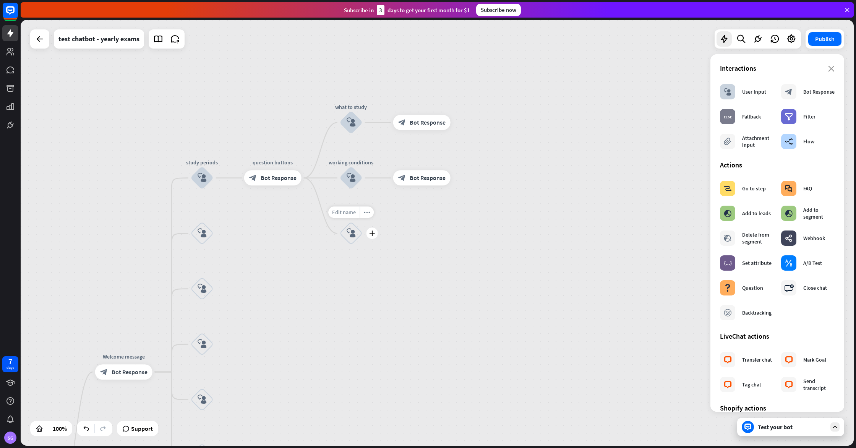
click at [345, 213] on span "Edit name" at bounding box center [344, 212] width 24 height 7
type input "**********"
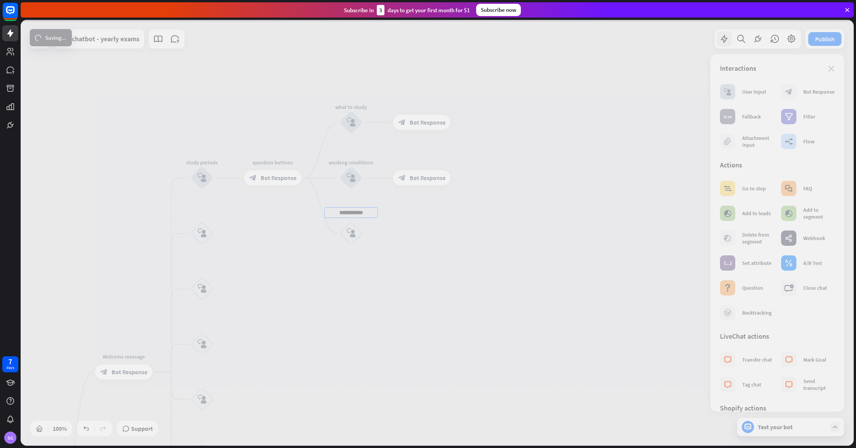
click at [457, 230] on div "**********" at bounding box center [437, 233] width 833 height 426
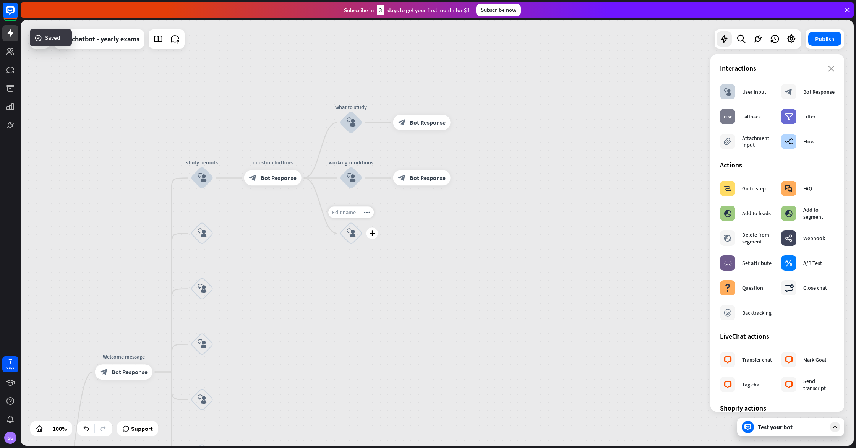
click at [344, 211] on span "Edit name" at bounding box center [344, 212] width 24 height 7
click at [393, 226] on div "**********" at bounding box center [437, 233] width 833 height 426
click at [364, 214] on icon "more_horiz" at bounding box center [367, 212] width 6 height 6
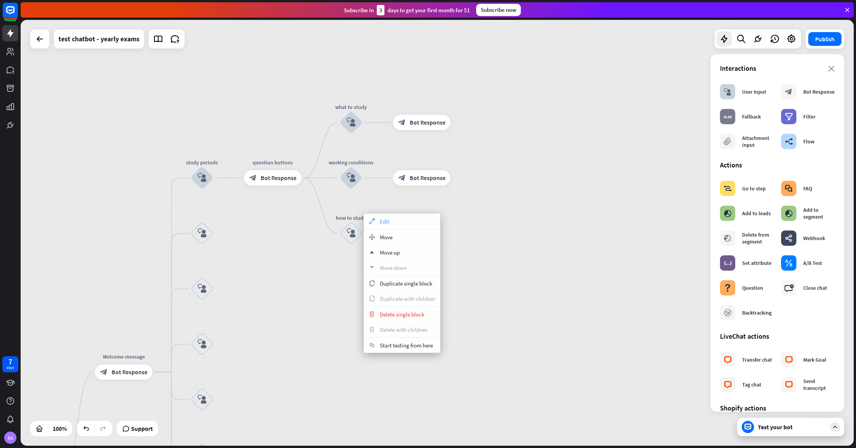
click at [384, 220] on span "Edit" at bounding box center [385, 221] width 10 height 7
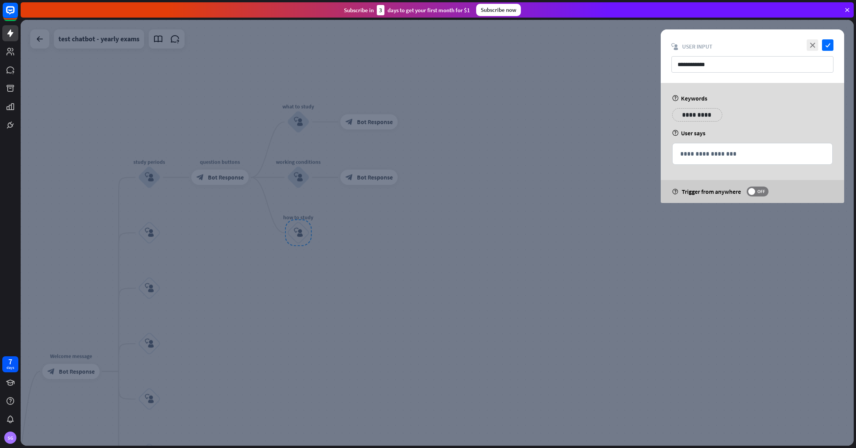
click at [695, 116] on p "**********" at bounding box center [697, 115] width 39 height 10
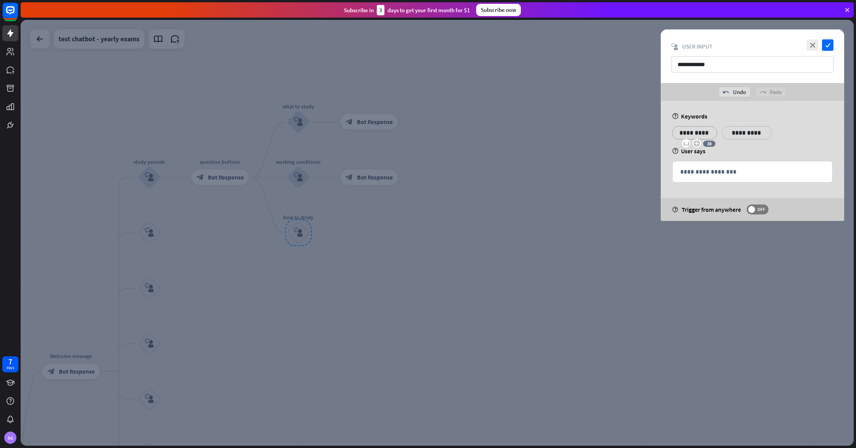
click at [760, 131] on div "**********" at bounding box center [747, 132] width 50 height 13
click at [802, 111] on div "**********" at bounding box center [752, 161] width 183 height 120
click at [829, 43] on icon "check" at bounding box center [827, 44] width 11 height 11
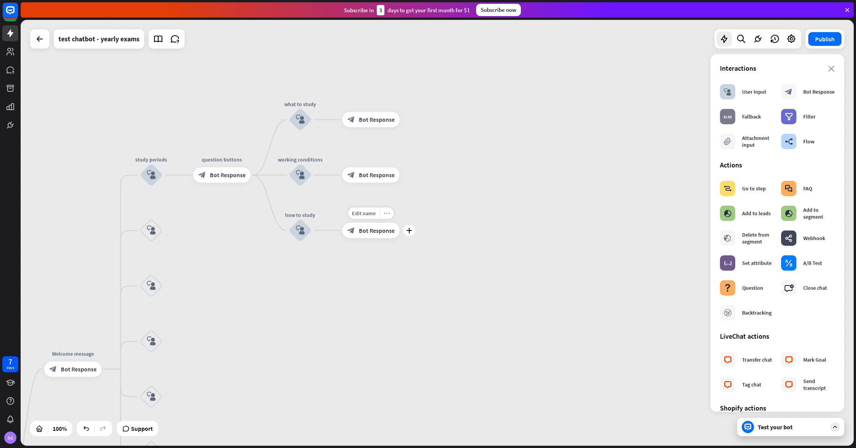
click at [380, 215] on div "more_horiz" at bounding box center [386, 212] width 14 height 11
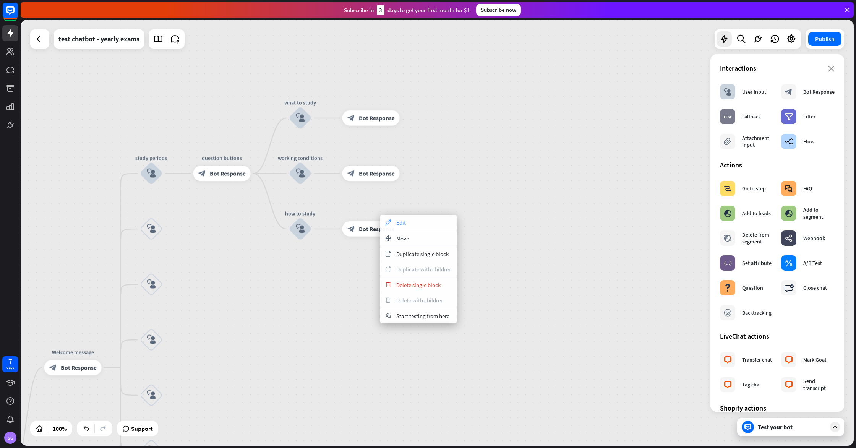
click at [398, 220] on span "Edit" at bounding box center [401, 222] width 10 height 7
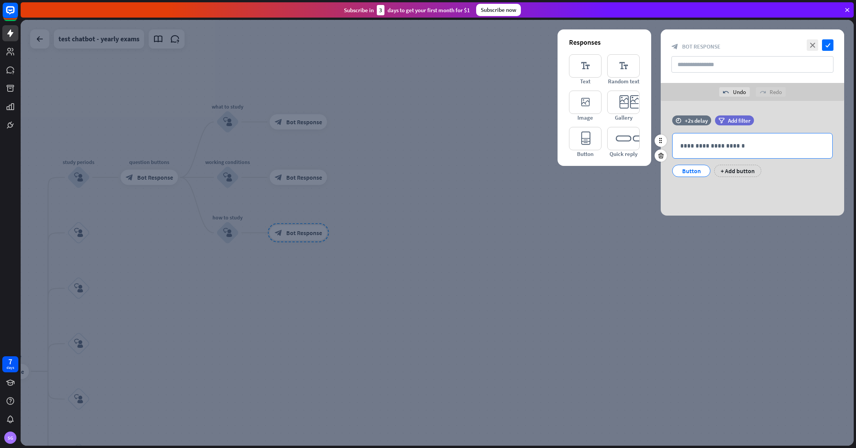
click at [708, 147] on p "**********" at bounding box center [752, 146] width 144 height 10
click at [826, 48] on icon "check" at bounding box center [827, 44] width 11 height 11
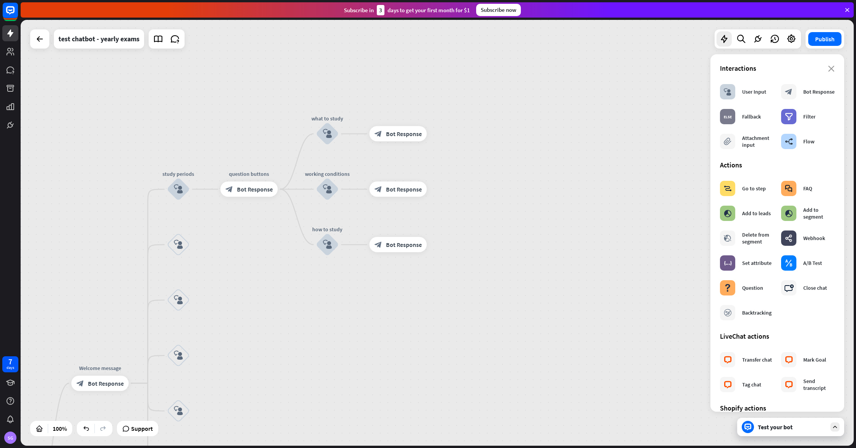
click at [767, 432] on div "Test your bot" at bounding box center [790, 427] width 107 height 18
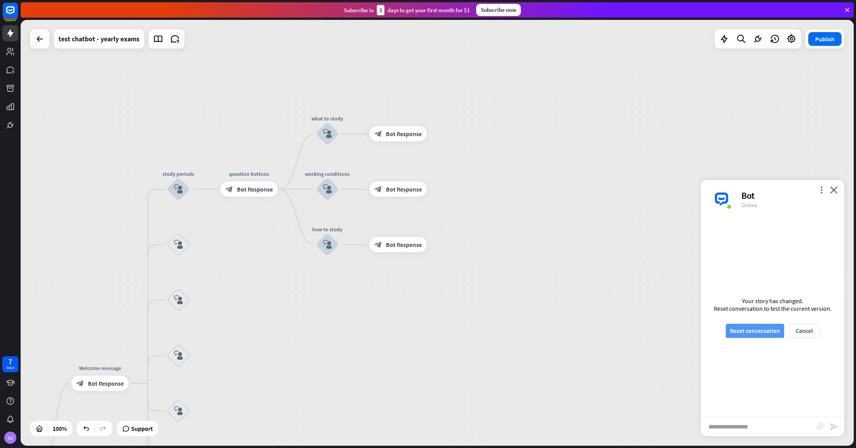
click at [751, 330] on button "Reset conversation" at bounding box center [755, 331] width 58 height 14
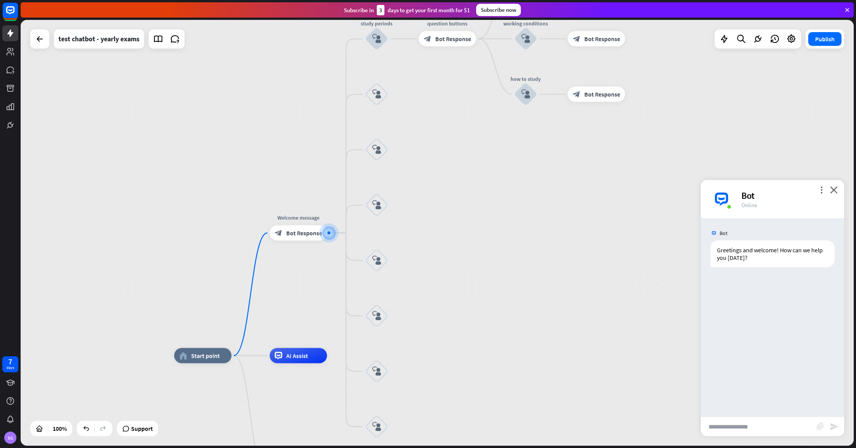
click at [763, 431] on input "text" at bounding box center [759, 426] width 116 height 19
type input "**********"
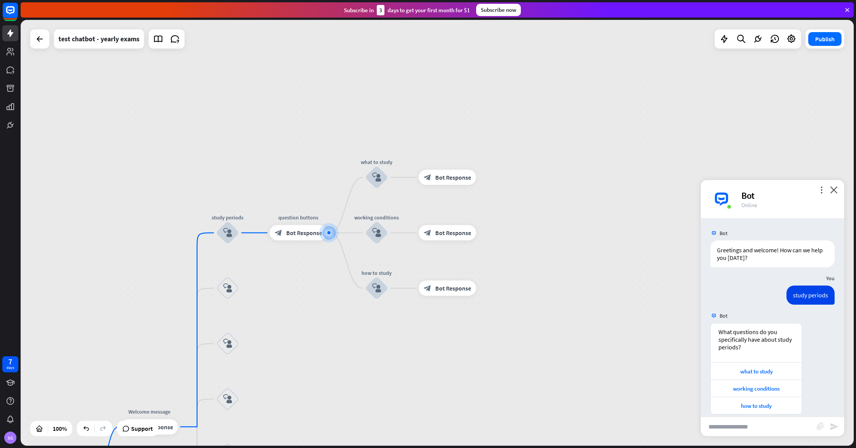
scroll to position [9, 0]
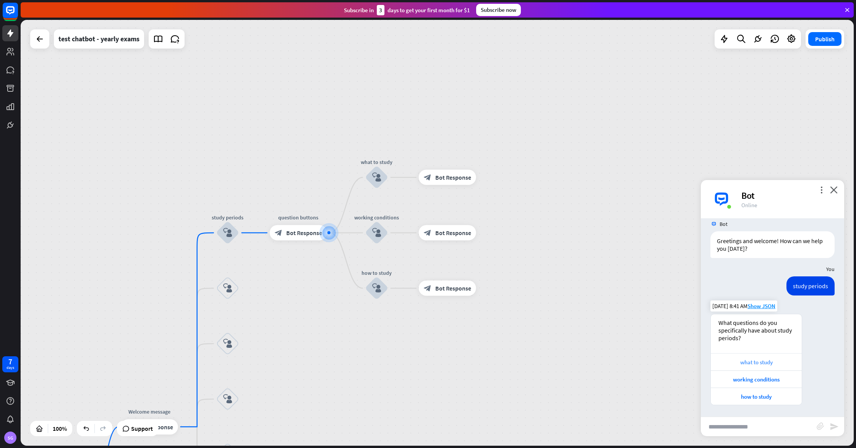
click at [773, 358] on div "what to study" at bounding box center [755, 361] width 83 height 7
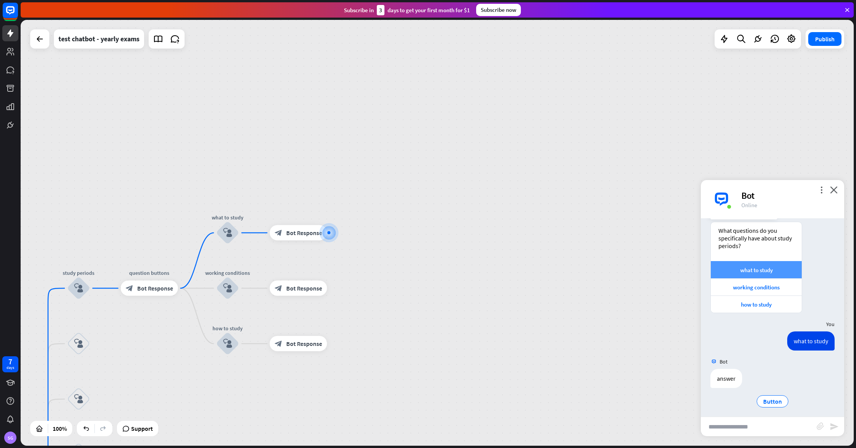
scroll to position [105, 0]
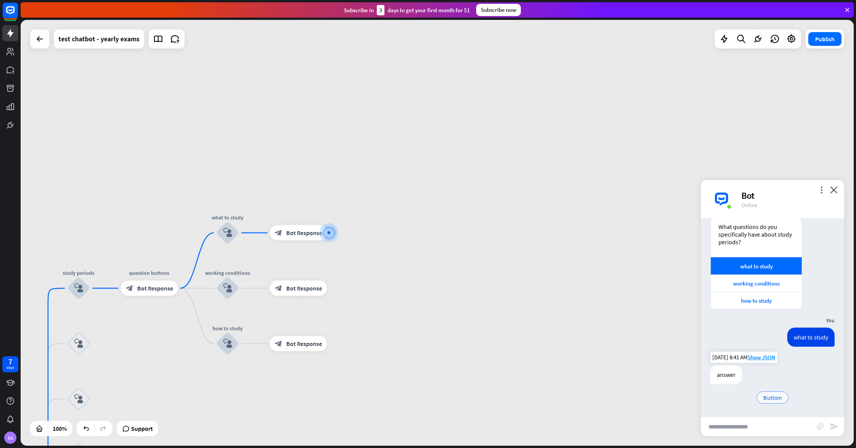
click at [777, 400] on span "Button" at bounding box center [772, 398] width 19 height 8
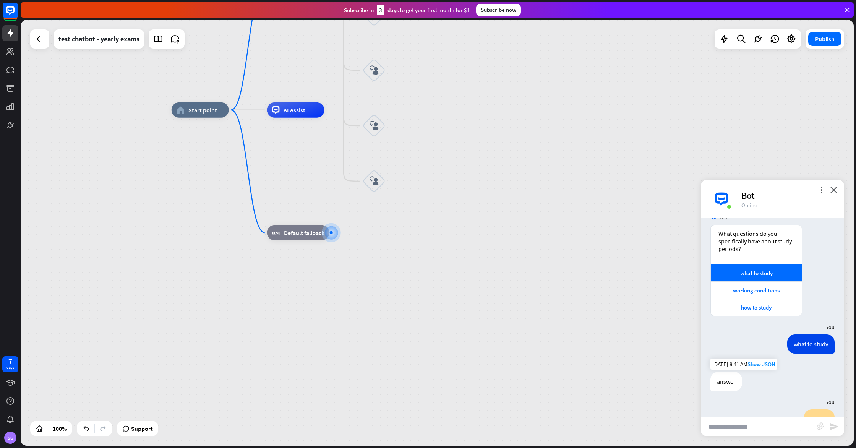
scroll to position [100, 0]
click at [752, 287] on div "working conditions" at bounding box center [755, 288] width 83 height 7
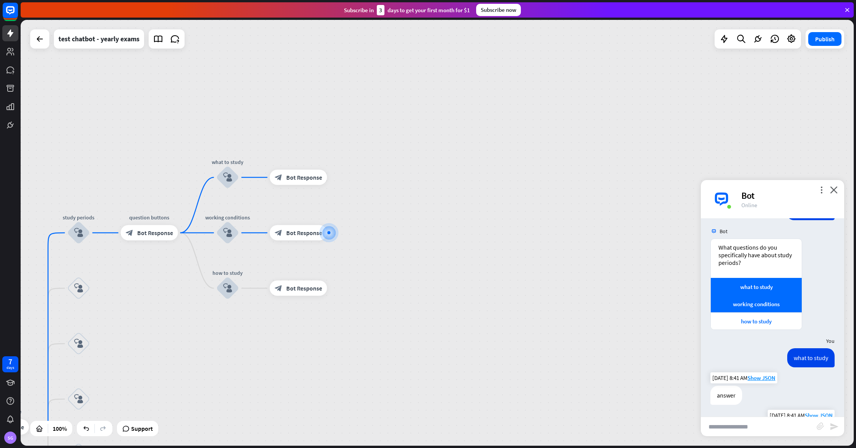
scroll to position [91, 0]
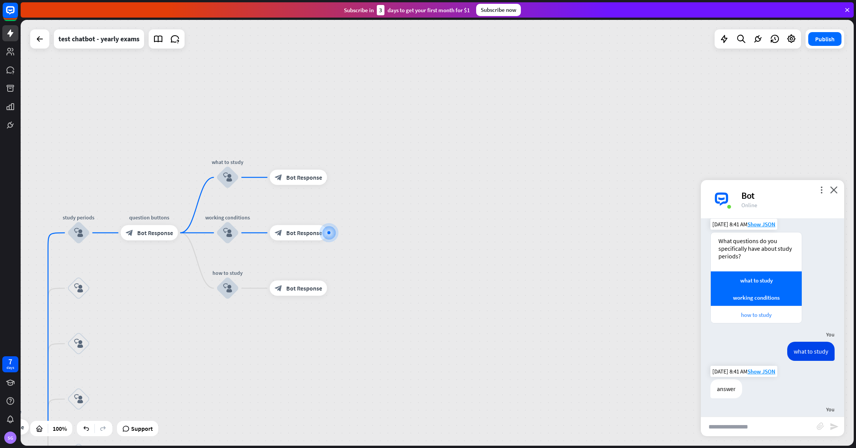
click at [760, 312] on div "how to study" at bounding box center [755, 314] width 83 height 7
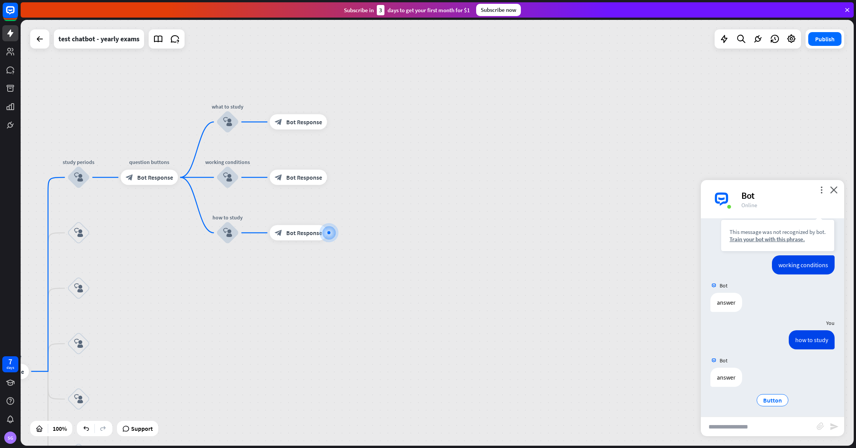
scroll to position [318, 0]
click at [627, 298] on div "home_2 Start point Welcome message block_bot_response Bot Response study period…" at bounding box center [437, 233] width 833 height 426
click at [835, 190] on icon "close" at bounding box center [834, 189] width 8 height 7
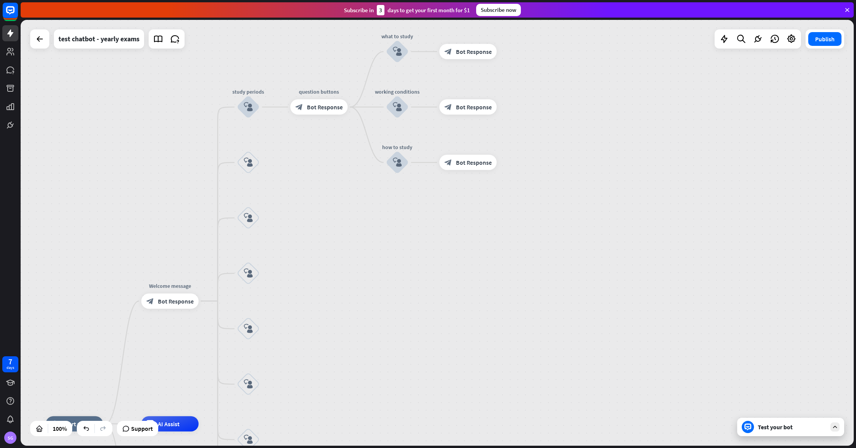
click at [781, 428] on div "Test your bot" at bounding box center [792, 427] width 69 height 8
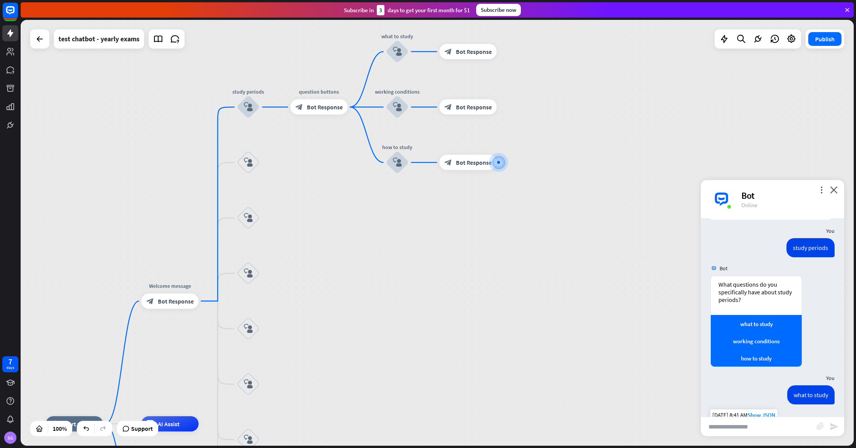
scroll to position [49, 0]
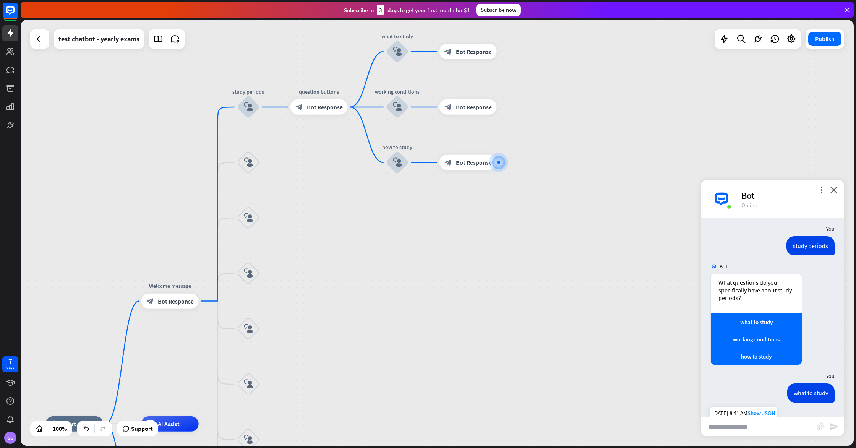
click at [613, 315] on div "home_2 Start point Welcome message block_bot_response Bot Response study period…" at bounding box center [437, 233] width 833 height 426
click at [336, 93] on div "more_horiz" at bounding box center [334, 89] width 14 height 11
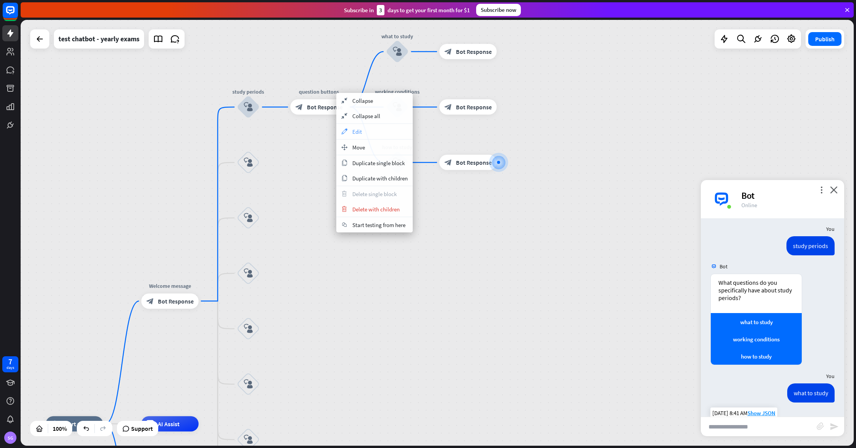
click at [370, 128] on div "appearance Edit" at bounding box center [374, 131] width 76 height 15
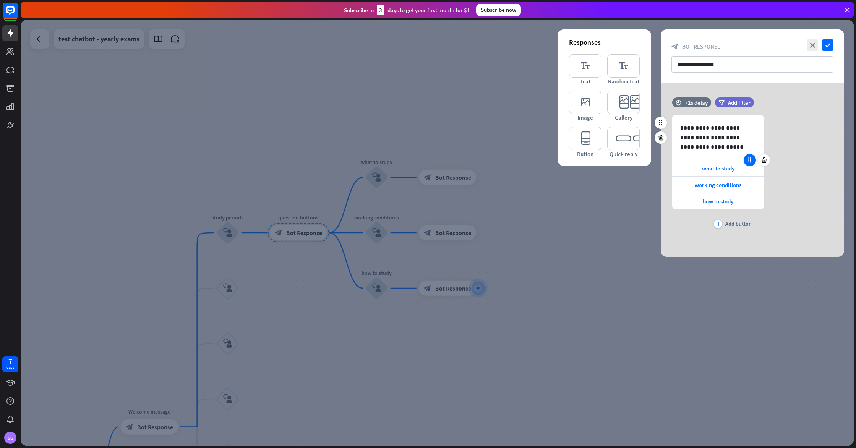
click at [753, 162] on div at bounding box center [750, 160] width 12 height 12
click at [752, 162] on icon at bounding box center [749, 160] width 7 height 7
click at [747, 161] on icon at bounding box center [749, 160] width 7 height 7
click at [719, 164] on div "what to study" at bounding box center [718, 168] width 92 height 16
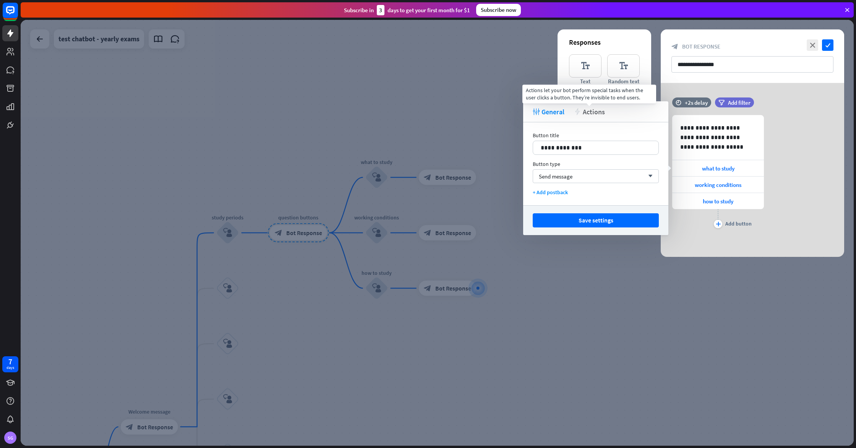
click at [589, 107] on span "Actions" at bounding box center [594, 111] width 22 height 9
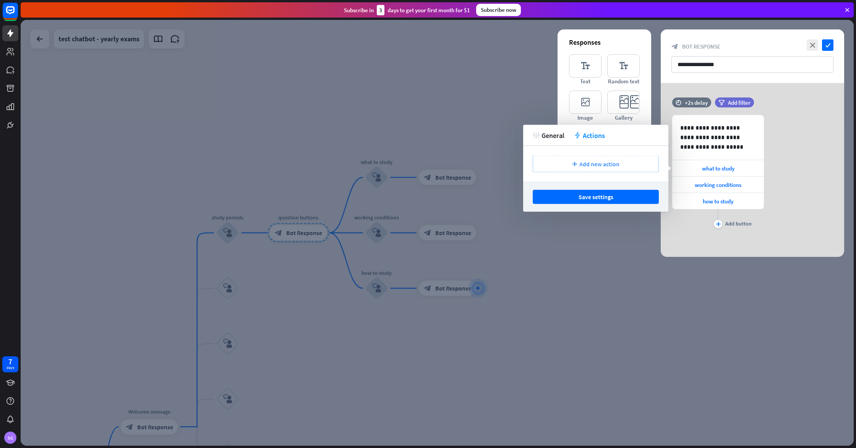
click at [622, 165] on div "plus Add new action" at bounding box center [596, 164] width 126 height 17
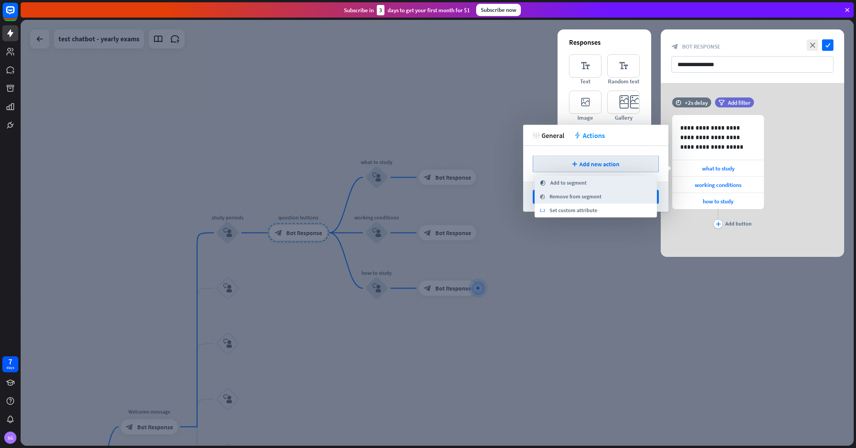
click at [579, 268] on div at bounding box center [437, 233] width 833 height 426
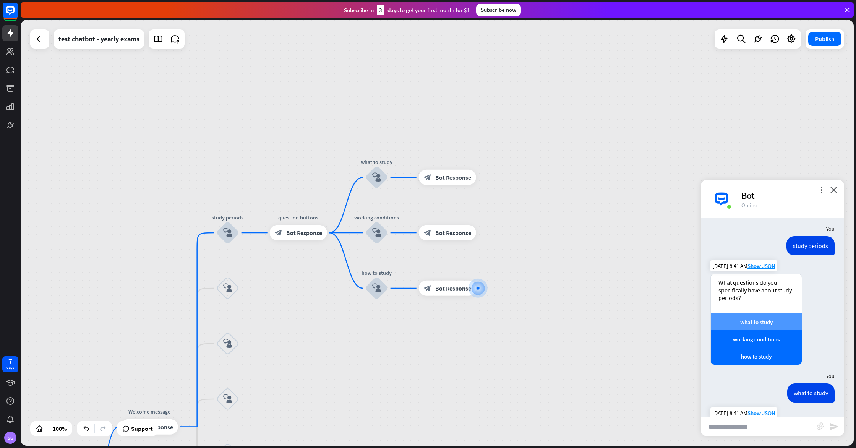
click at [770, 325] on div "what to study" at bounding box center [756, 321] width 91 height 17
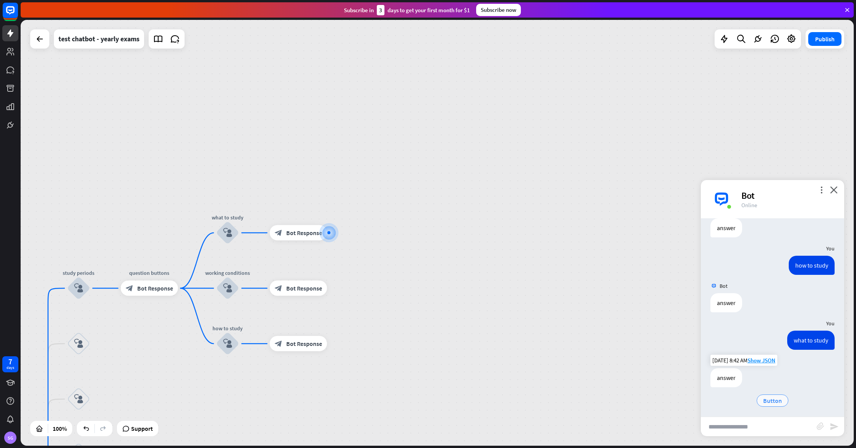
scroll to position [392, 0]
click at [773, 396] on span "Button" at bounding box center [772, 398] width 19 height 8
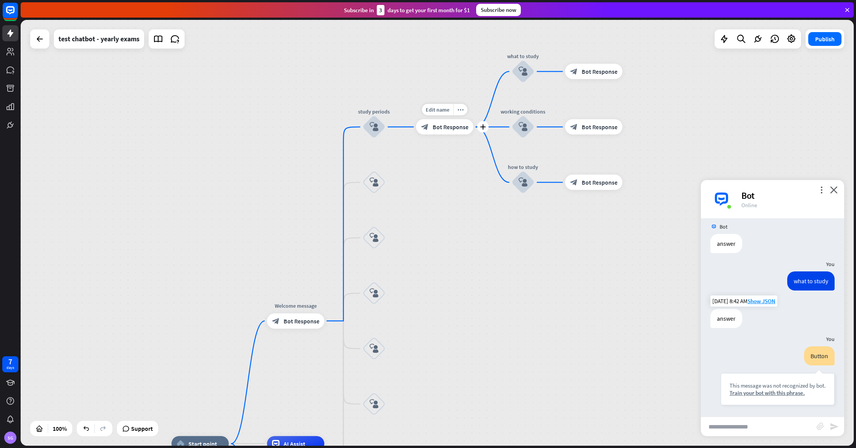
click at [439, 120] on div "block_bot_response Bot Response" at bounding box center [444, 126] width 57 height 15
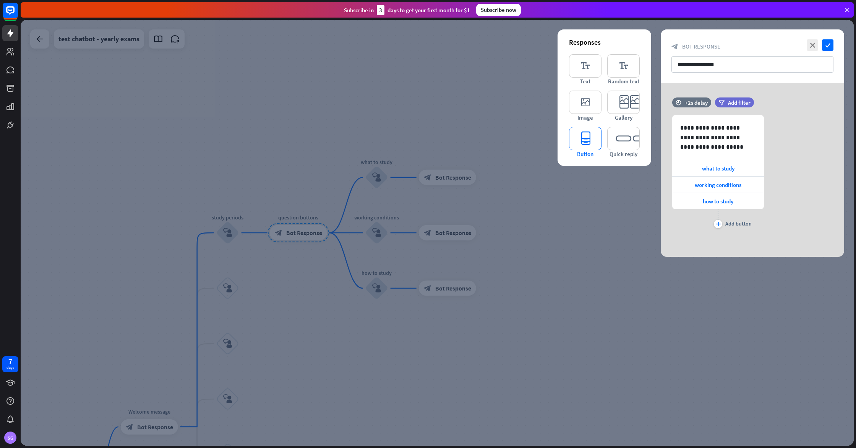
click at [588, 133] on icon "editor_button" at bounding box center [585, 138] width 32 height 23
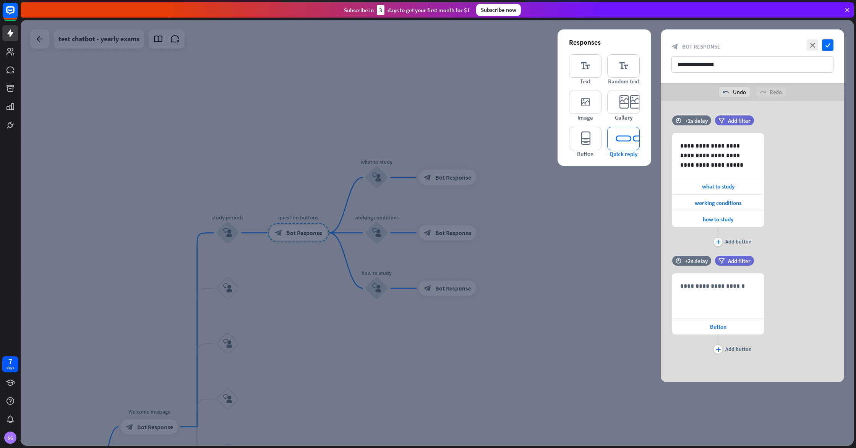
click at [625, 135] on icon "editor_quick_replies" at bounding box center [623, 138] width 32 height 23
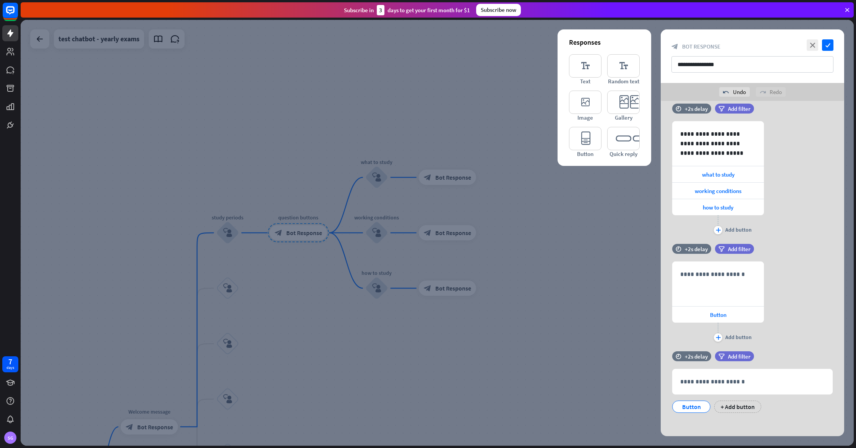
scroll to position [15, 0]
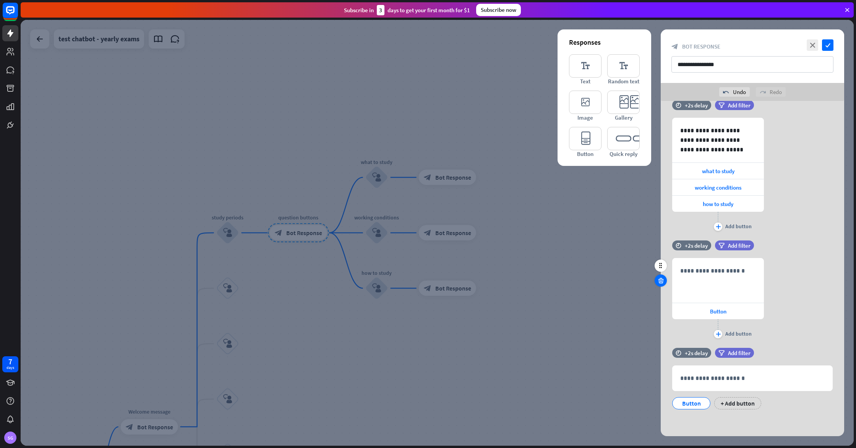
click at [659, 282] on icon at bounding box center [660, 280] width 7 height 7
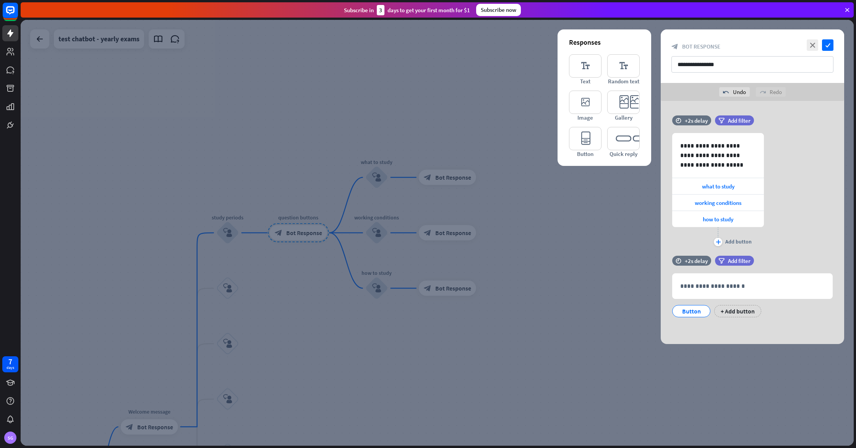
scroll to position [0, 0]
click at [703, 309] on div "Button" at bounding box center [691, 310] width 25 height 11
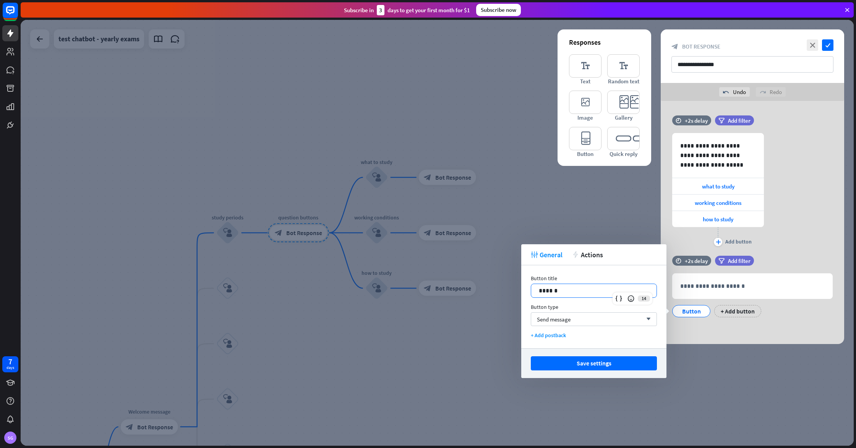
drag, startPoint x: 604, startPoint y: 297, endPoint x: 557, endPoint y: 294, distance: 47.1
click at [559, 294] on div "******" at bounding box center [594, 290] width 126 height 14
click at [556, 293] on p "******" at bounding box center [594, 291] width 110 height 10
click at [555, 293] on p "******" at bounding box center [594, 291] width 110 height 10
click at [549, 288] on p "******" at bounding box center [594, 291] width 110 height 10
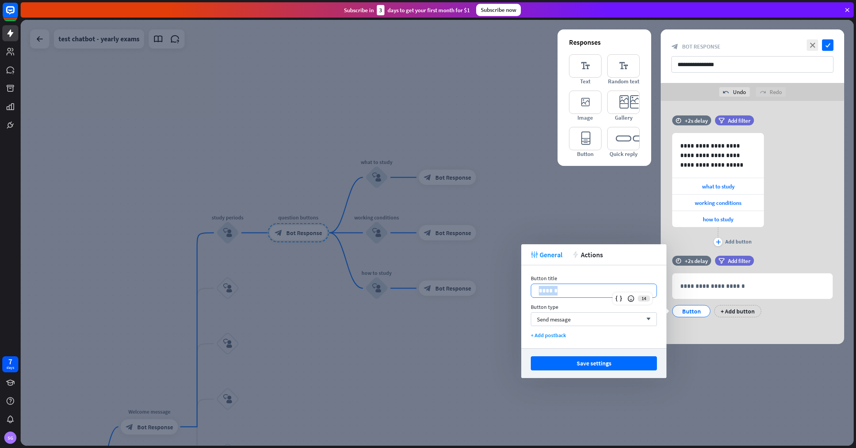
click at [549, 288] on p "******" at bounding box center [594, 291] width 110 height 10
click at [616, 365] on button "Save settings" at bounding box center [594, 363] width 126 height 14
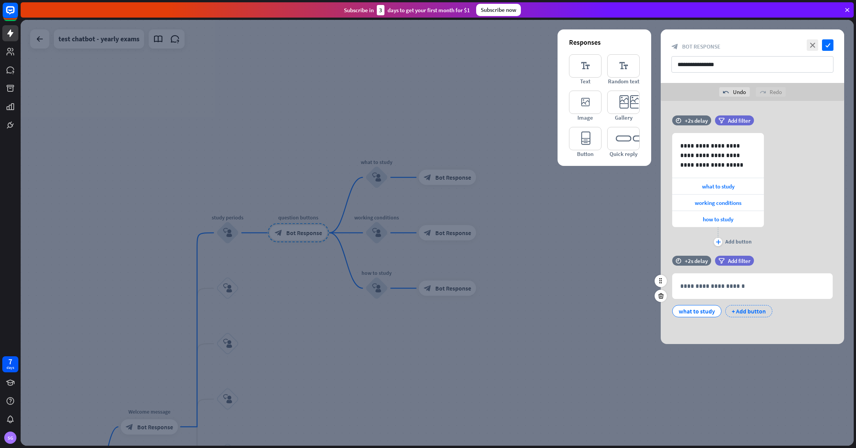
click at [740, 309] on div "+ Add button" at bounding box center [748, 311] width 47 height 12
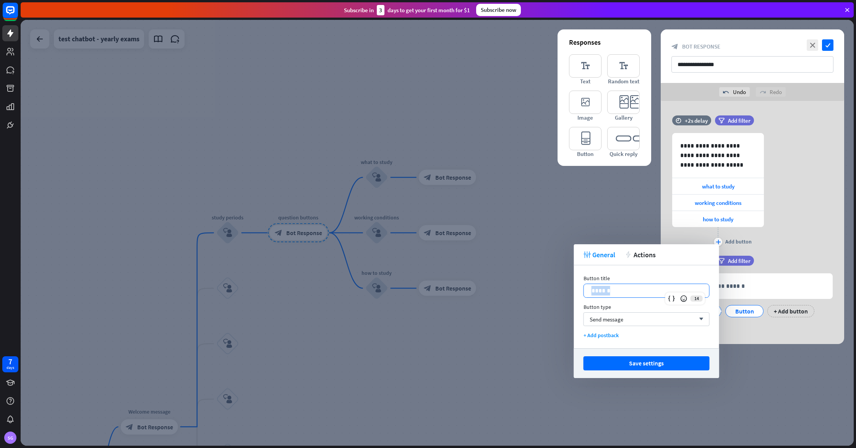
drag, startPoint x: 645, startPoint y: 297, endPoint x: 587, endPoint y: 294, distance: 57.4
click at [587, 294] on div "******" at bounding box center [646, 290] width 125 height 13
click at [671, 372] on div "Save settings" at bounding box center [646, 363] width 145 height 30
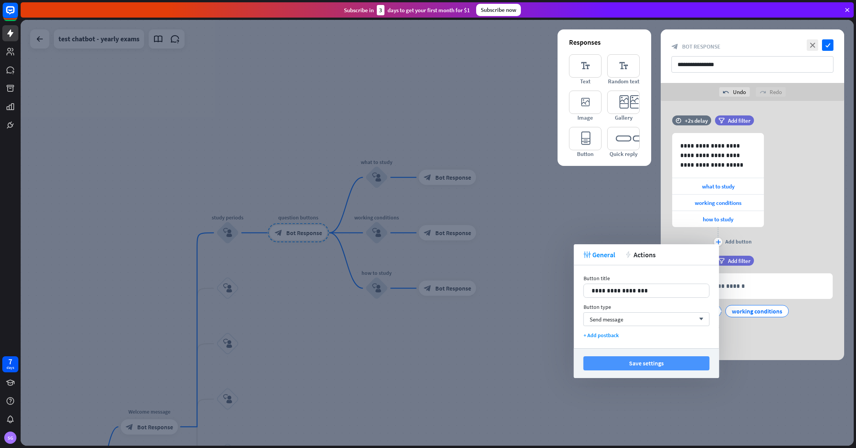
click at [684, 358] on button "Save settings" at bounding box center [646, 363] width 126 height 14
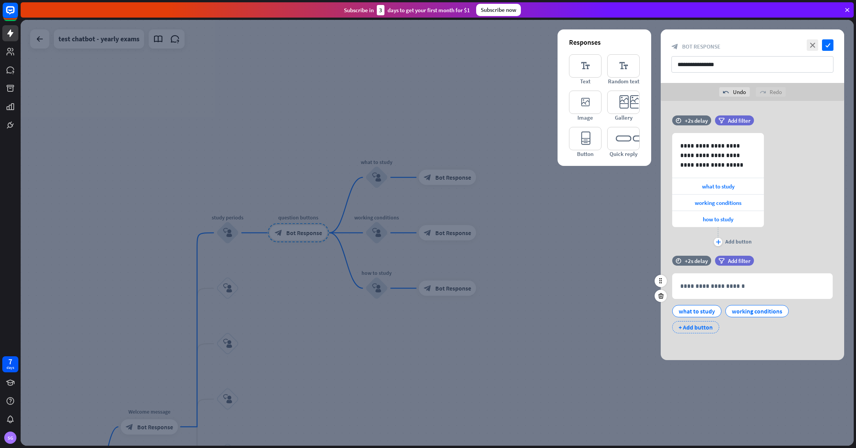
click at [693, 329] on div "+ Add button" at bounding box center [695, 327] width 47 height 12
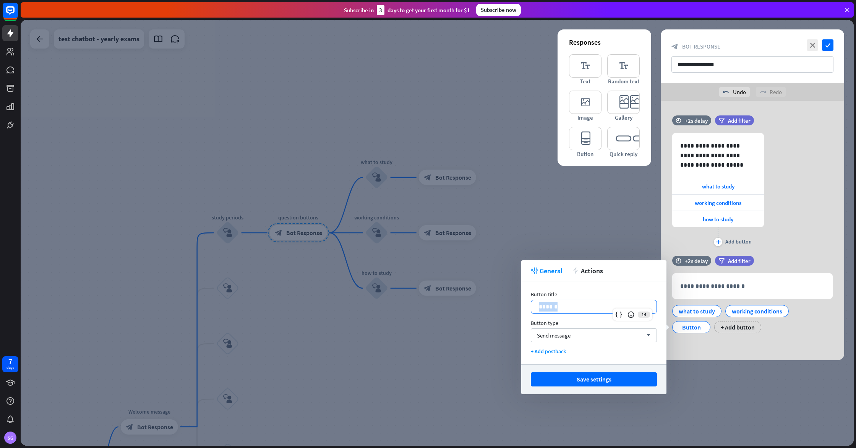
drag, startPoint x: 562, startPoint y: 303, endPoint x: 490, endPoint y: 299, distance: 72.3
click at [490, 299] on body "7 days SG close Product Help First steps Get started with ChatBot Help Center F…" at bounding box center [428, 224] width 856 height 448
click at [582, 376] on button "Save settings" at bounding box center [594, 379] width 126 height 14
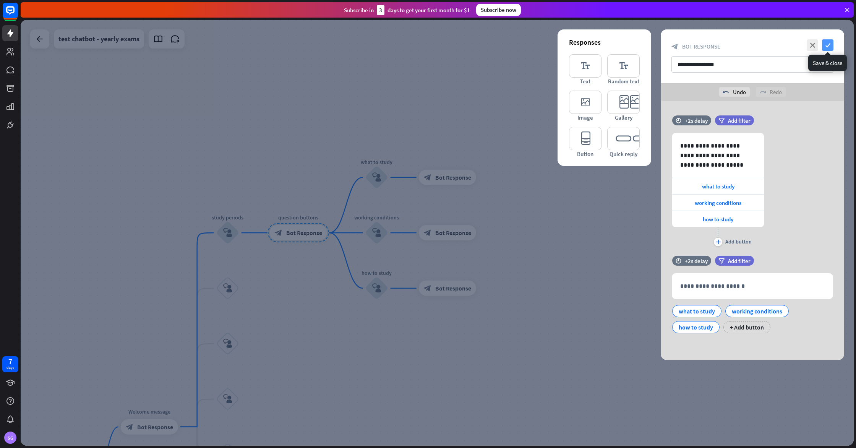
click at [831, 44] on icon "check" at bounding box center [827, 44] width 11 height 11
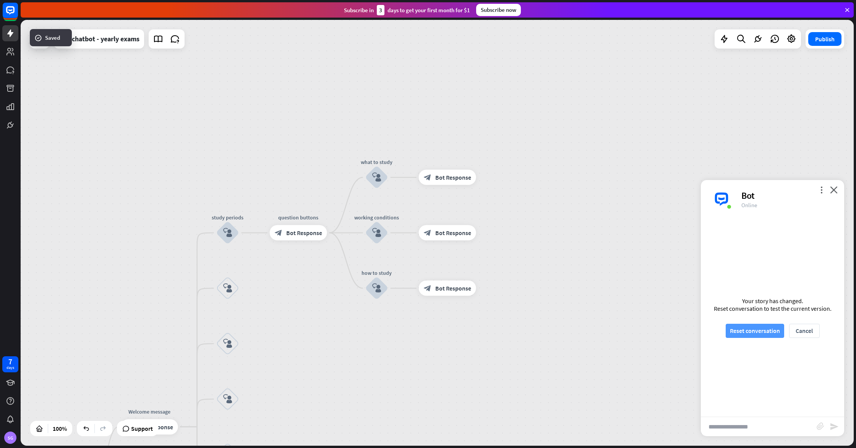
click at [752, 326] on button "Reset conversation" at bounding box center [755, 331] width 58 height 14
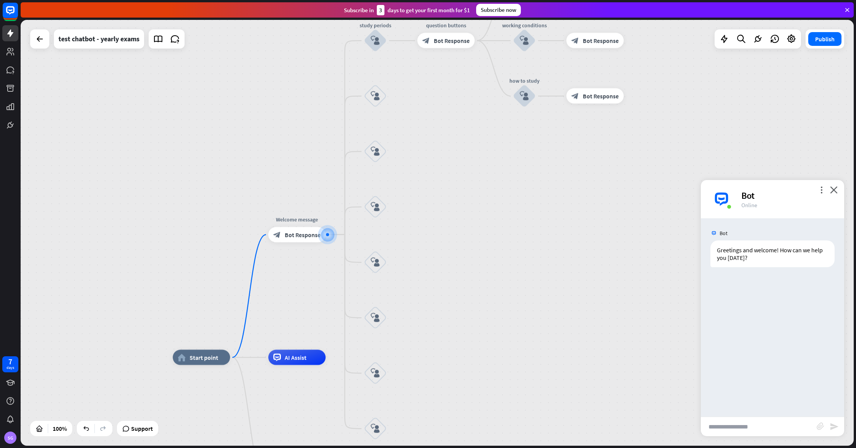
click at [735, 422] on input "text" at bounding box center [759, 426] width 116 height 19
type input "**********"
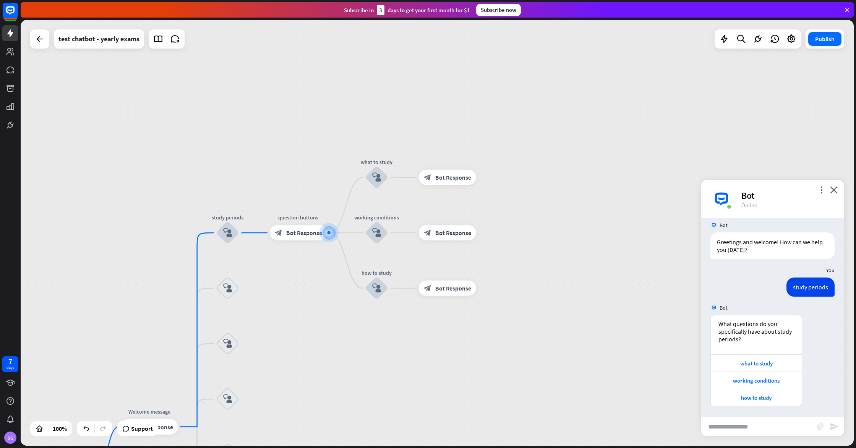
scroll to position [9, 0]
click at [745, 358] on div "what to study" at bounding box center [756, 361] width 91 height 17
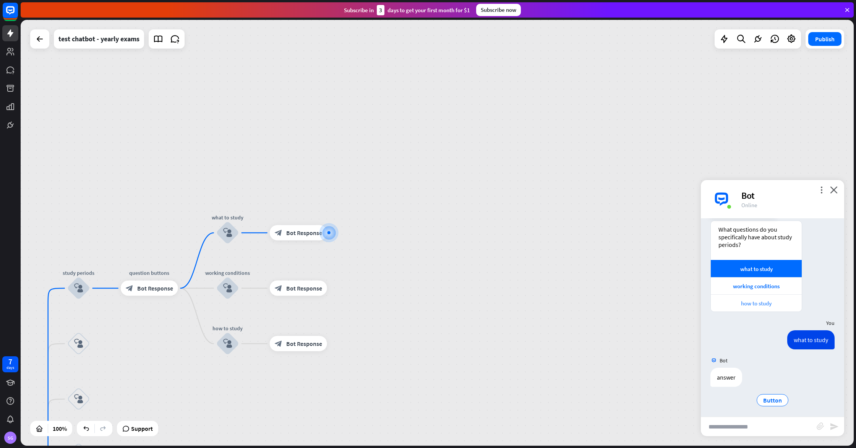
scroll to position [105, 0]
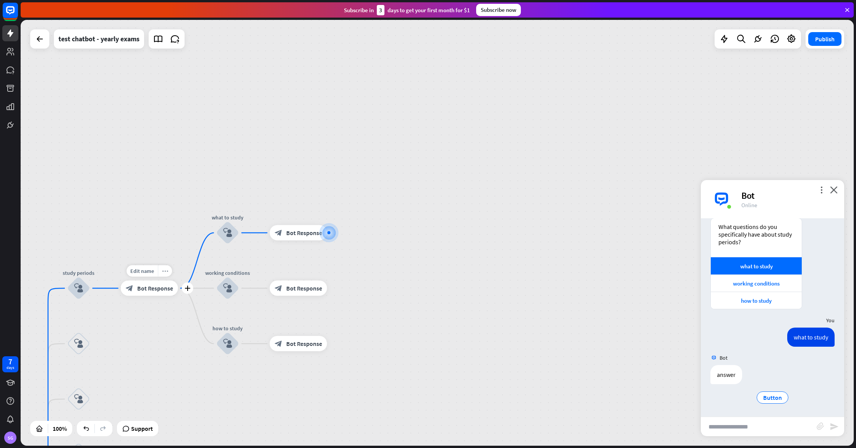
click at [163, 274] on div "more_horiz" at bounding box center [165, 270] width 14 height 11
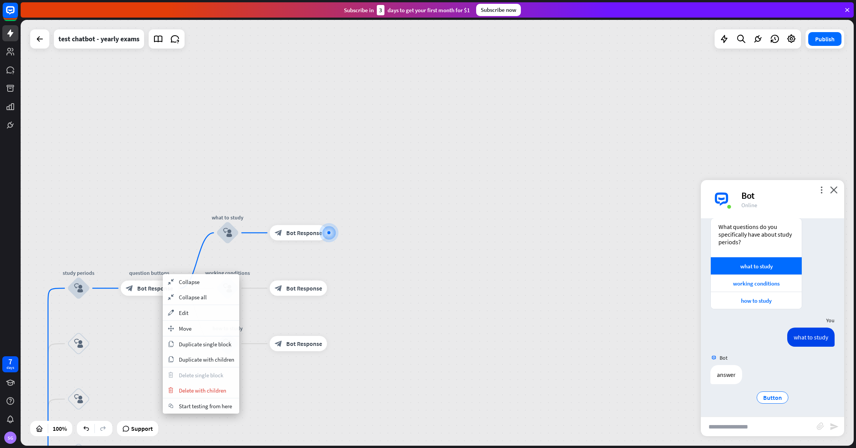
click at [434, 224] on div "home_2 Start point Welcome message block_bot_response Bot Response study period…" at bounding box center [437, 233] width 833 height 426
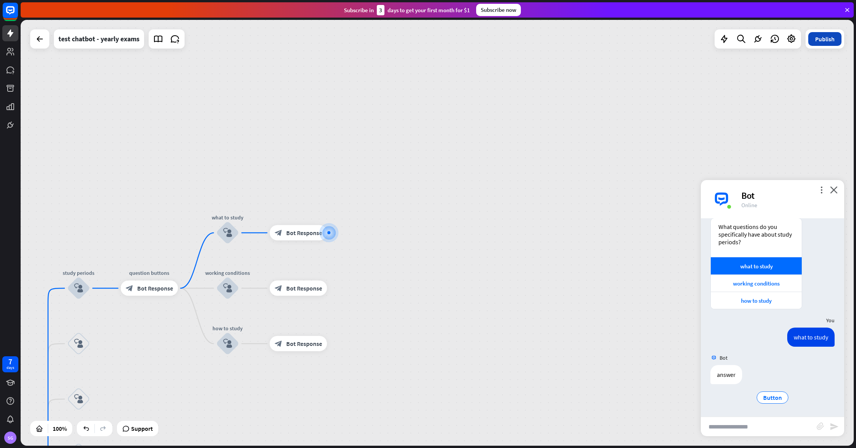
click at [829, 38] on button "Publish" at bounding box center [824, 39] width 33 height 14
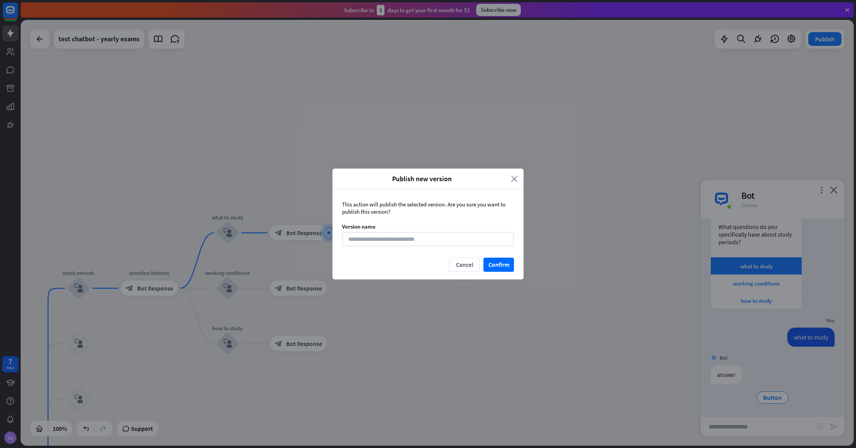
click at [511, 179] on icon "close" at bounding box center [514, 178] width 7 height 9
